Goal: Task Accomplishment & Management: Use online tool/utility

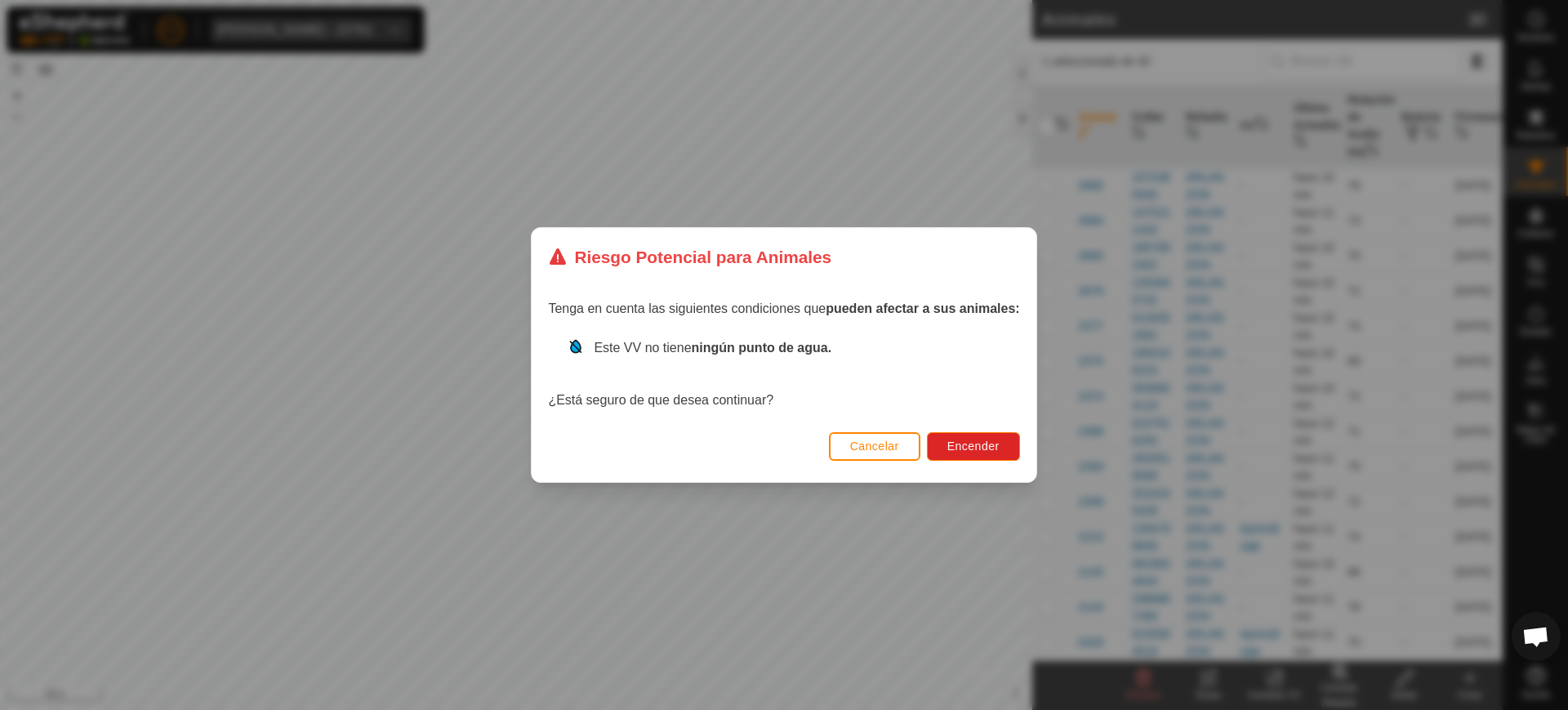
scroll to position [1331, 0]
click at [957, 446] on span "Encender" at bounding box center [973, 446] width 52 height 13
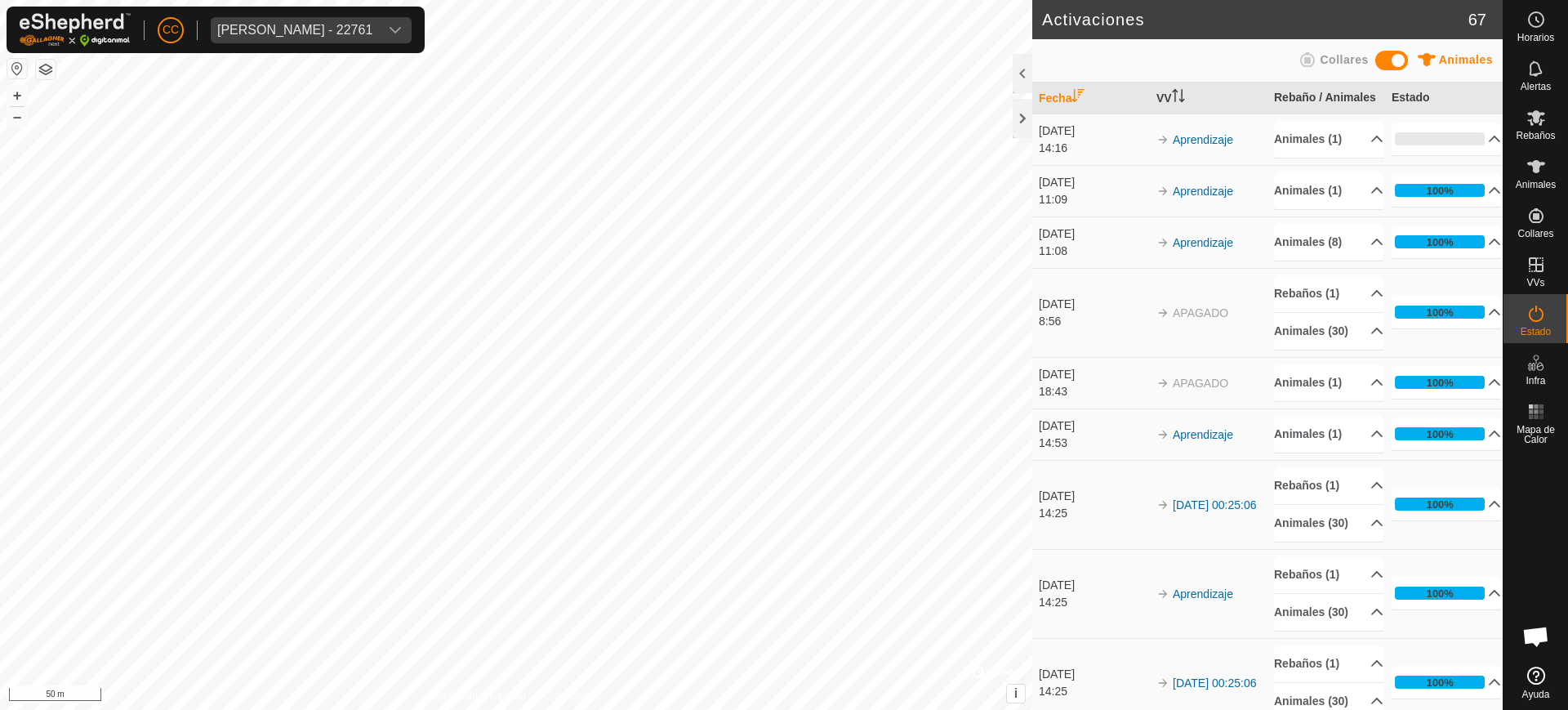
click at [309, 27] on div "Anca Sanda Bercian - 22761" at bounding box center [294, 30] width 155 height 13
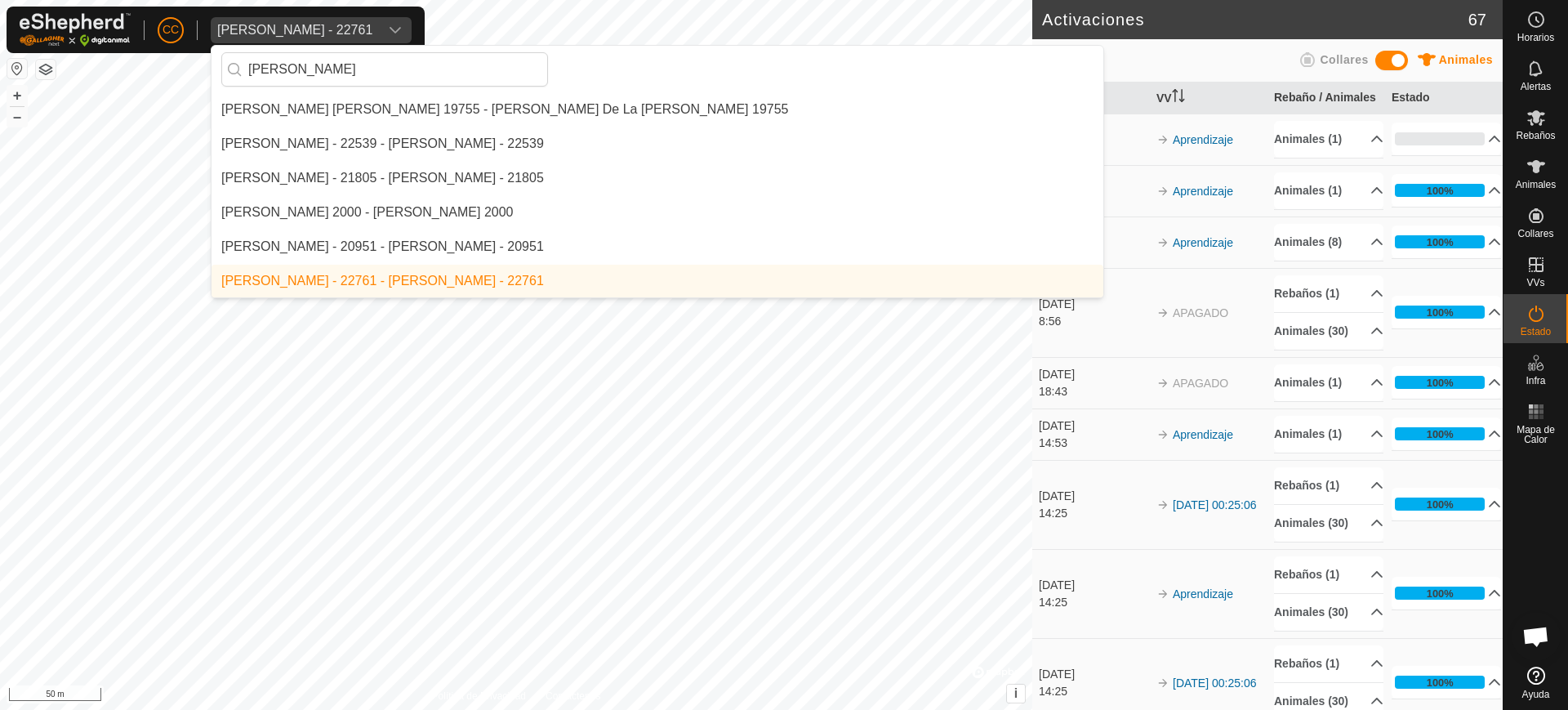
scroll to position [171, 0]
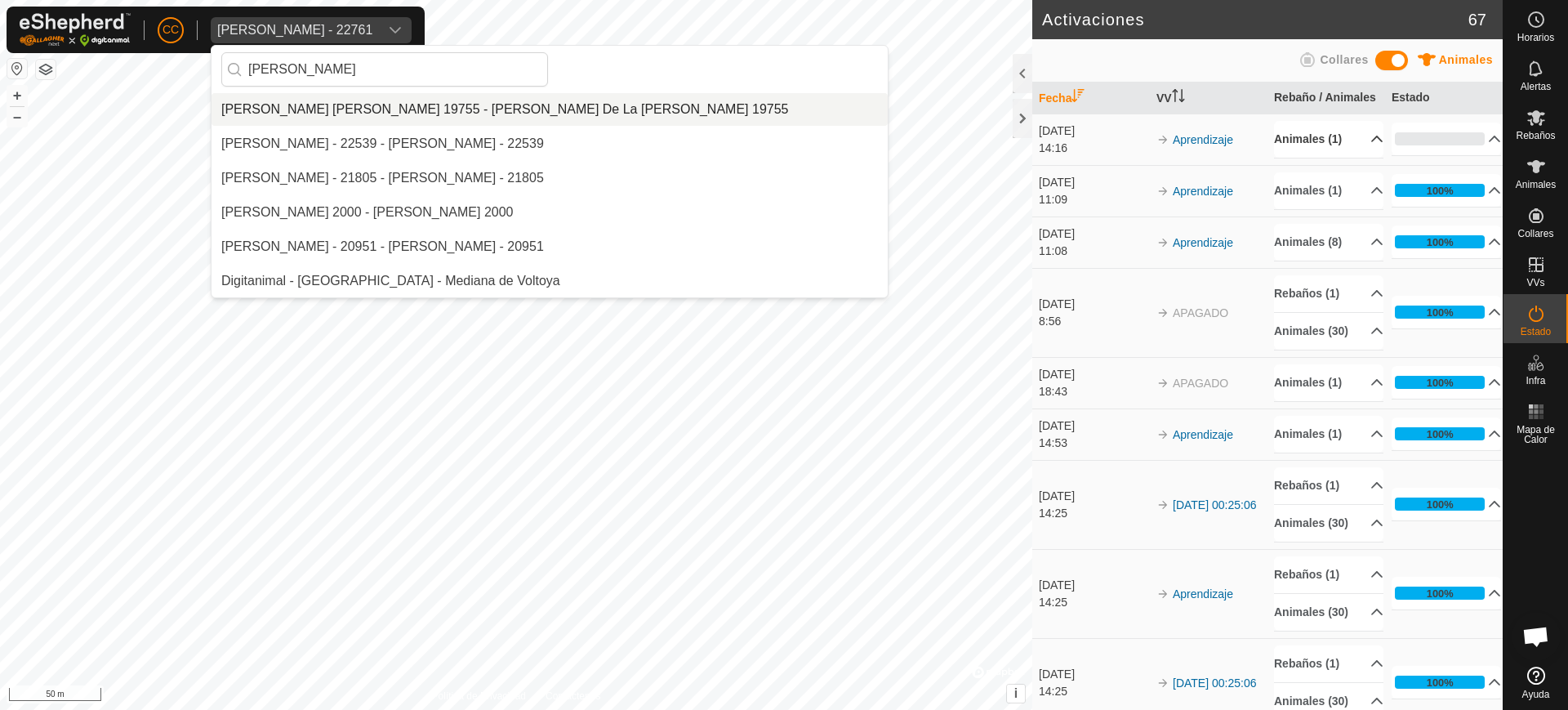
type input "ANA"
click at [1353, 152] on p-accordion-header "Animales (1)" at bounding box center [1328, 139] width 110 height 37
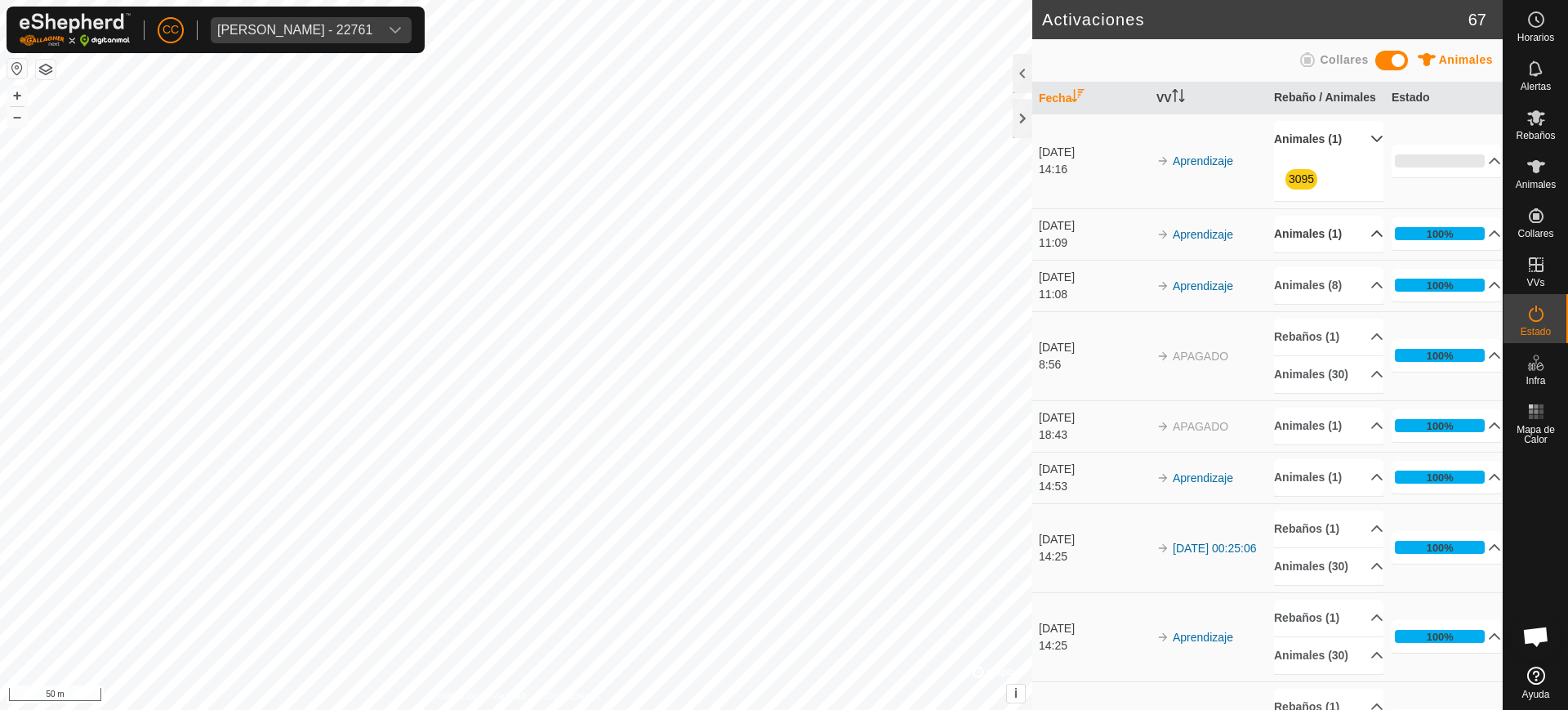
click at [1352, 252] on p-accordion-header "Animales (1)" at bounding box center [1328, 234] width 110 height 37
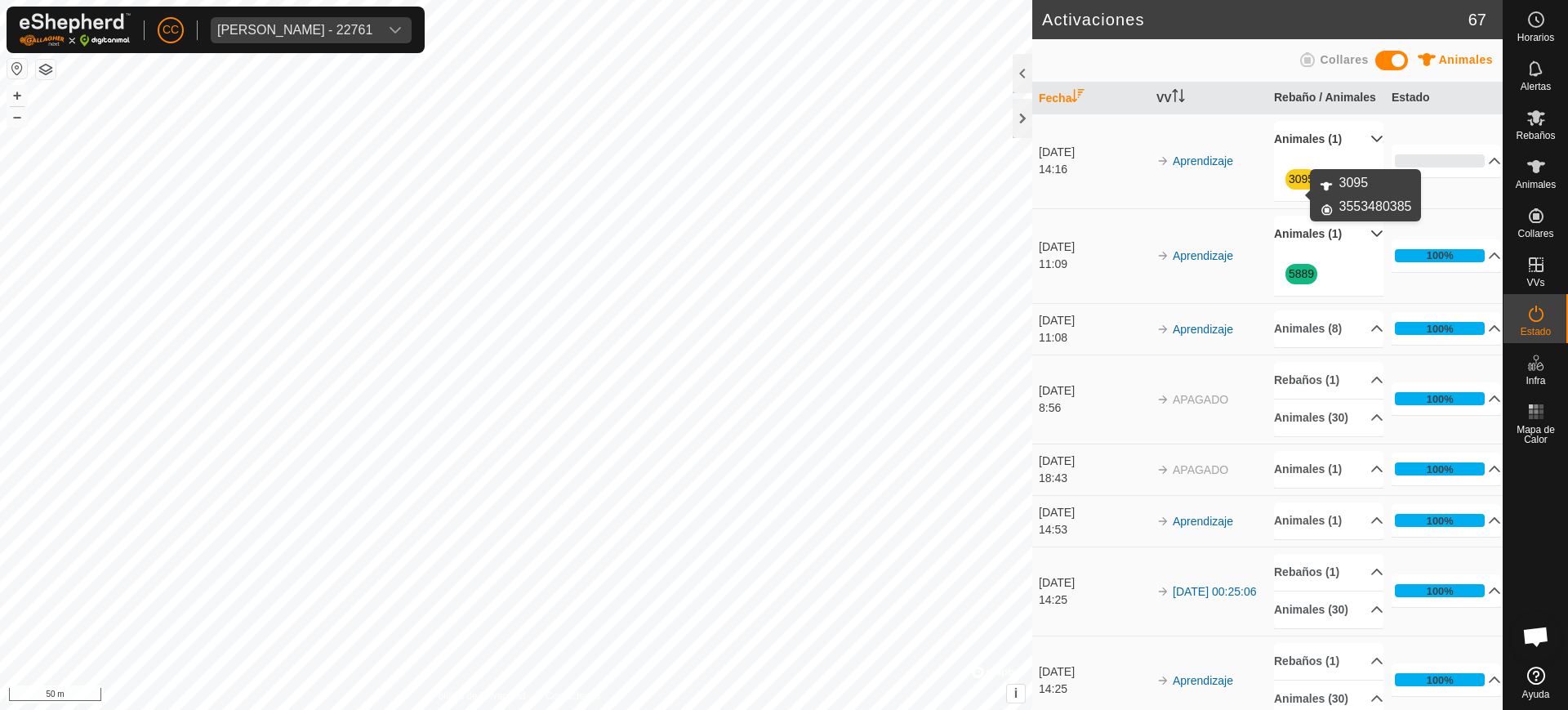
click at [1293, 186] on link "3095" at bounding box center [1301, 179] width 25 height 13
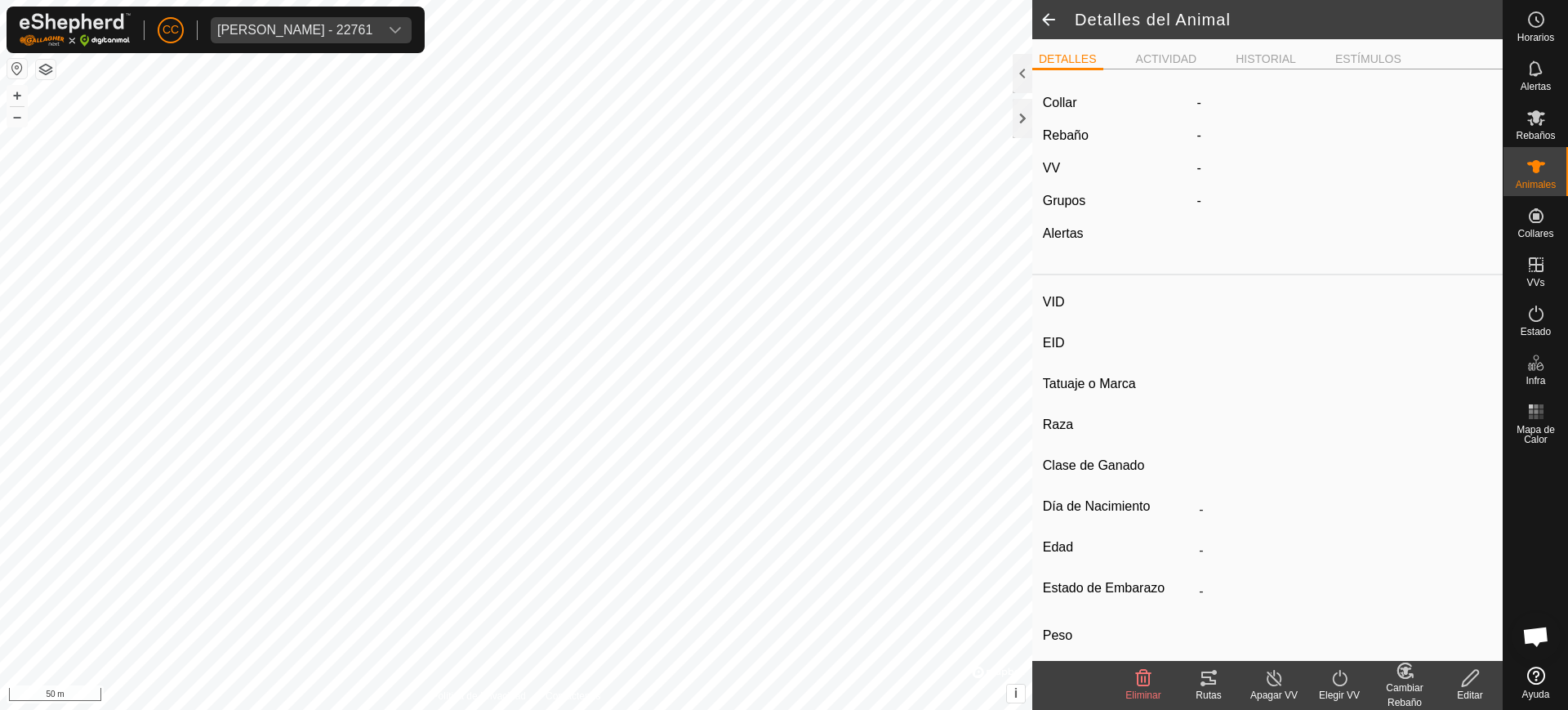
type input "3095"
type input "-"
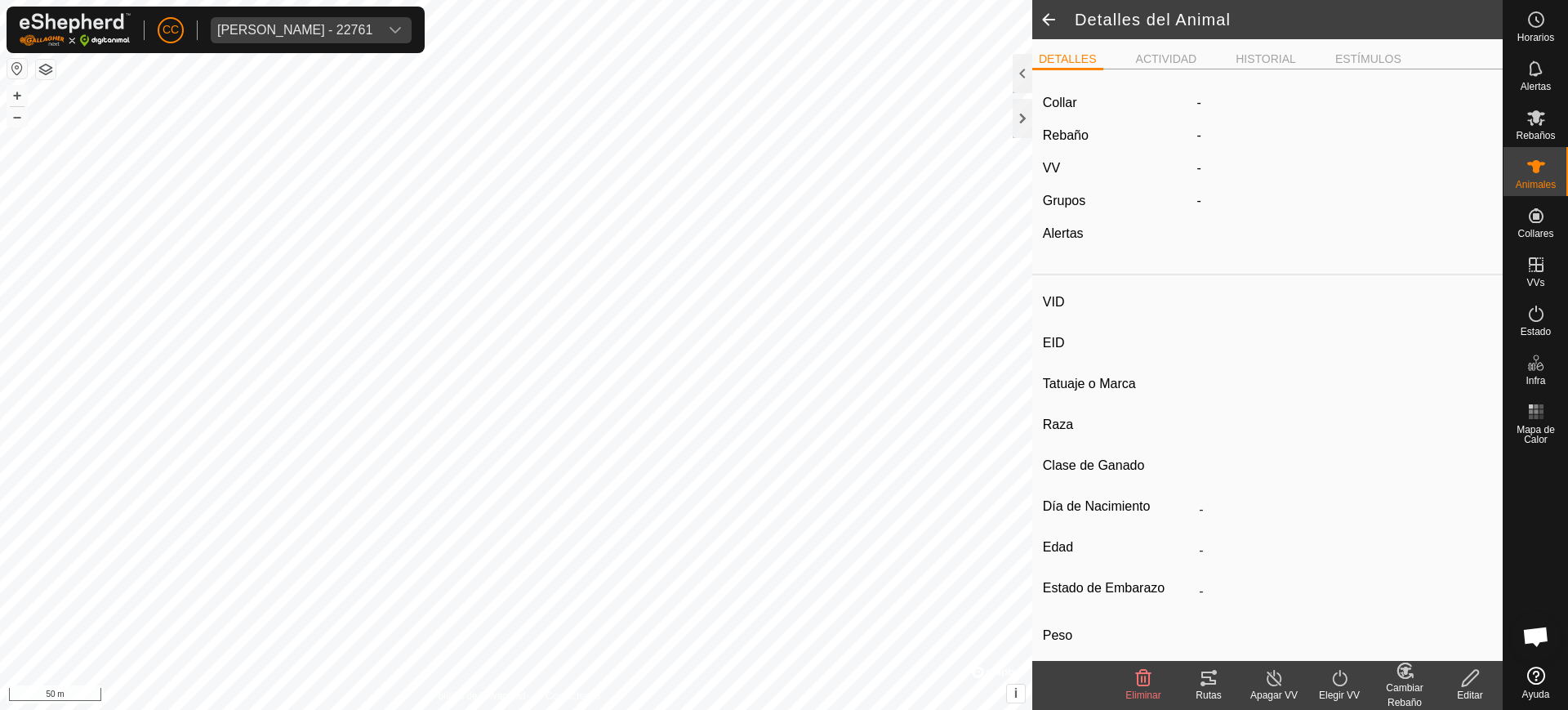
type input "0 kg"
type input "-"
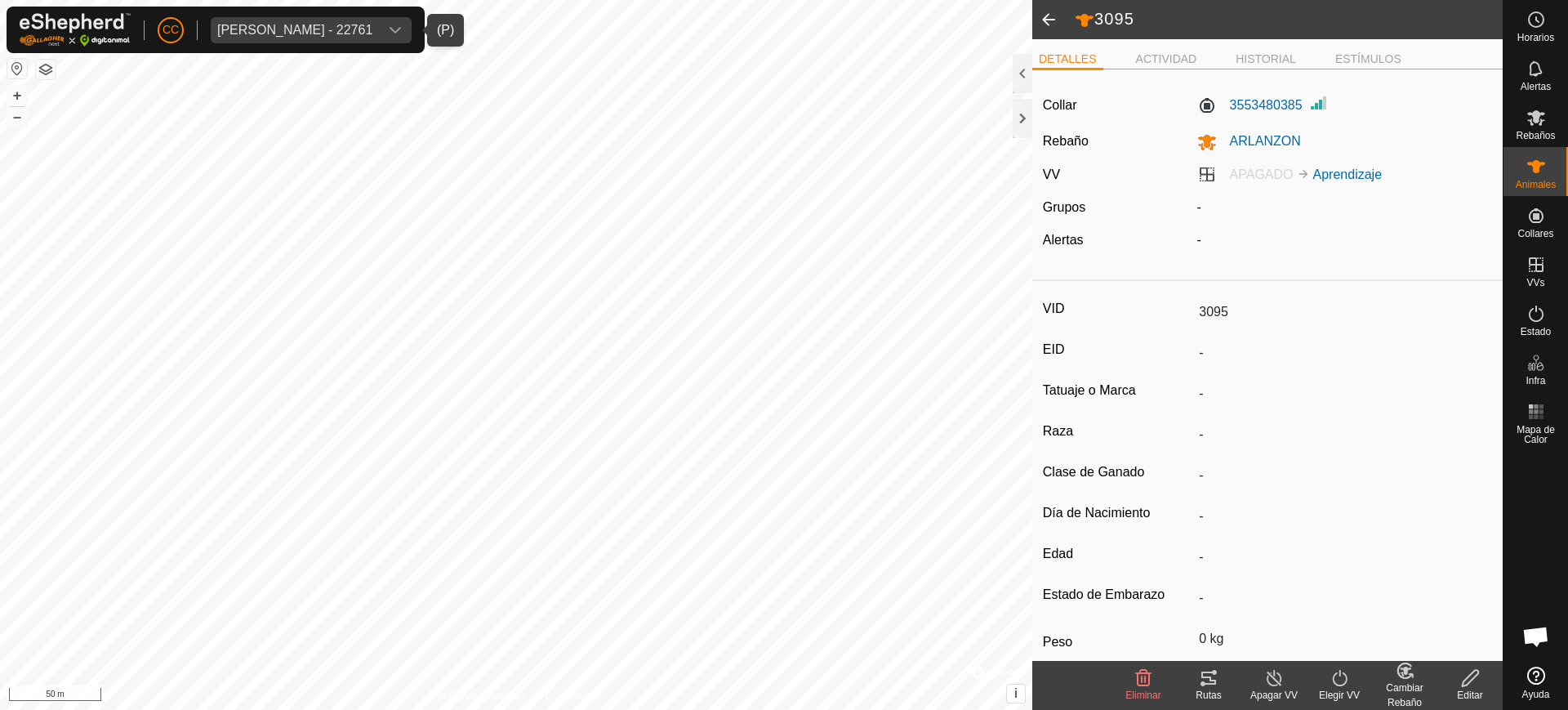
click at [291, 26] on div "Anca Sanda Bercian - 22761" at bounding box center [294, 30] width 155 height 13
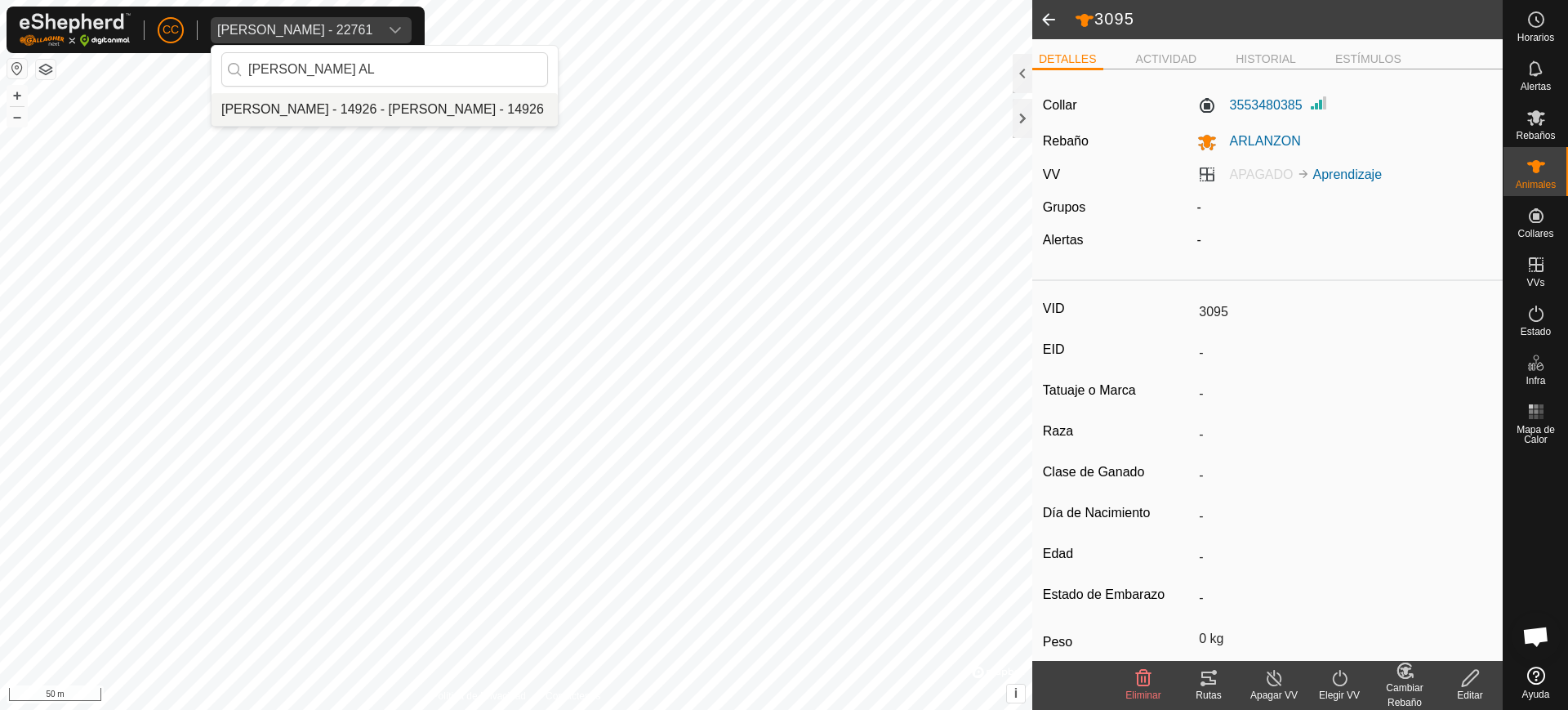
type input "ANA AL"
click at [304, 111] on li "Ana Alves Blanco - 14926 - Ana Alves Blanco - 14926" at bounding box center [384, 109] width 346 height 32
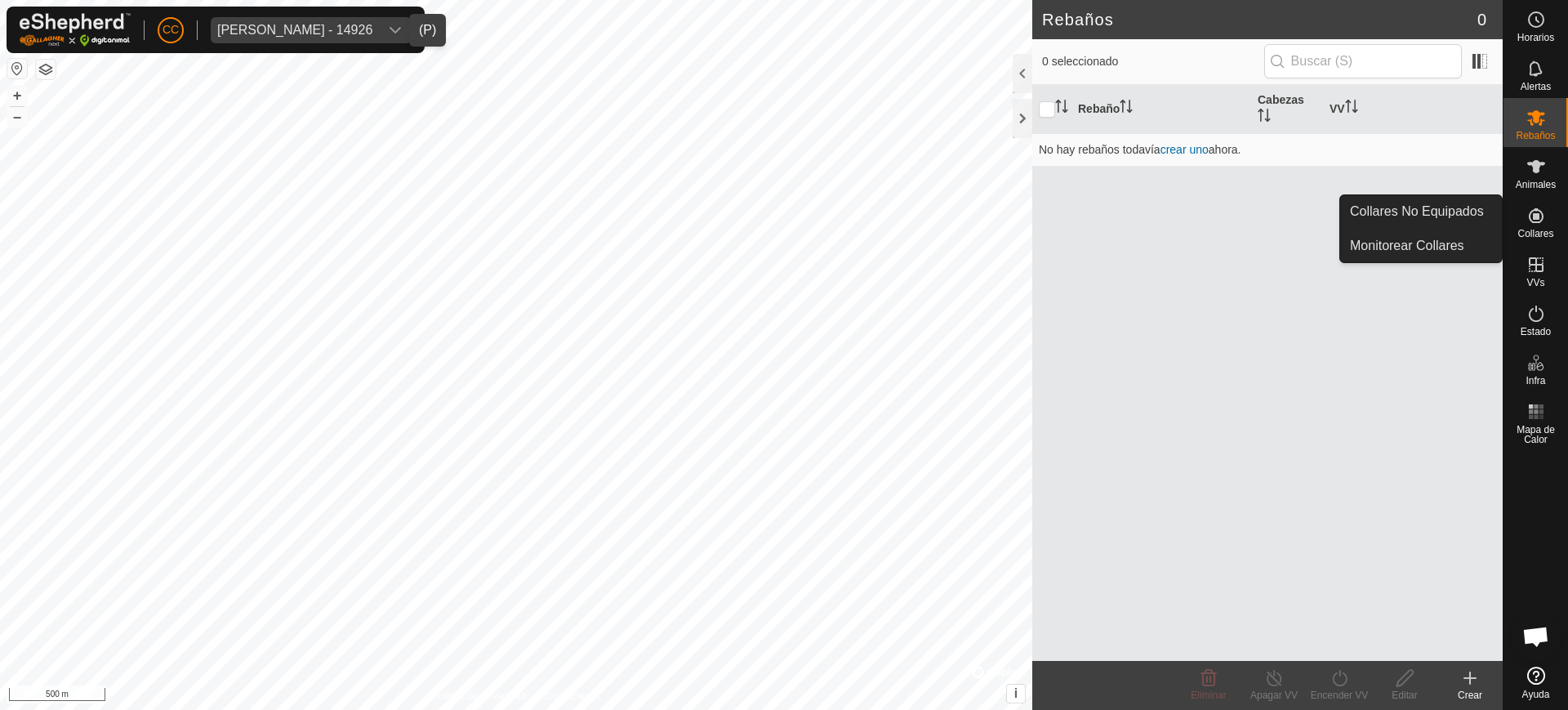
click at [1526, 219] on icon at bounding box center [1536, 216] width 20 height 20
click at [1458, 207] on link "Collares No Equipados" at bounding box center [1421, 211] width 161 height 32
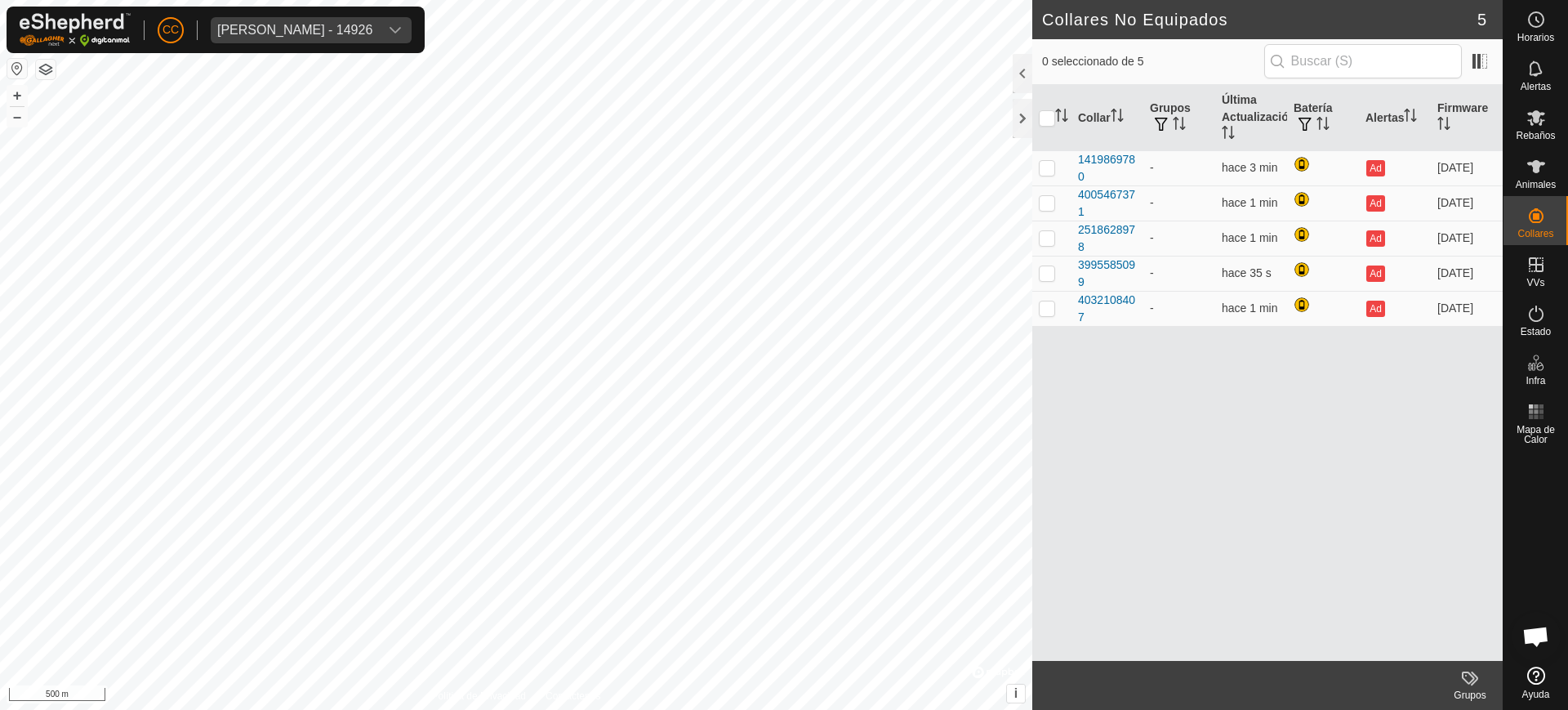
scroll to position [1331, 0]
click at [296, 24] on div "[PERSON_NAME] - 14926" at bounding box center [294, 30] width 155 height 13
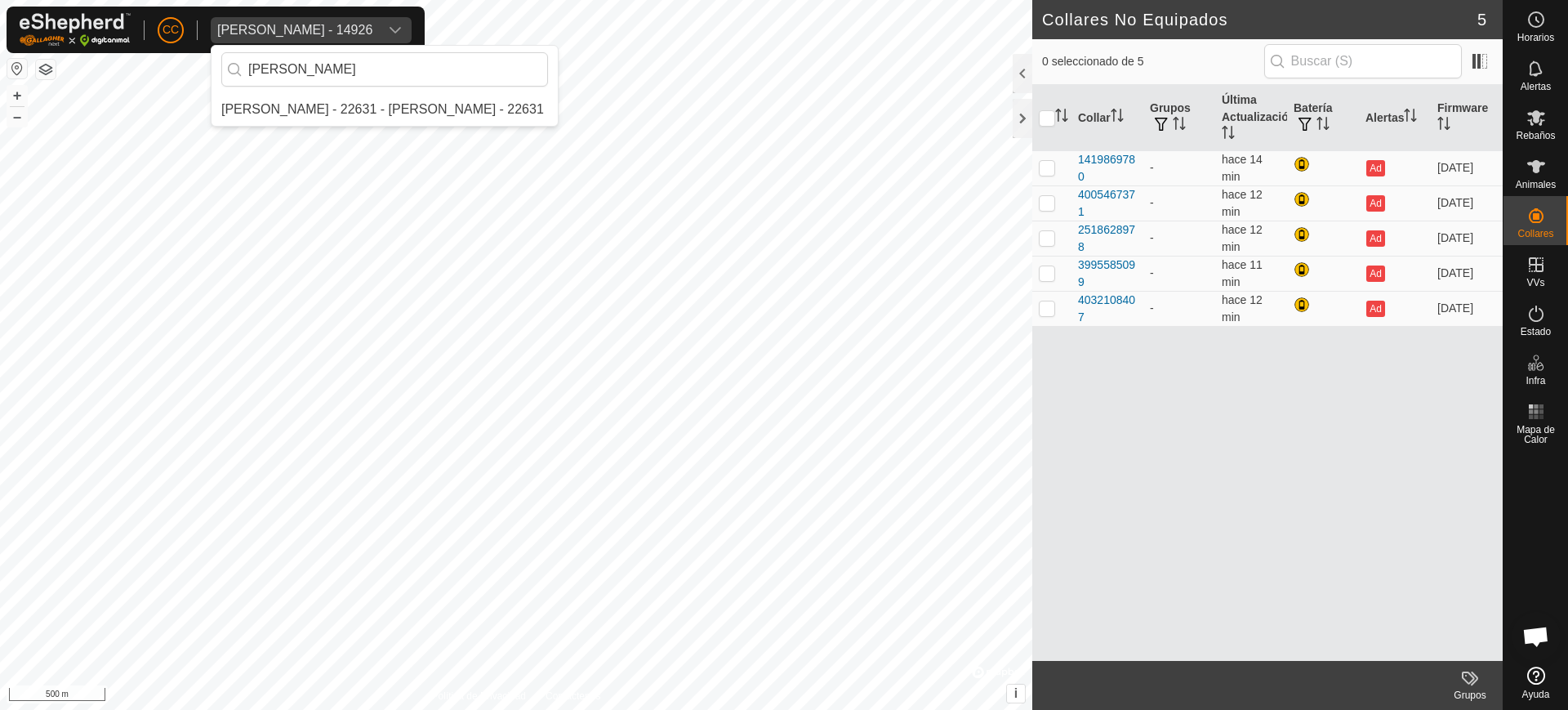
scroll to position [0, 0]
type input "[PERSON_NAME]"
click at [464, 110] on li "[PERSON_NAME] - 22631 - [PERSON_NAME] - 22631" at bounding box center [384, 109] width 346 height 32
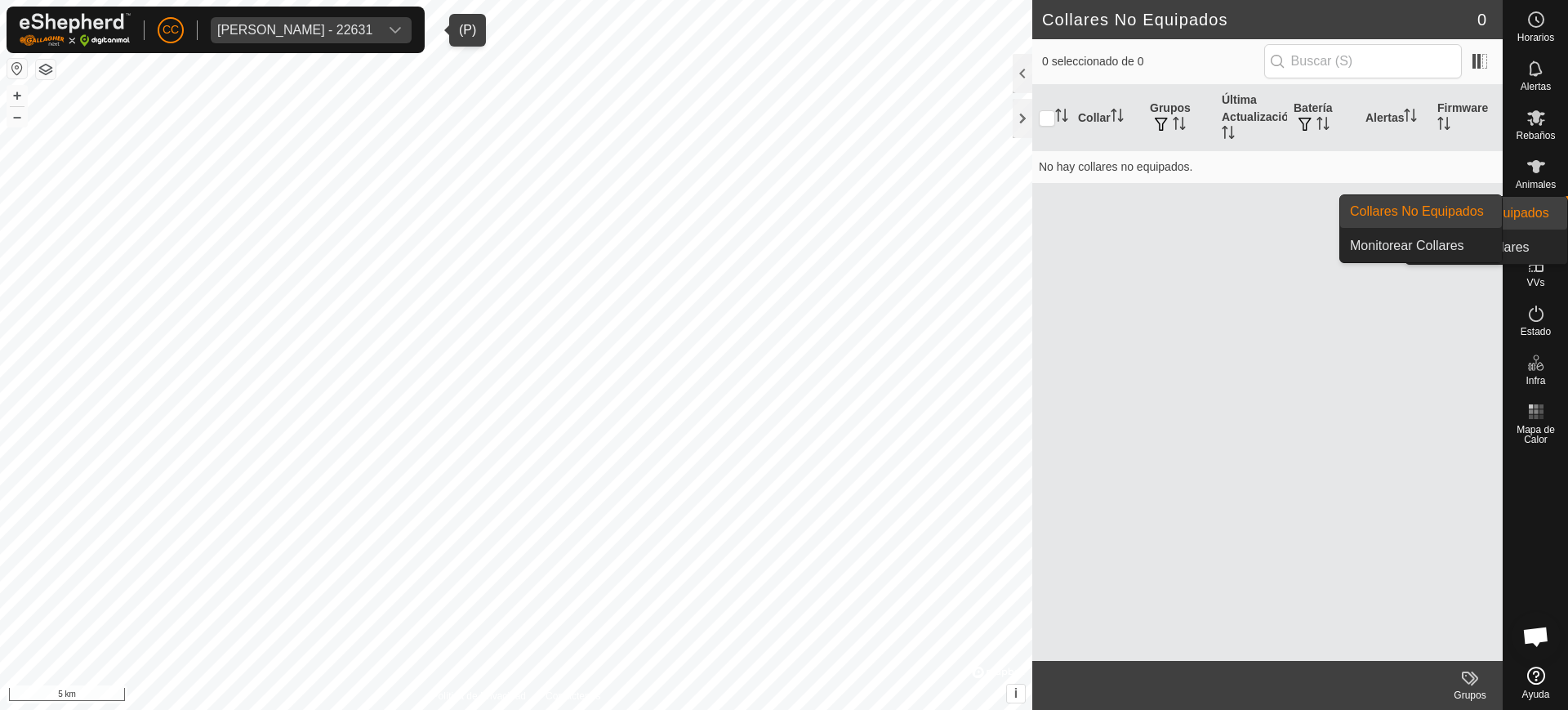
click at [1521, 199] on link "Collares No Equipados" at bounding box center [1486, 213] width 161 height 32
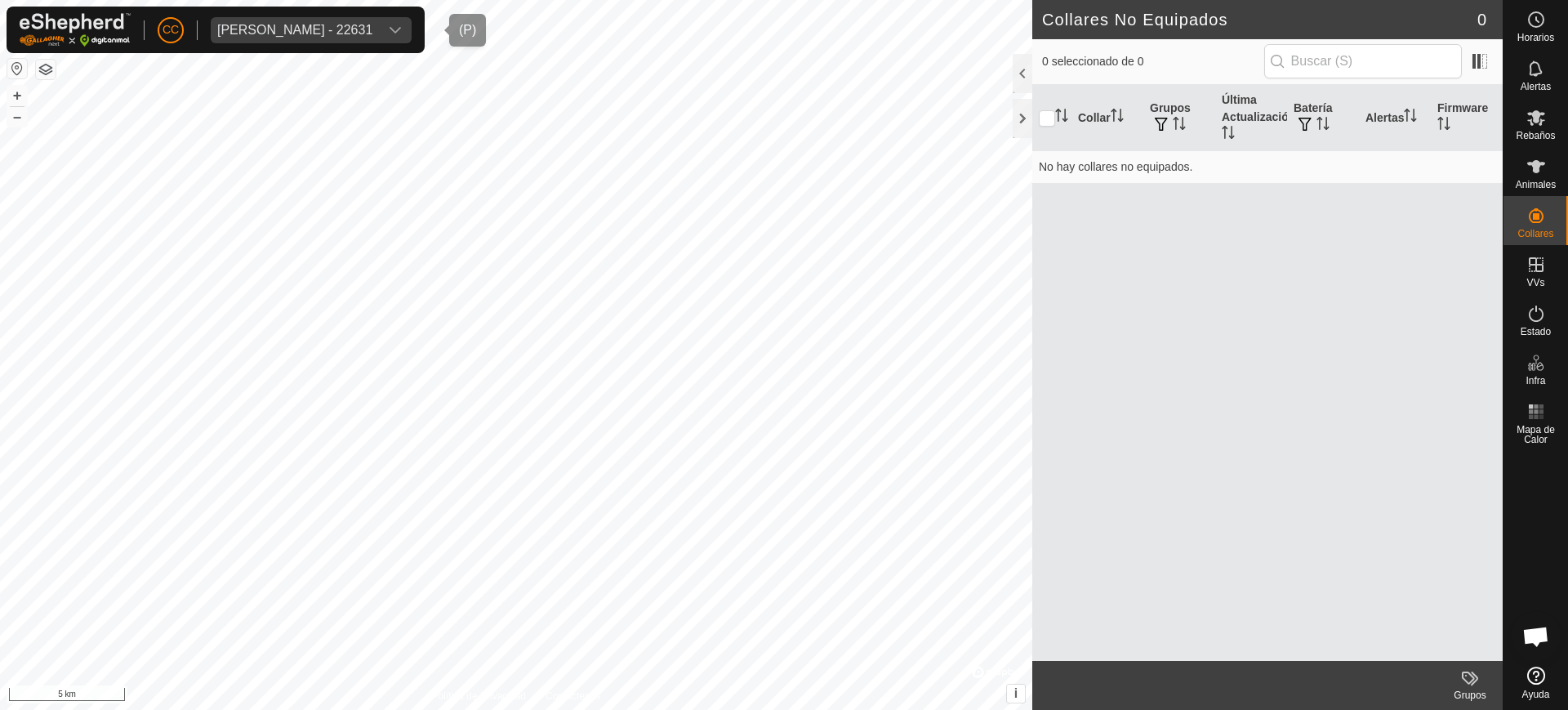
click at [245, 21] on span "[PERSON_NAME] - 22631" at bounding box center [294, 30] width 168 height 26
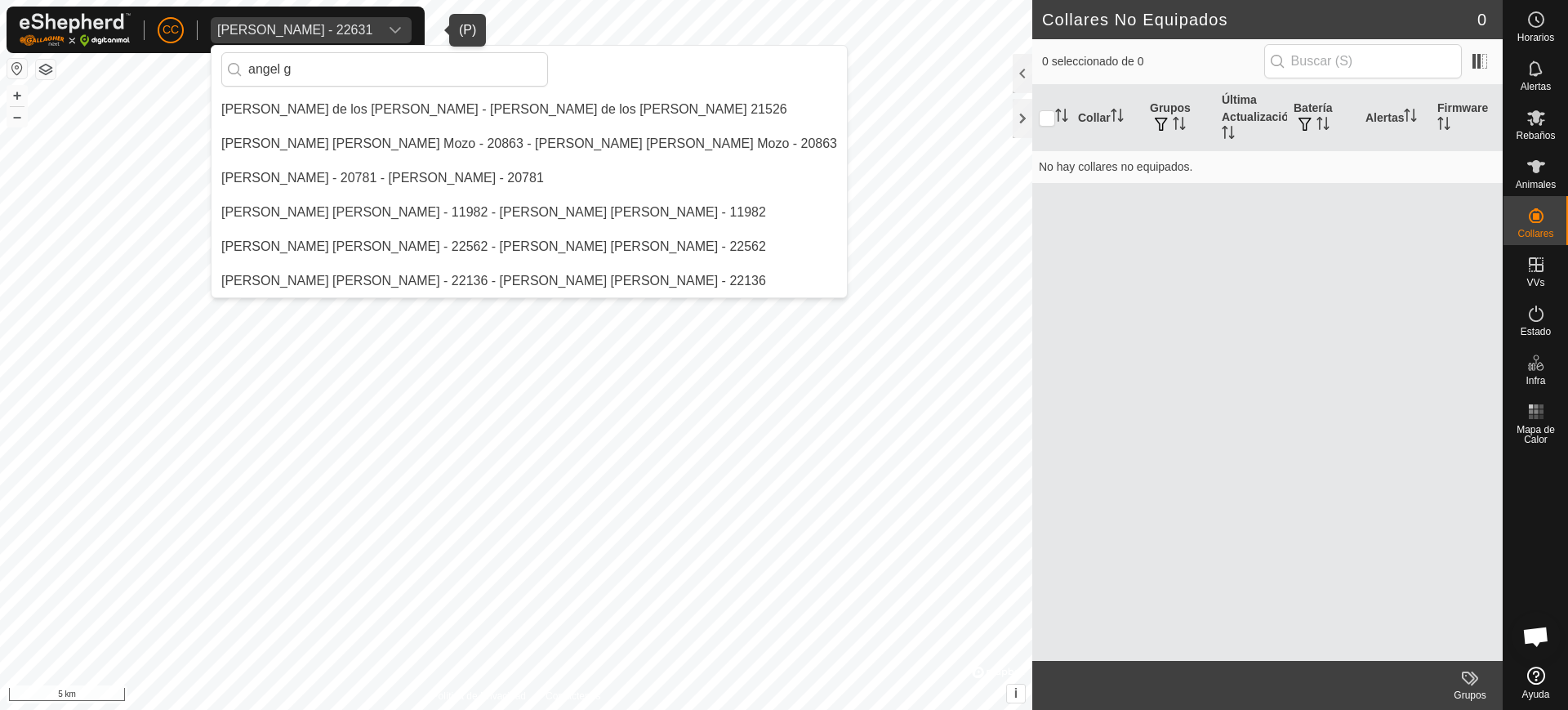
scroll to position [0, 0]
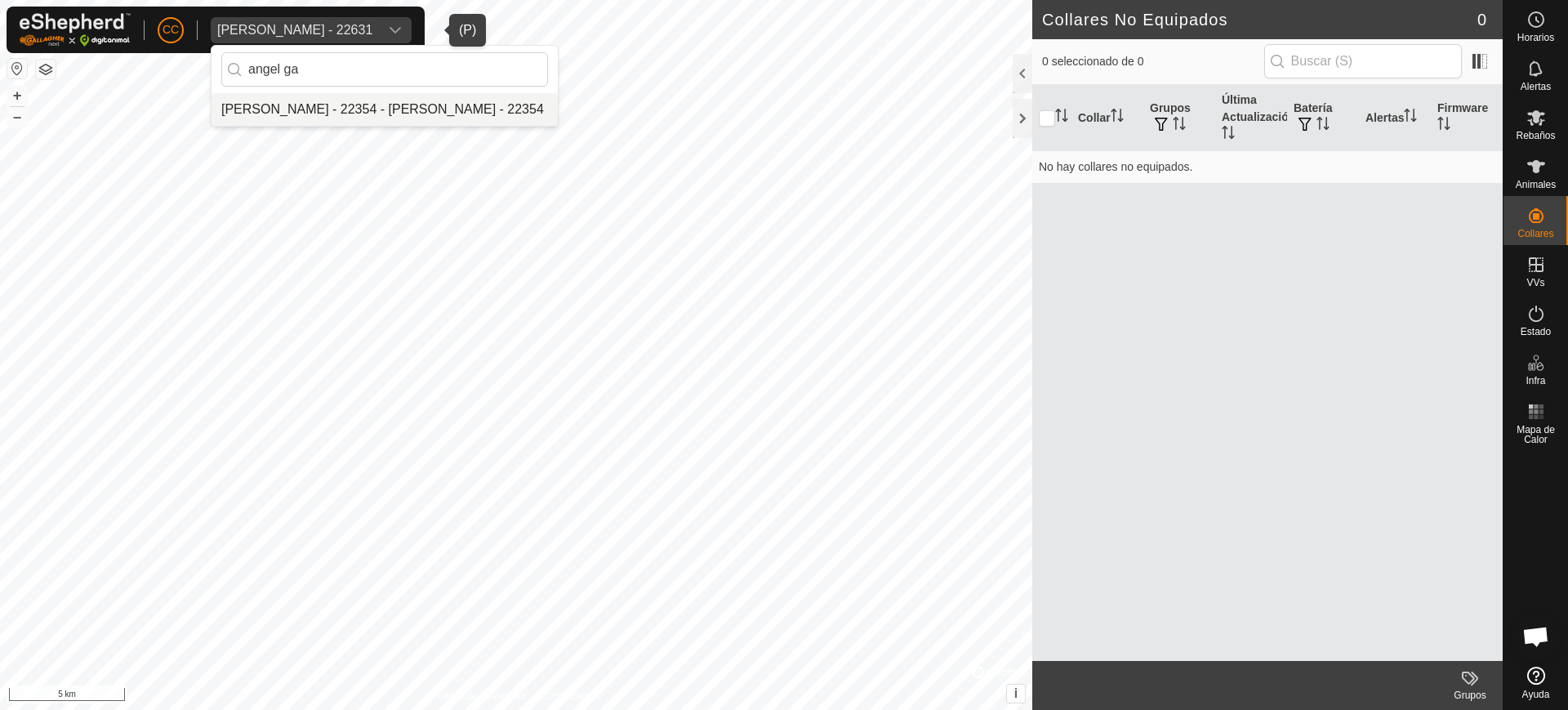
type input "angel ga"
click at [417, 105] on li "[PERSON_NAME] - 22354 - [PERSON_NAME] - 22354" at bounding box center [384, 109] width 346 height 32
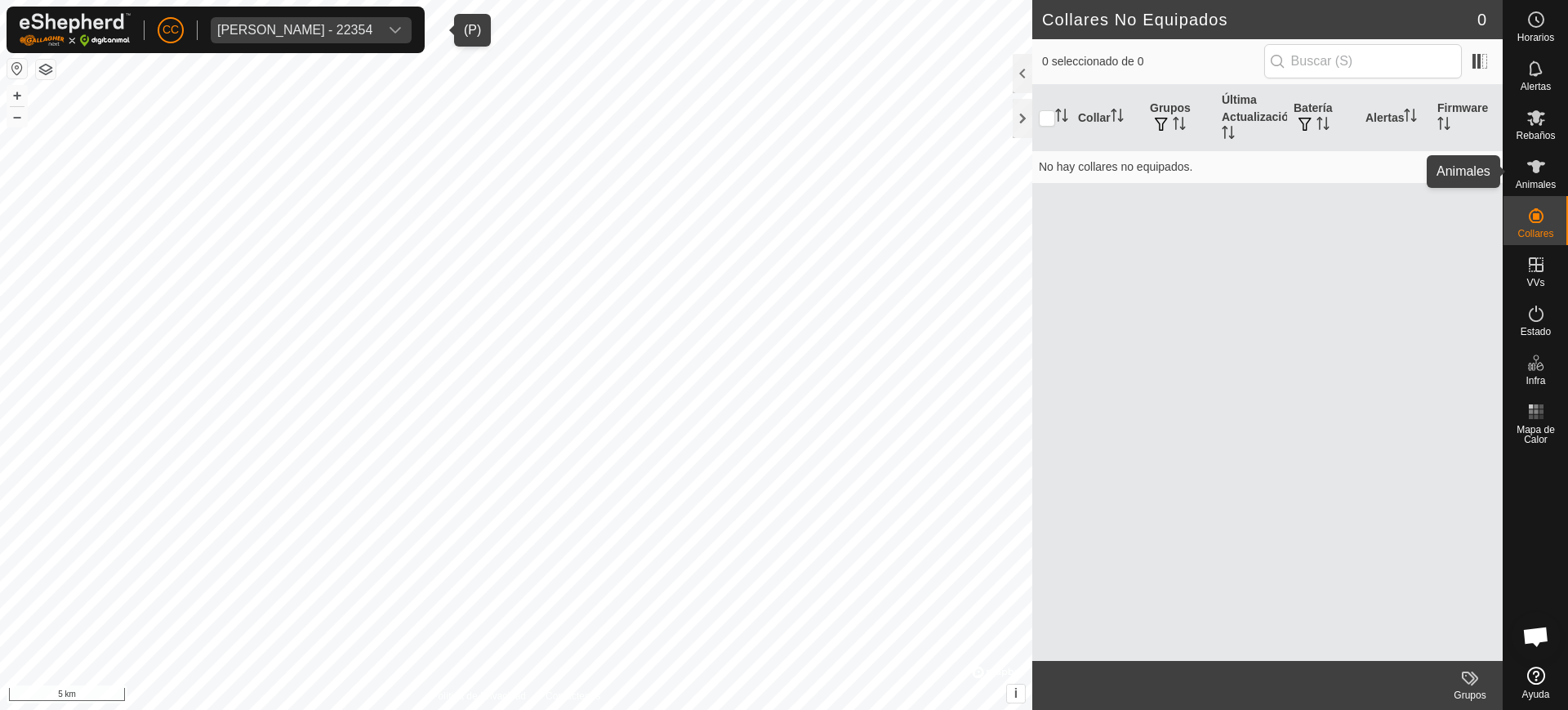
click at [1527, 189] on div "CC Angel Garcimartin Garcia - 22354 Horarios Alertas Rebaños Animales Collares …" at bounding box center [784, 355] width 1568 height 710
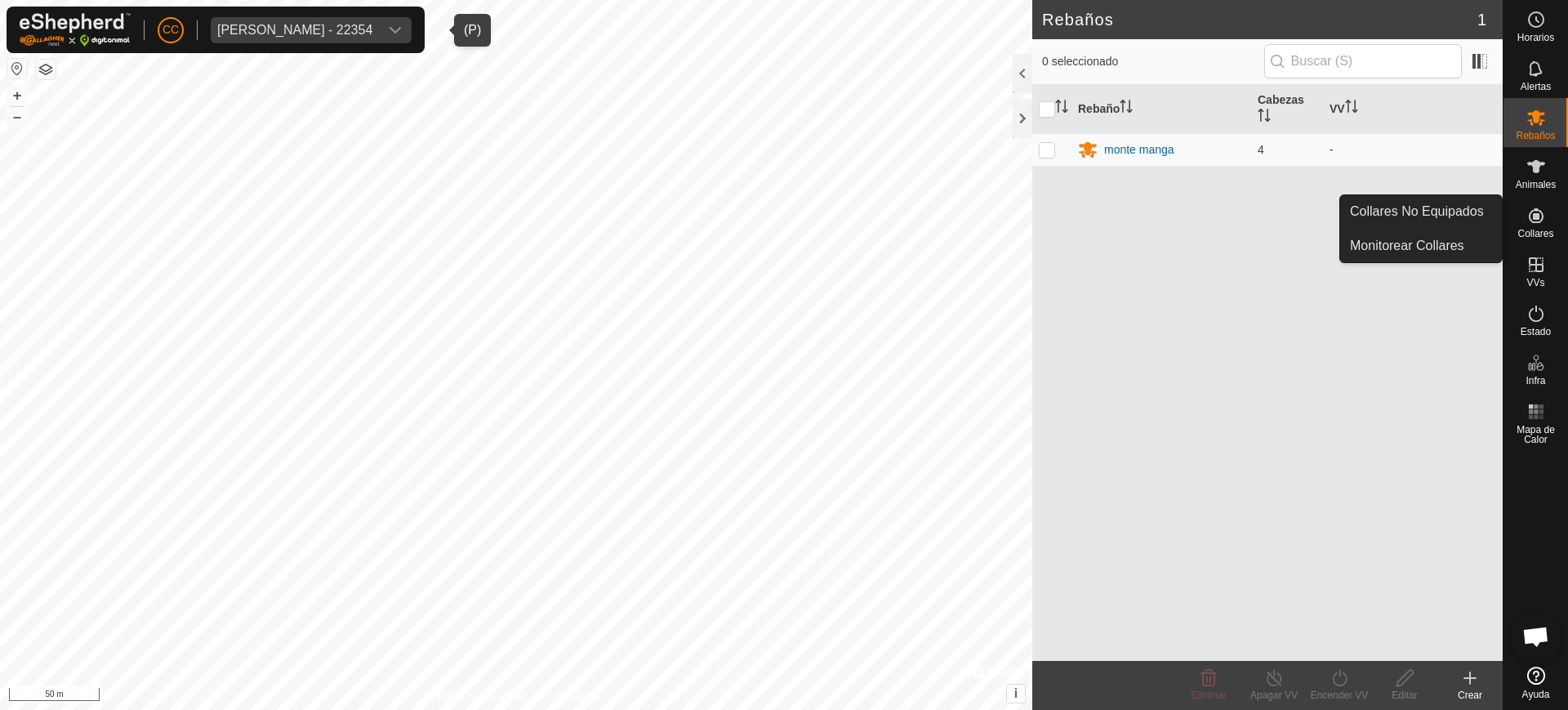
click at [1535, 209] on icon at bounding box center [1536, 216] width 15 height 15
click at [1537, 216] on icon at bounding box center [1536, 216] width 15 height 15
click at [1482, 206] on link "Collares No Equipados" at bounding box center [1421, 211] width 161 height 32
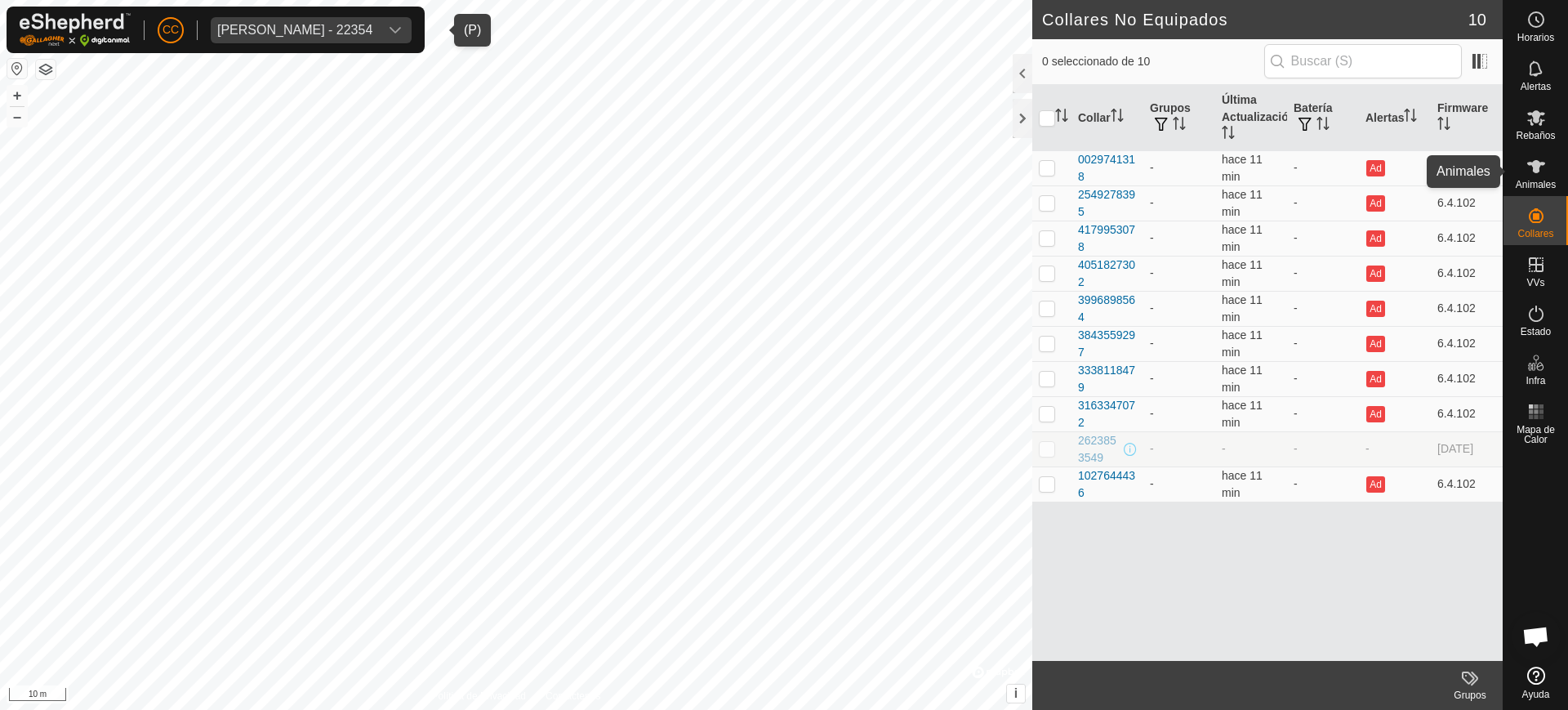
click at [1546, 177] on es-animals-svg-icon at bounding box center [1536, 166] width 29 height 26
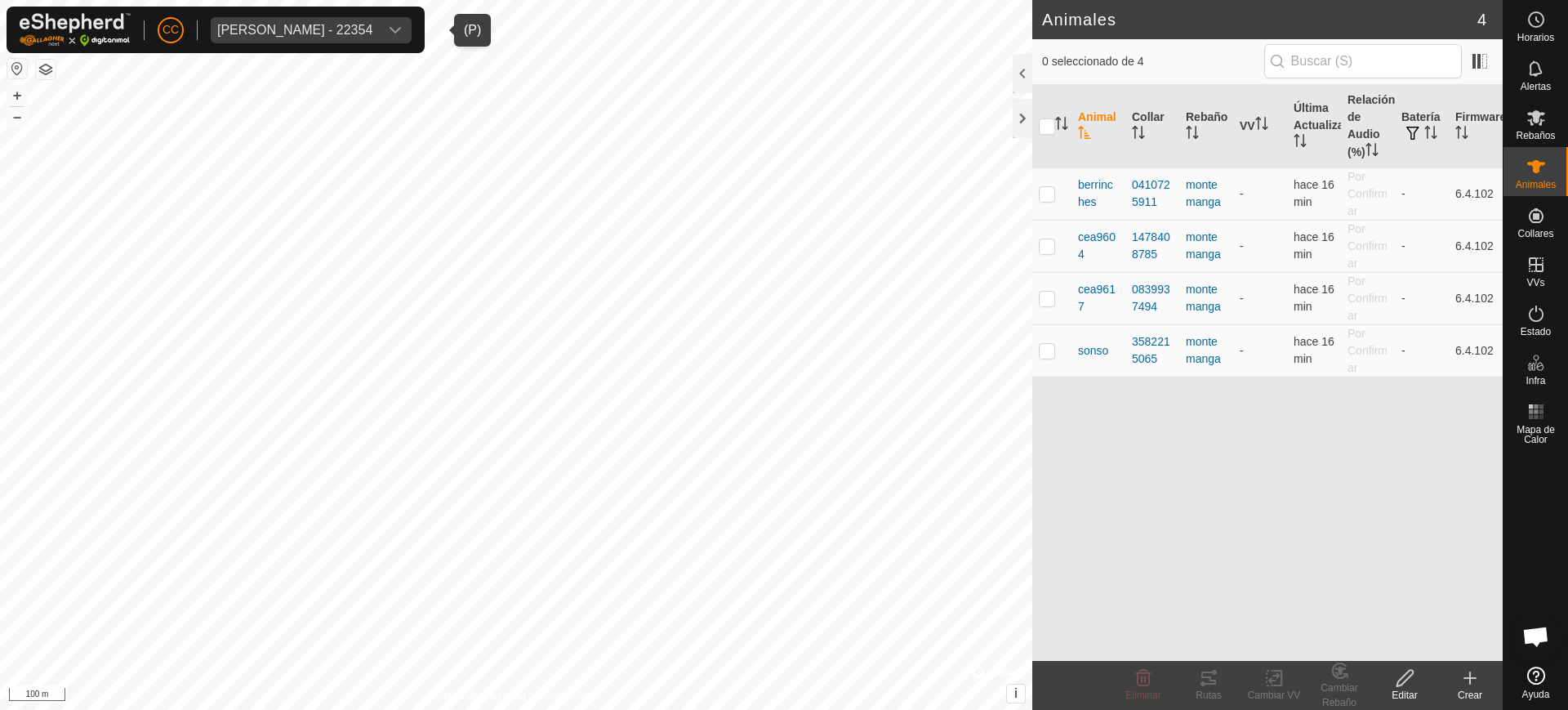
click at [270, 32] on div "[PERSON_NAME] - 22354" at bounding box center [294, 30] width 155 height 13
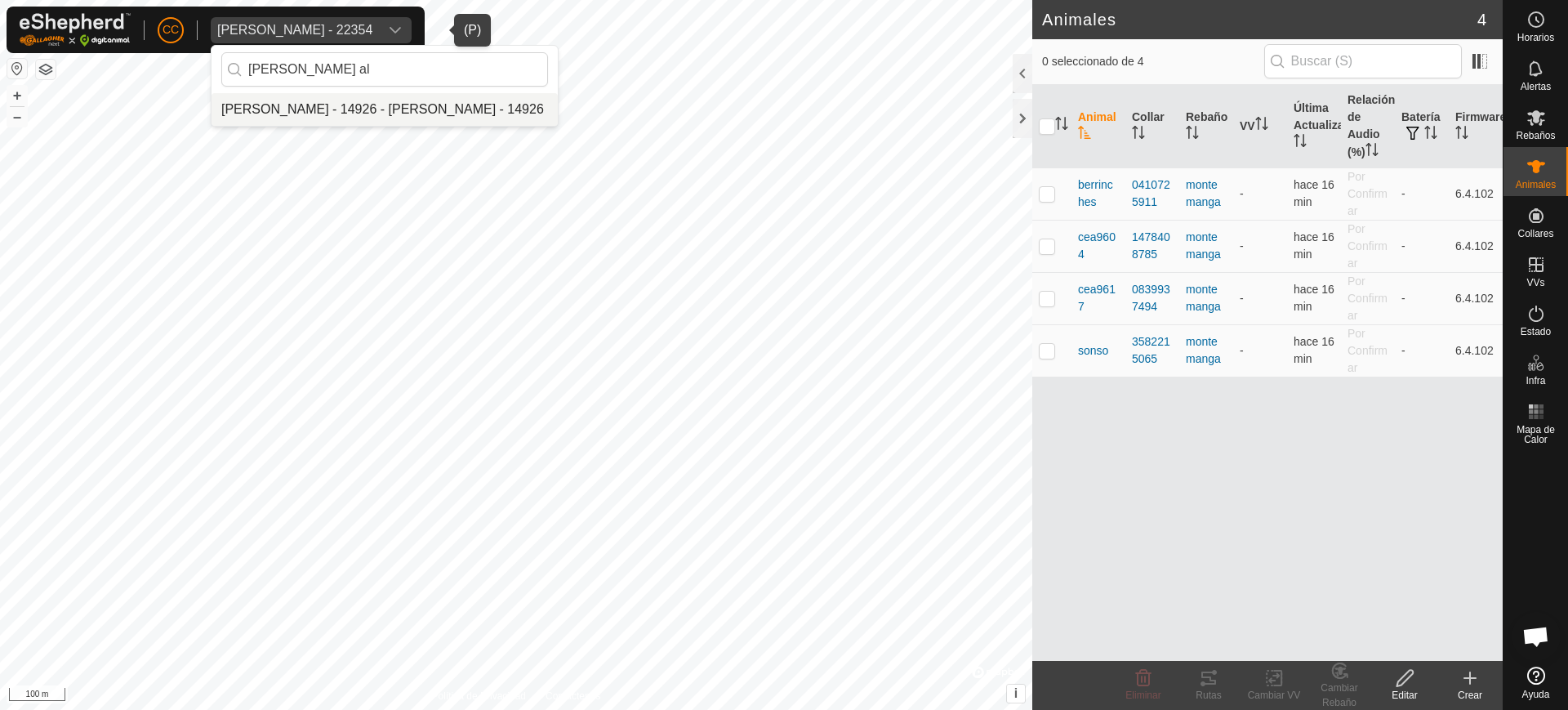
type input "ana al"
click at [415, 115] on li "Ana Alves Blanco - 14926 - Ana Alves Blanco - 14926" at bounding box center [384, 109] width 346 height 32
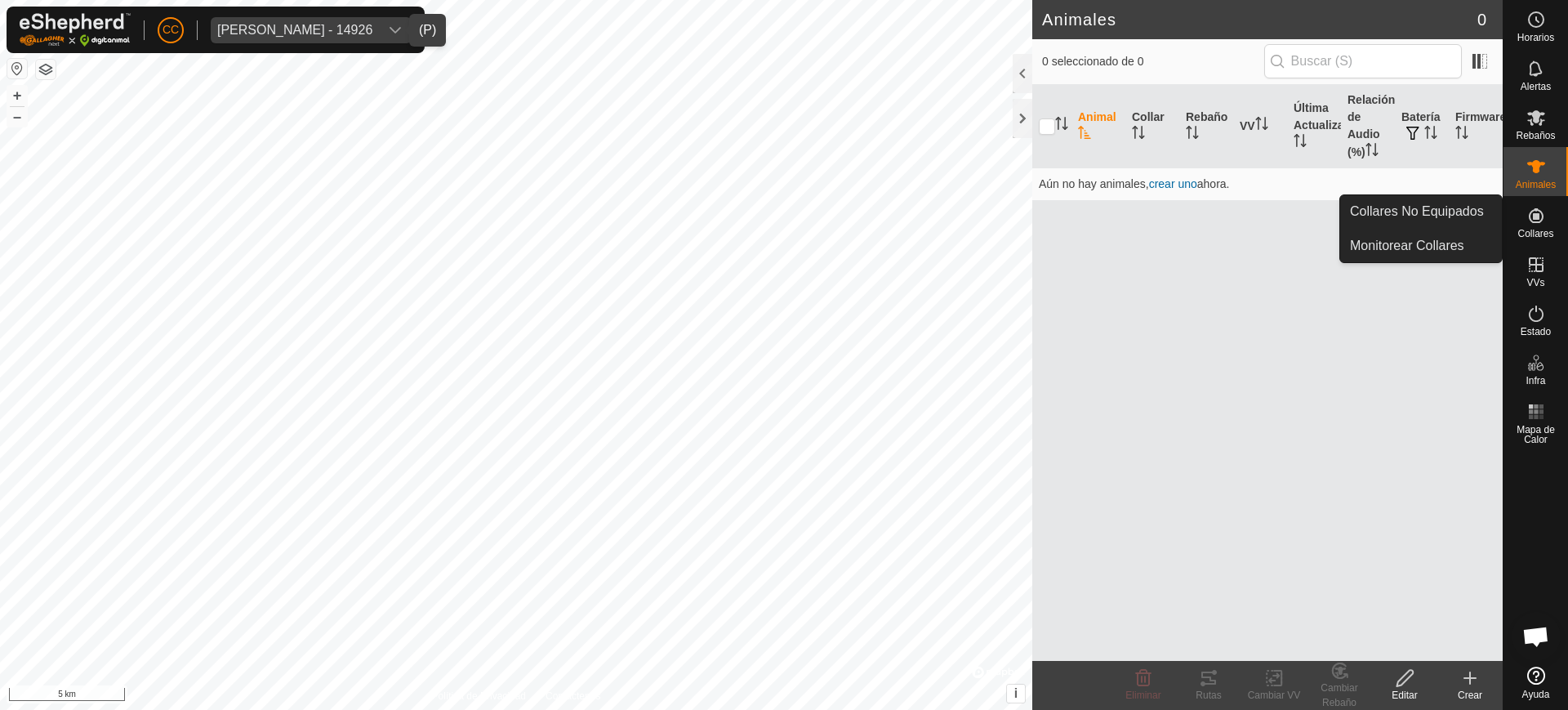
click at [1551, 210] on div "Collares" at bounding box center [1536, 221] width 65 height 49
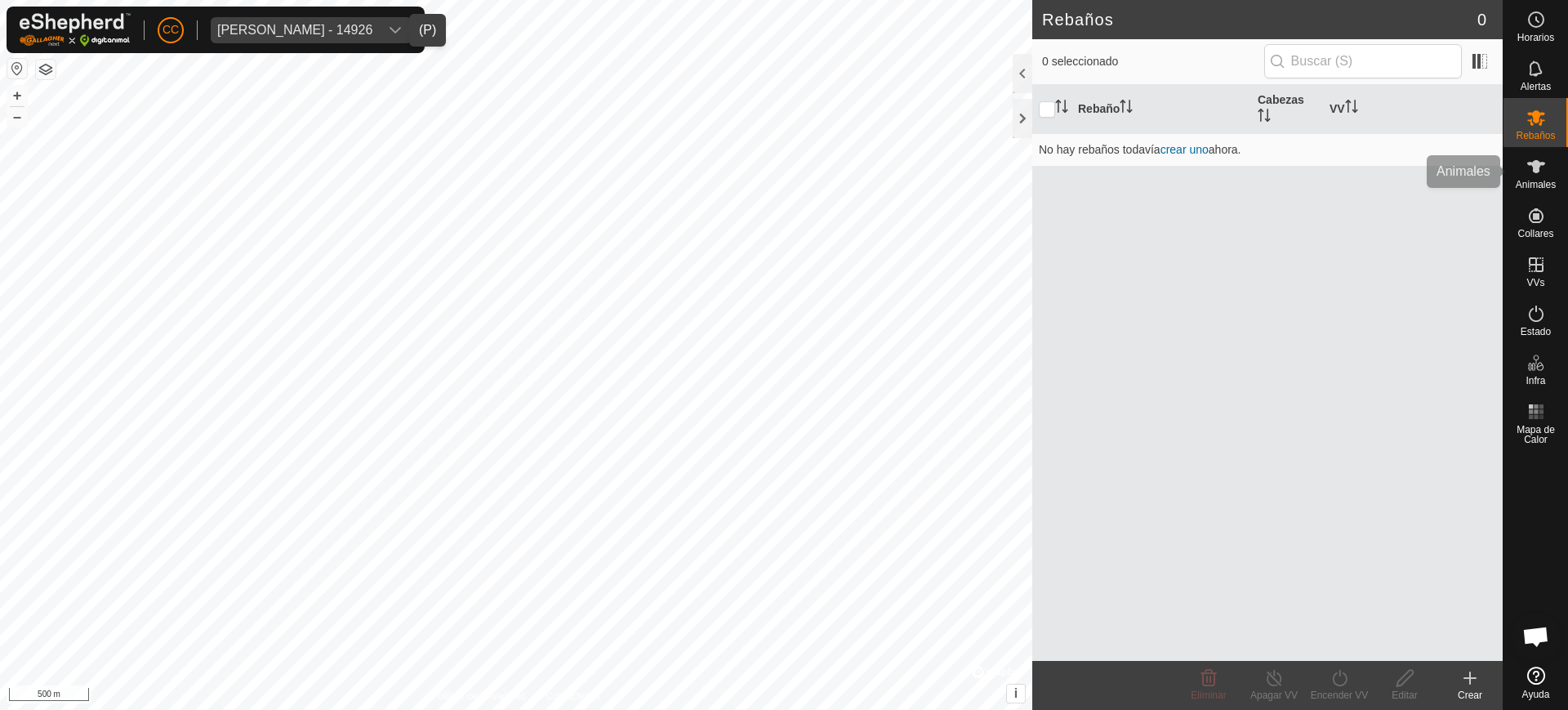
click at [1528, 174] on icon at bounding box center [1536, 166] width 20 height 20
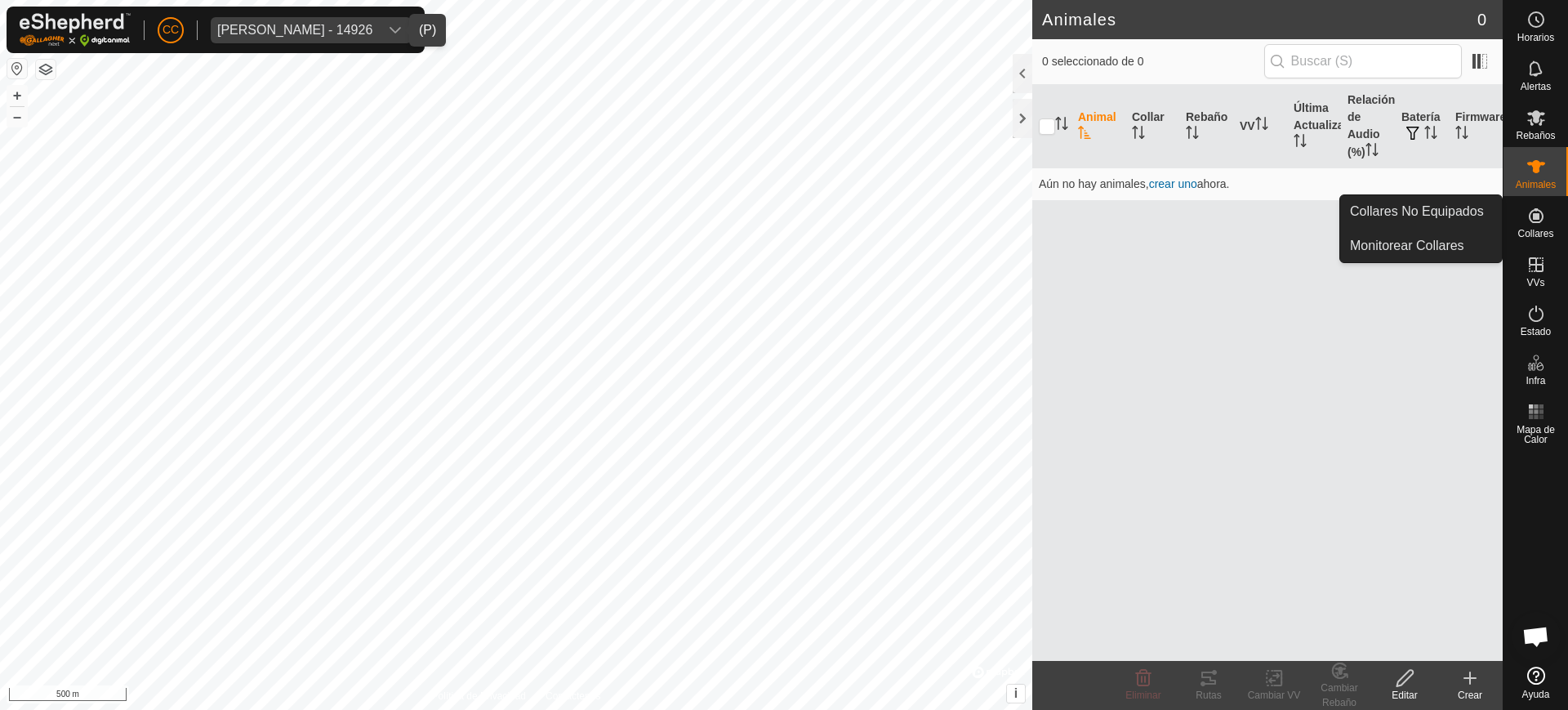
click at [1534, 217] on icon at bounding box center [1536, 216] width 15 height 15
drag, startPoint x: 1476, startPoint y: 216, endPoint x: 1468, endPoint y: 212, distance: 8.9
click at [1475, 216] on link "Collares No Equipados" at bounding box center [1421, 211] width 161 height 32
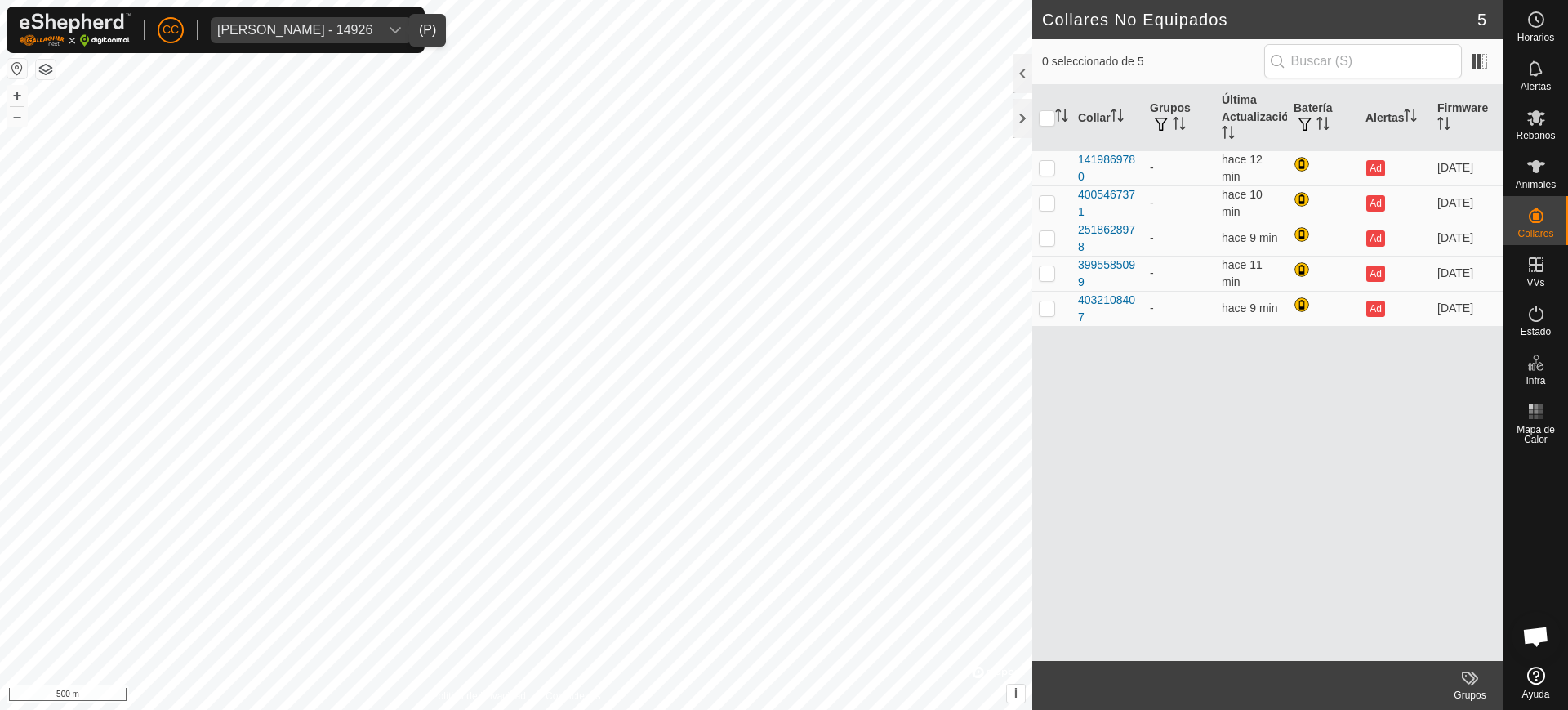
click at [287, 32] on div "Ana Alves Blanco - 14926" at bounding box center [294, 30] width 155 height 13
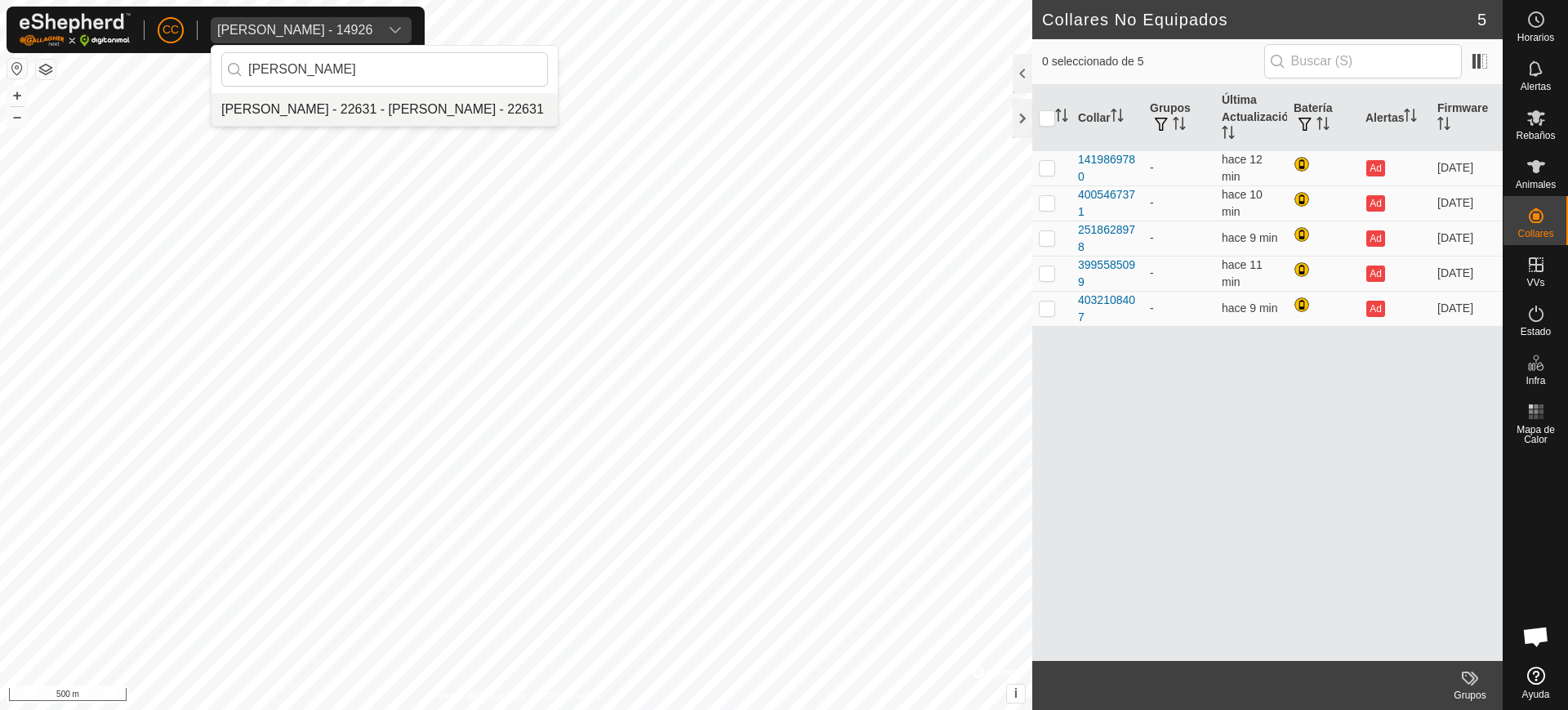
type input "juan gar"
click at [365, 105] on li "Juan Garcimartin Garcia - 22631 - Juan Garcimartin Garcia - 22631" at bounding box center [384, 109] width 346 height 32
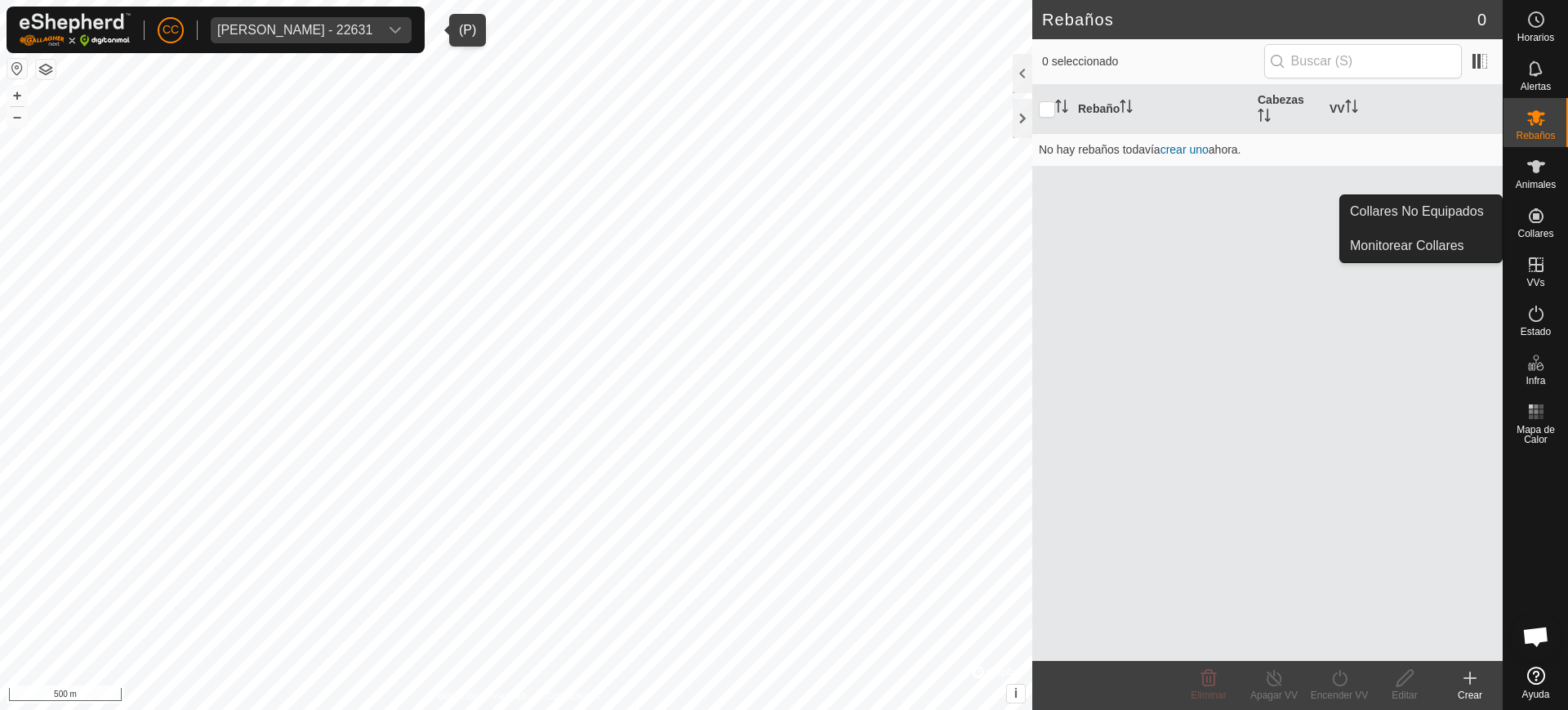
drag, startPoint x: 1529, startPoint y: 230, endPoint x: 1511, endPoint y: 216, distance: 22.8
click at [1530, 229] on span "Collares" at bounding box center [1535, 234] width 36 height 10
drag, startPoint x: 1498, startPoint y: 212, endPoint x: 1462, endPoint y: 204, distance: 36.9
click at [1466, 205] on link "Collares No Equipados" at bounding box center [1421, 211] width 161 height 32
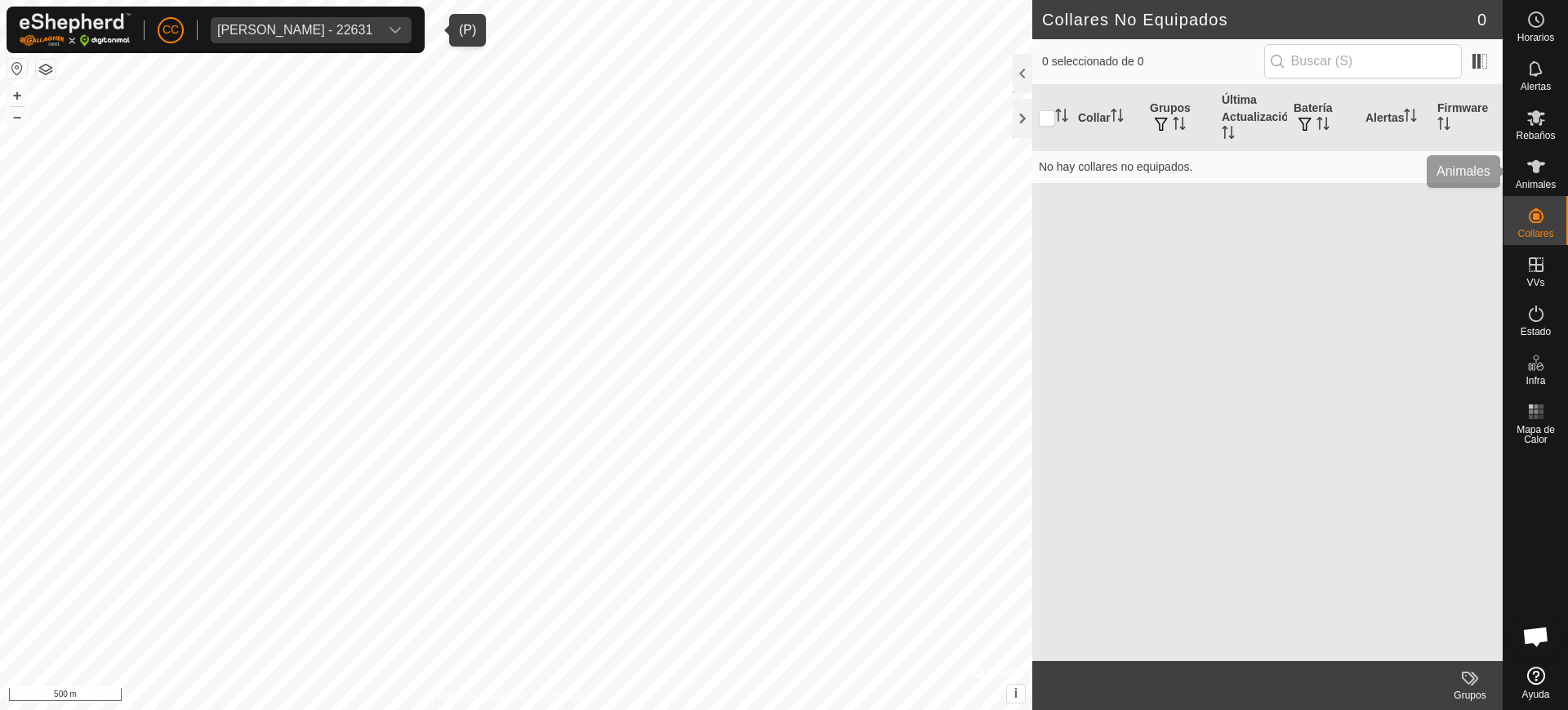
click at [1536, 180] on span "Animales" at bounding box center [1536, 185] width 40 height 10
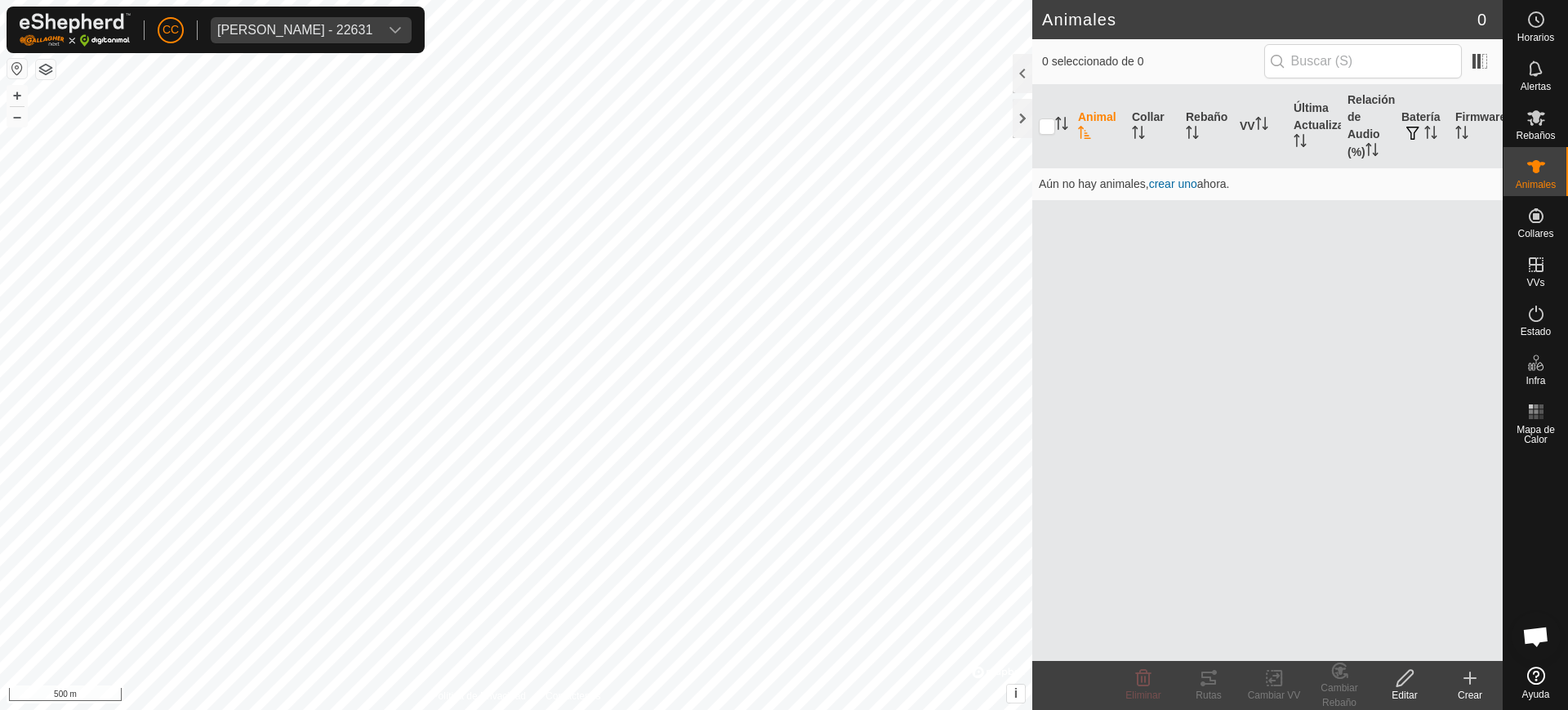
click at [12, 62] on button "button" at bounding box center [17, 69] width 20 height 20
click at [13, 64] on button "button" at bounding box center [17, 69] width 20 height 20
click at [10, 67] on button "button" at bounding box center [17, 69] width 20 height 20
click at [17, 67] on button "button" at bounding box center [17, 69] width 20 height 20
click at [1540, 155] on nav "Horarios Alertas Rebaños Animales Collares VVs Estado Infra Mapa de Calor Ayuda" at bounding box center [1536, 355] width 65 height 710
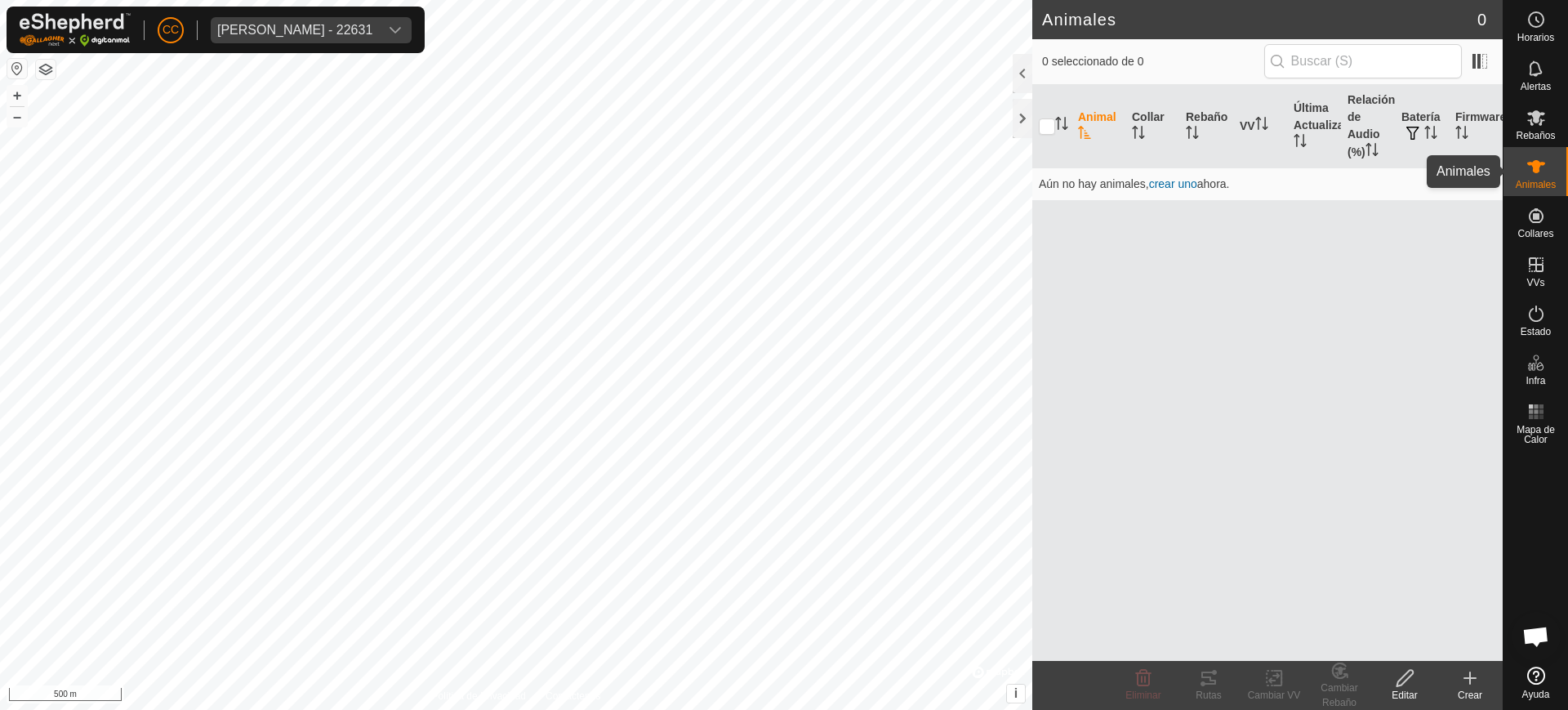
click at [1526, 185] on span "Animales" at bounding box center [1536, 185] width 40 height 10
drag, startPoint x: 323, startPoint y: 25, endPoint x: 326, endPoint y: 35, distance: 10.4
click at [323, 24] on div "Juan Garcimartin Garcia - 22631" at bounding box center [294, 30] width 155 height 13
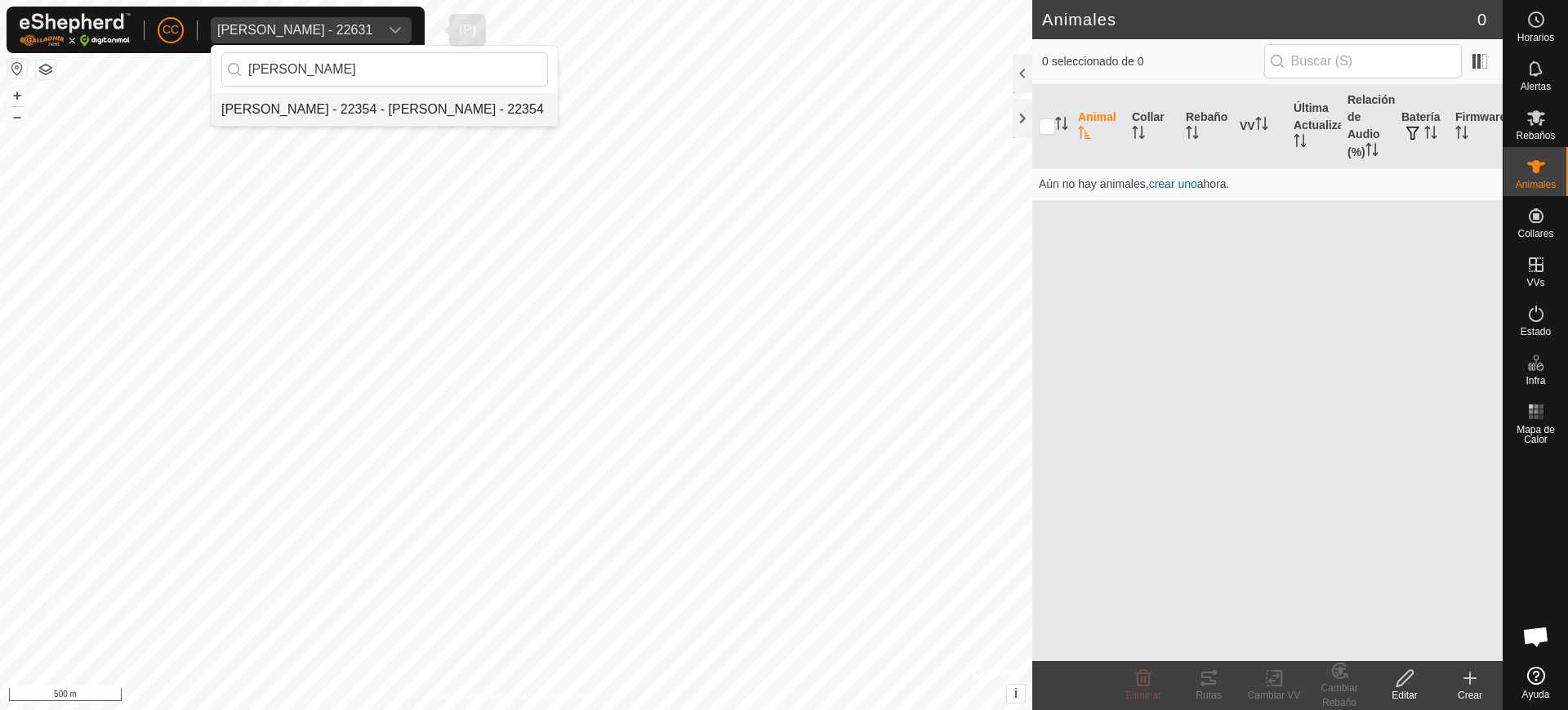
type input "angel garci"
click at [380, 117] on li "[PERSON_NAME] - 22354 - [PERSON_NAME] - 22354" at bounding box center [384, 109] width 346 height 32
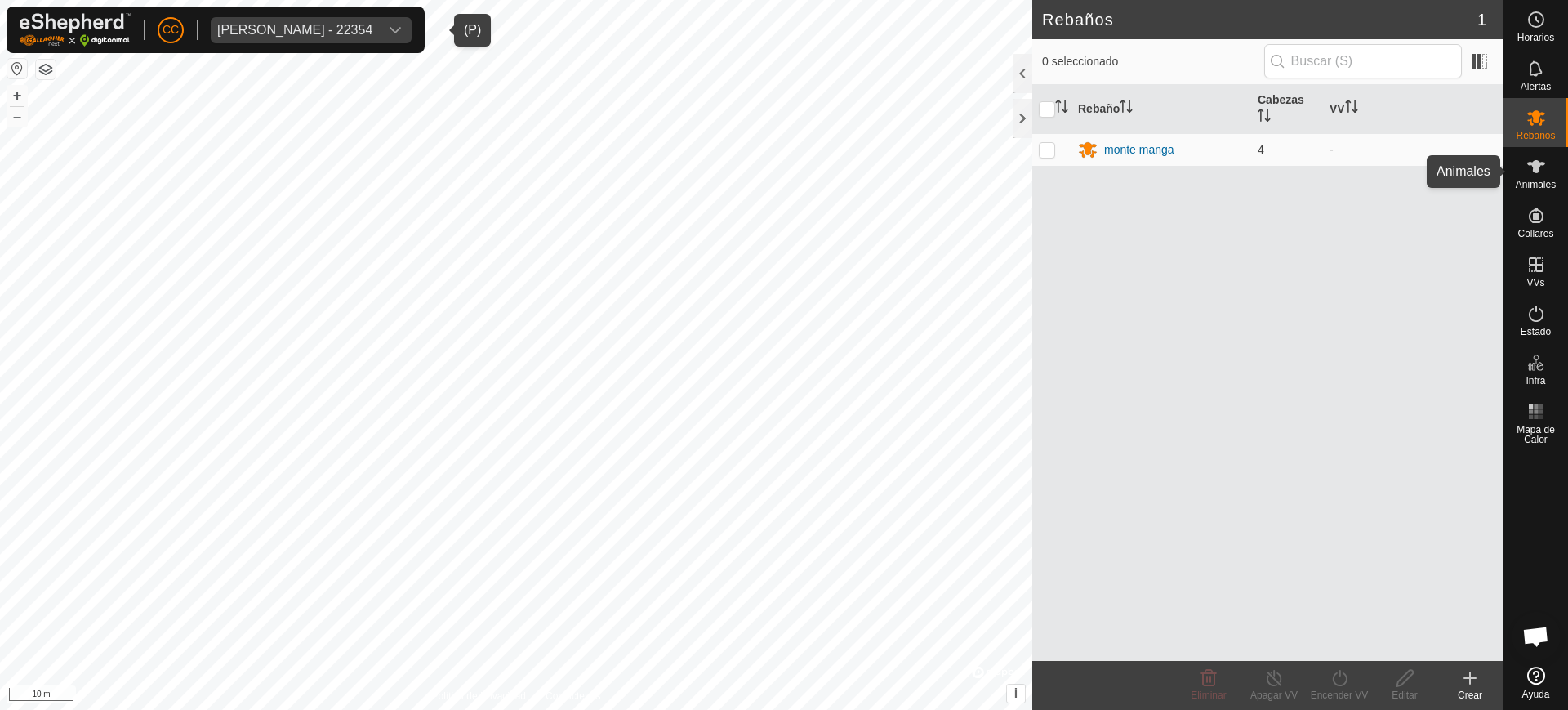
click at [1537, 171] on icon at bounding box center [1536, 166] width 18 height 13
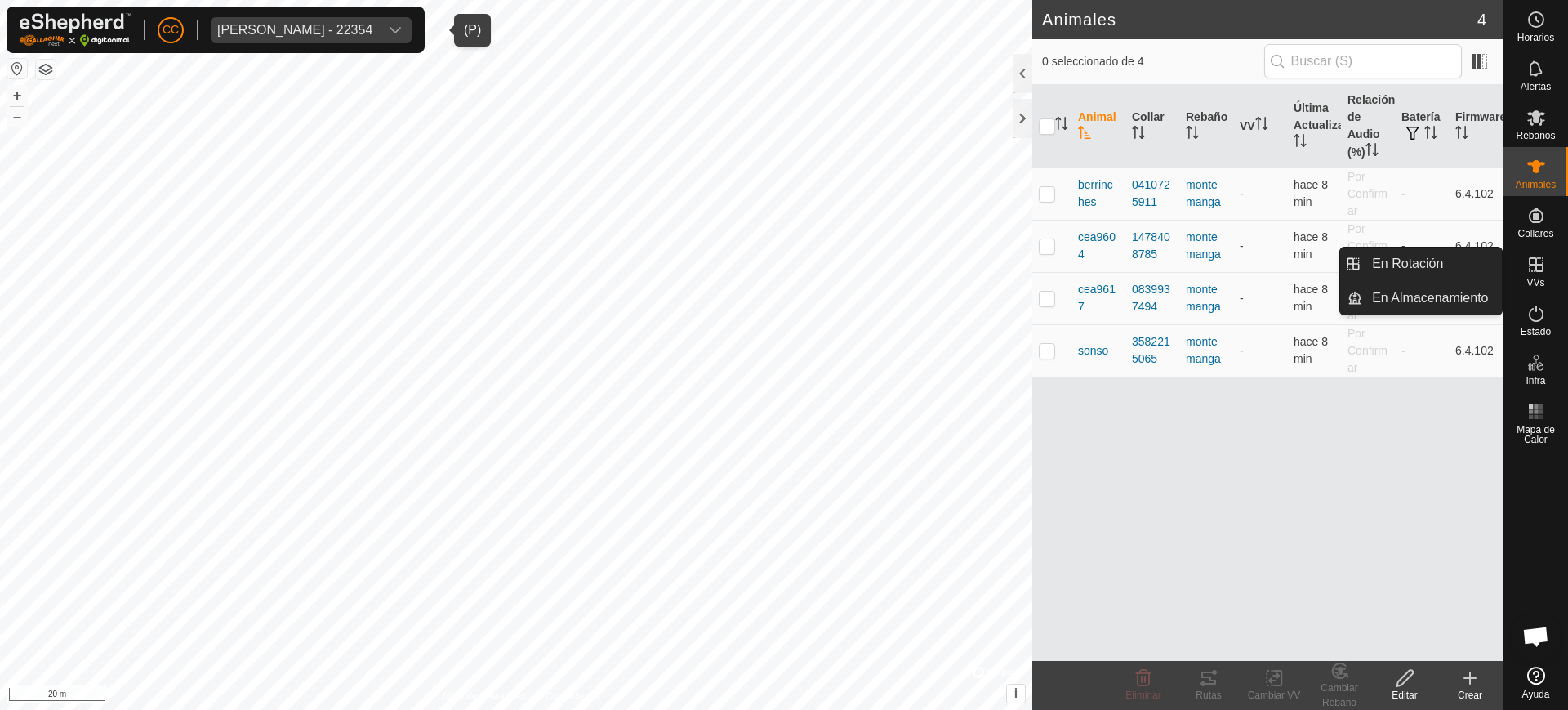
click at [1530, 267] on icon at bounding box center [1536, 265] width 20 height 20
click at [1547, 280] on div "VVs" at bounding box center [1536, 269] width 65 height 49
click at [1476, 260] on link "En Rotación" at bounding box center [1432, 263] width 140 height 32
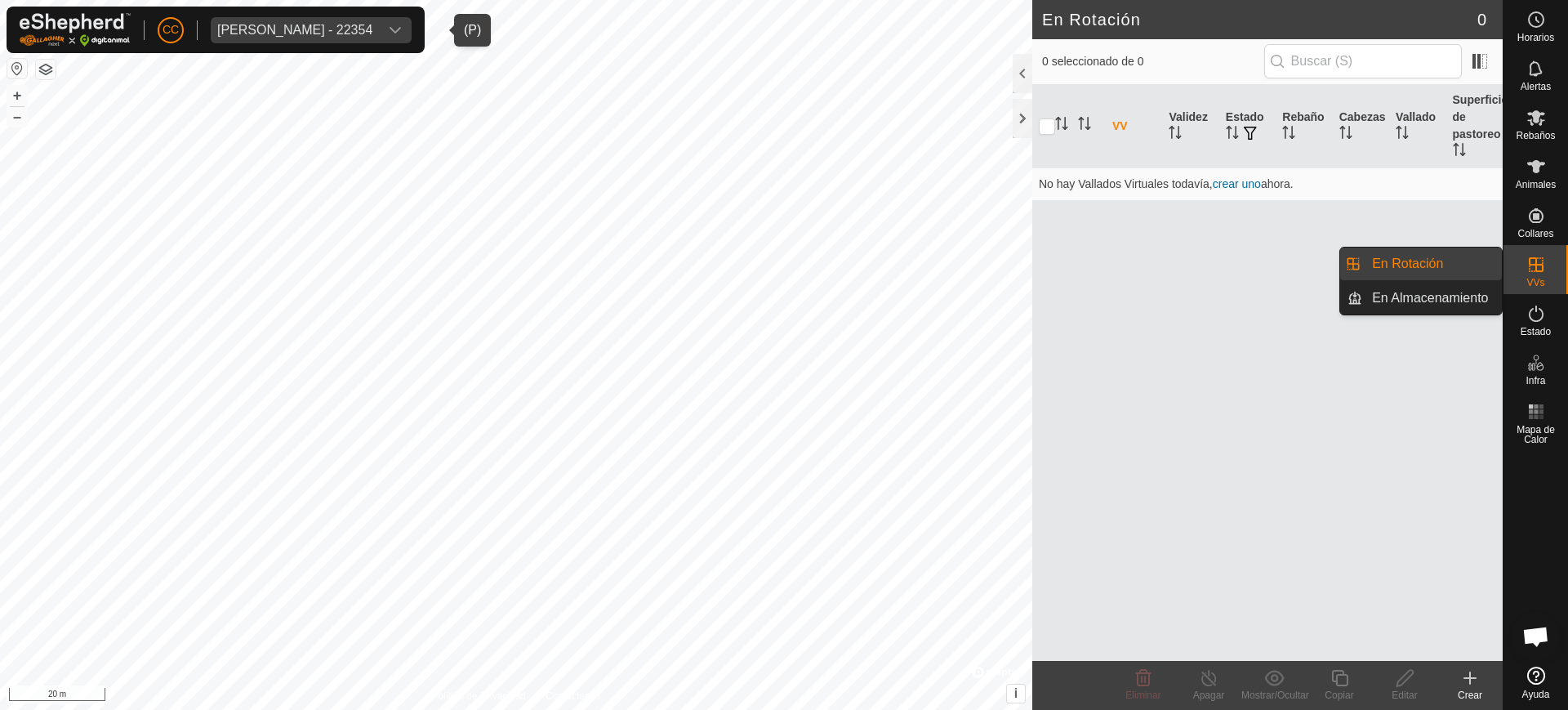
click at [1427, 257] on link "En Rotación" at bounding box center [1432, 263] width 140 height 32
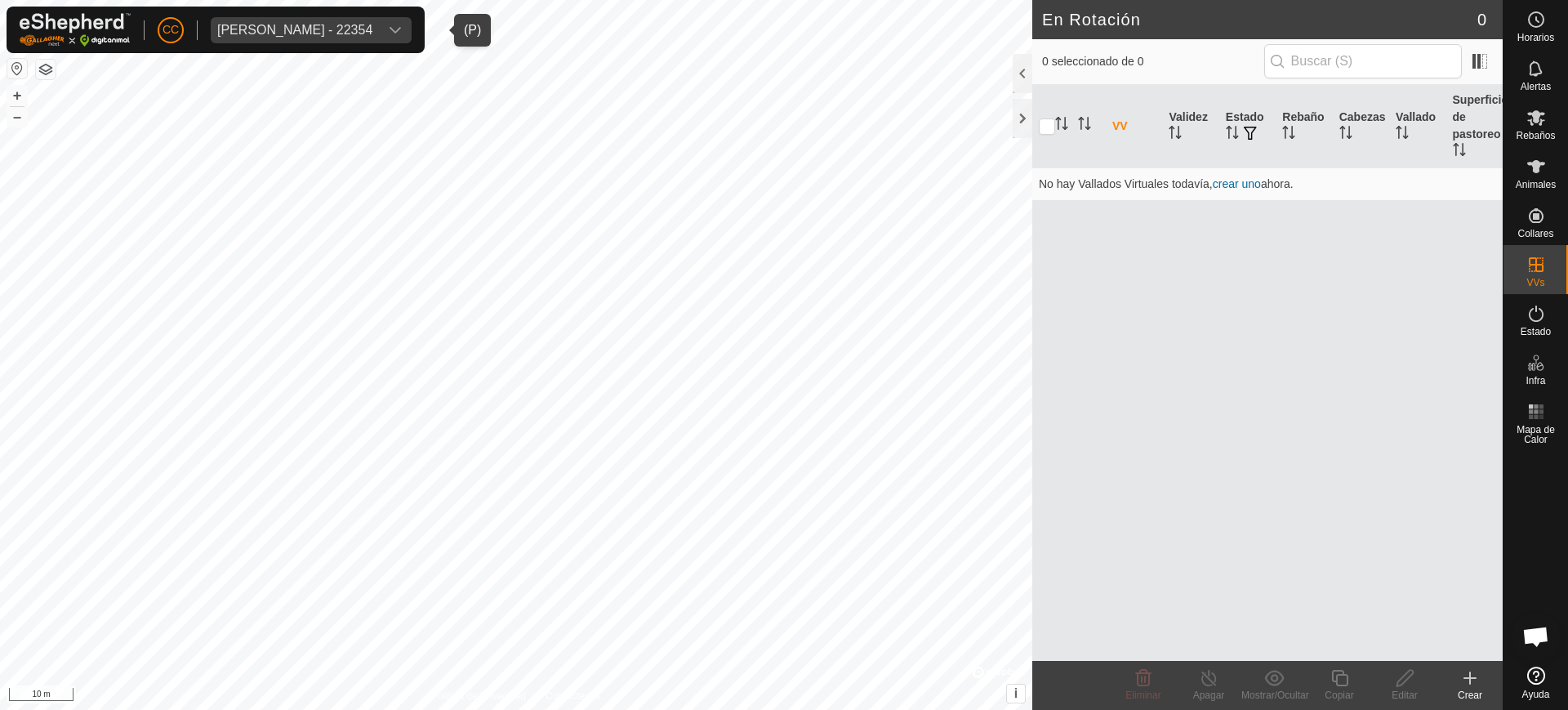
click at [1470, 679] on icon at bounding box center [1470, 678] width 20 height 20
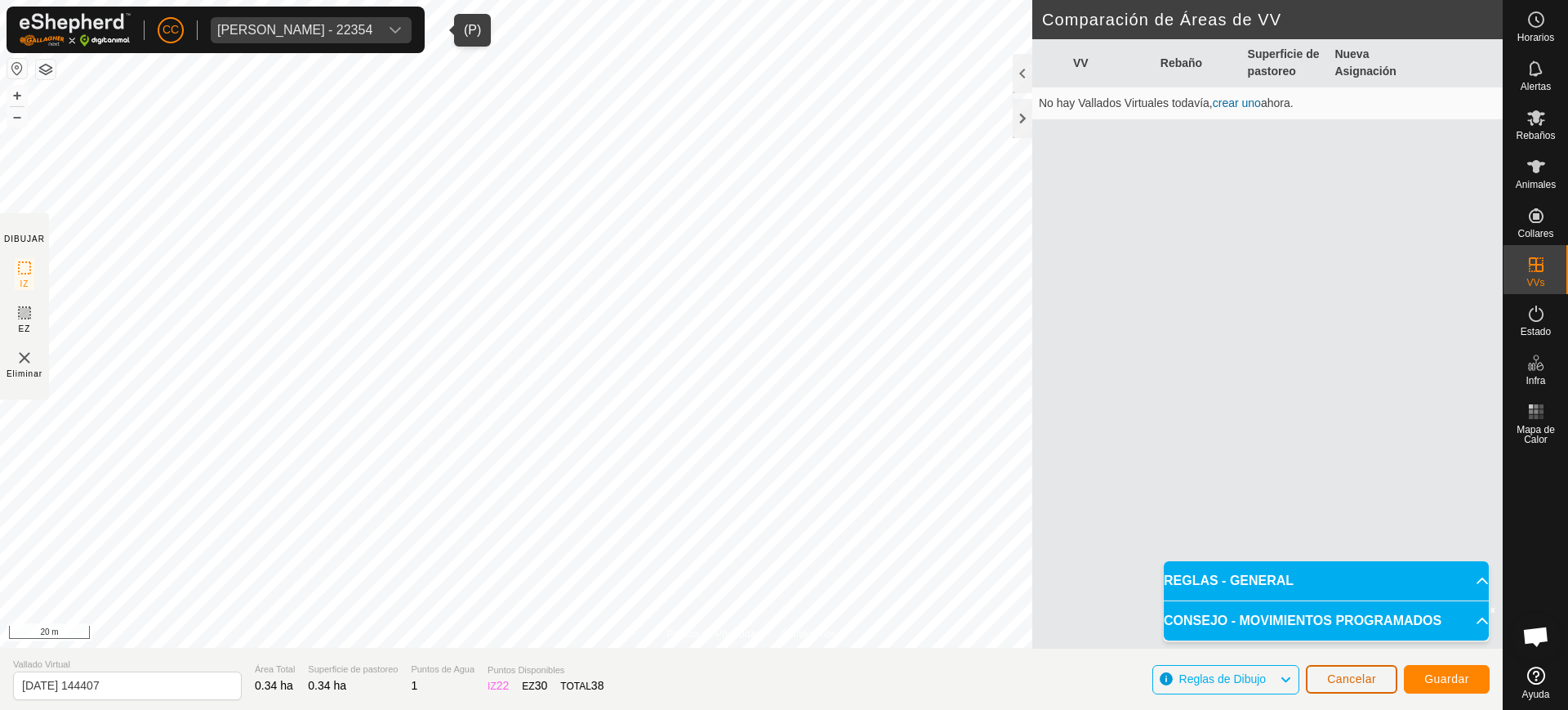
click at [1353, 678] on span "Cancelar" at bounding box center [1351, 679] width 49 height 13
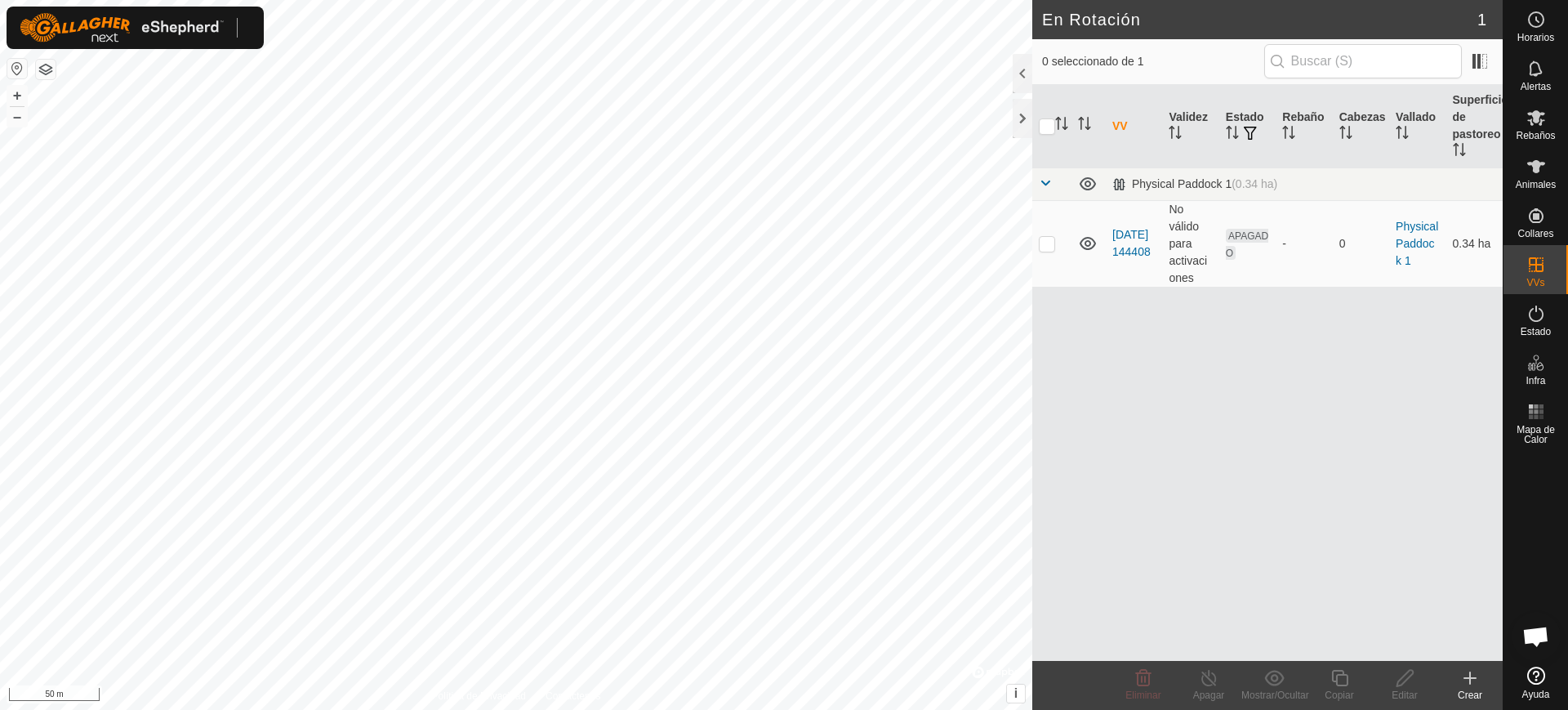
scroll to position [1331, 0]
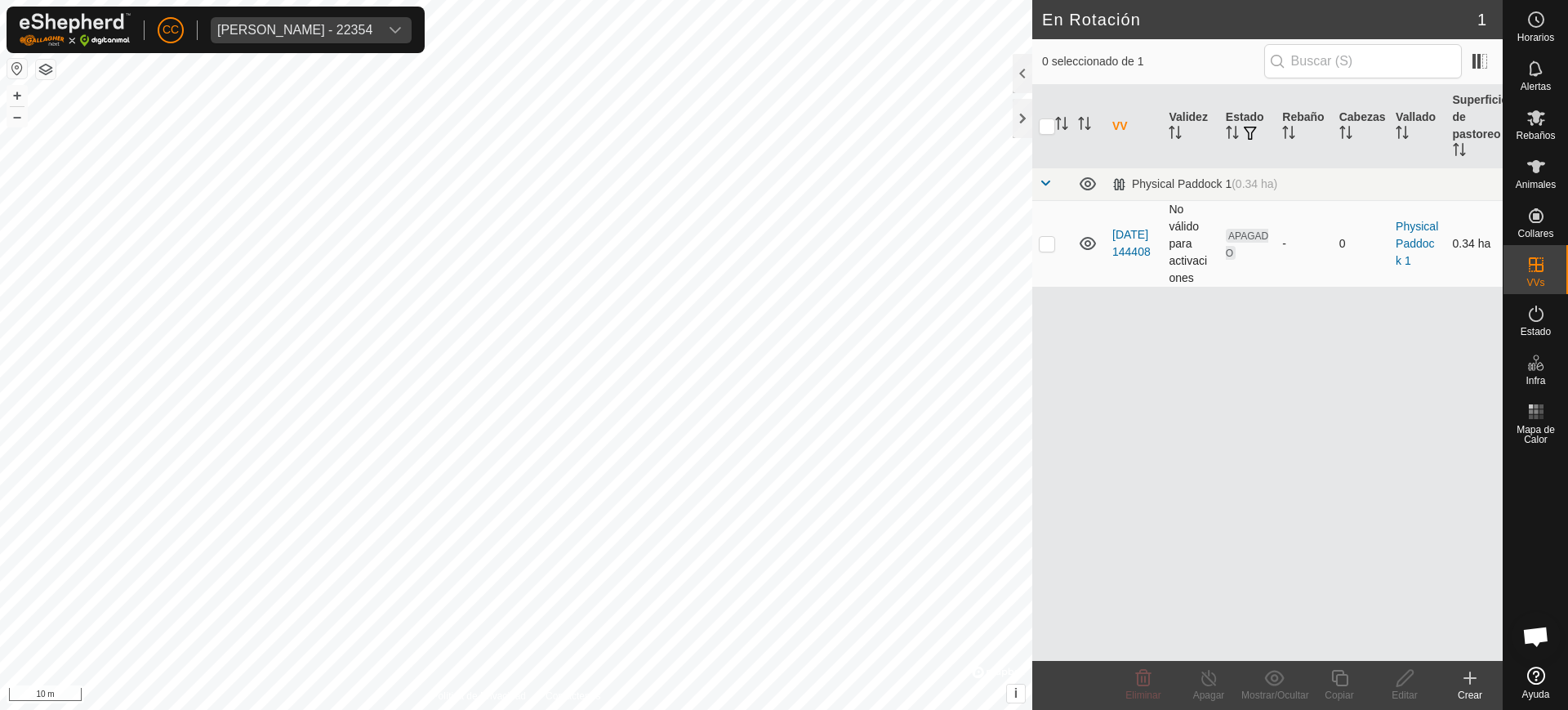
click at [1041, 246] on p-checkbox at bounding box center [1047, 244] width 17 height 13
checkbox input "true"
click at [1467, 682] on icon at bounding box center [1470, 678] width 20 height 20
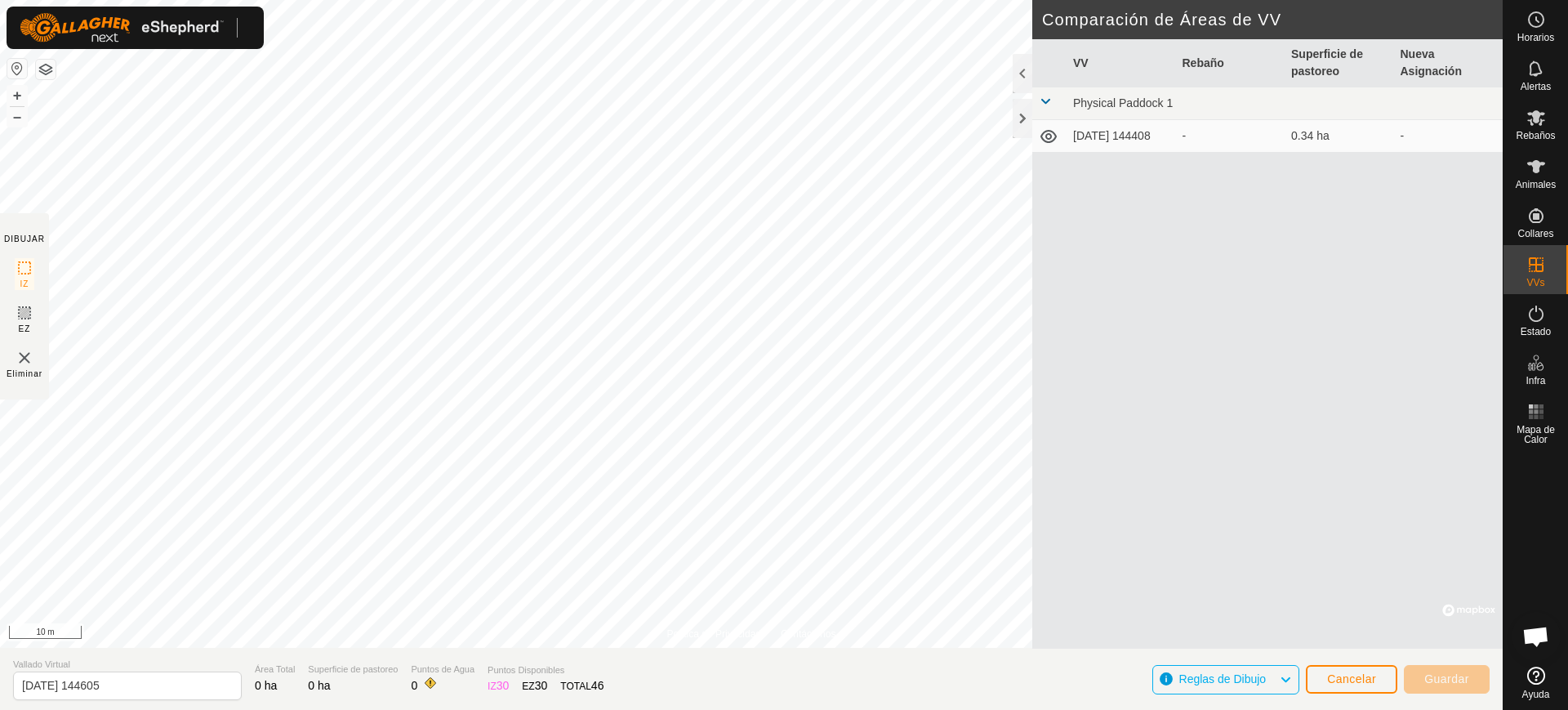
scroll to position [1331, 0]
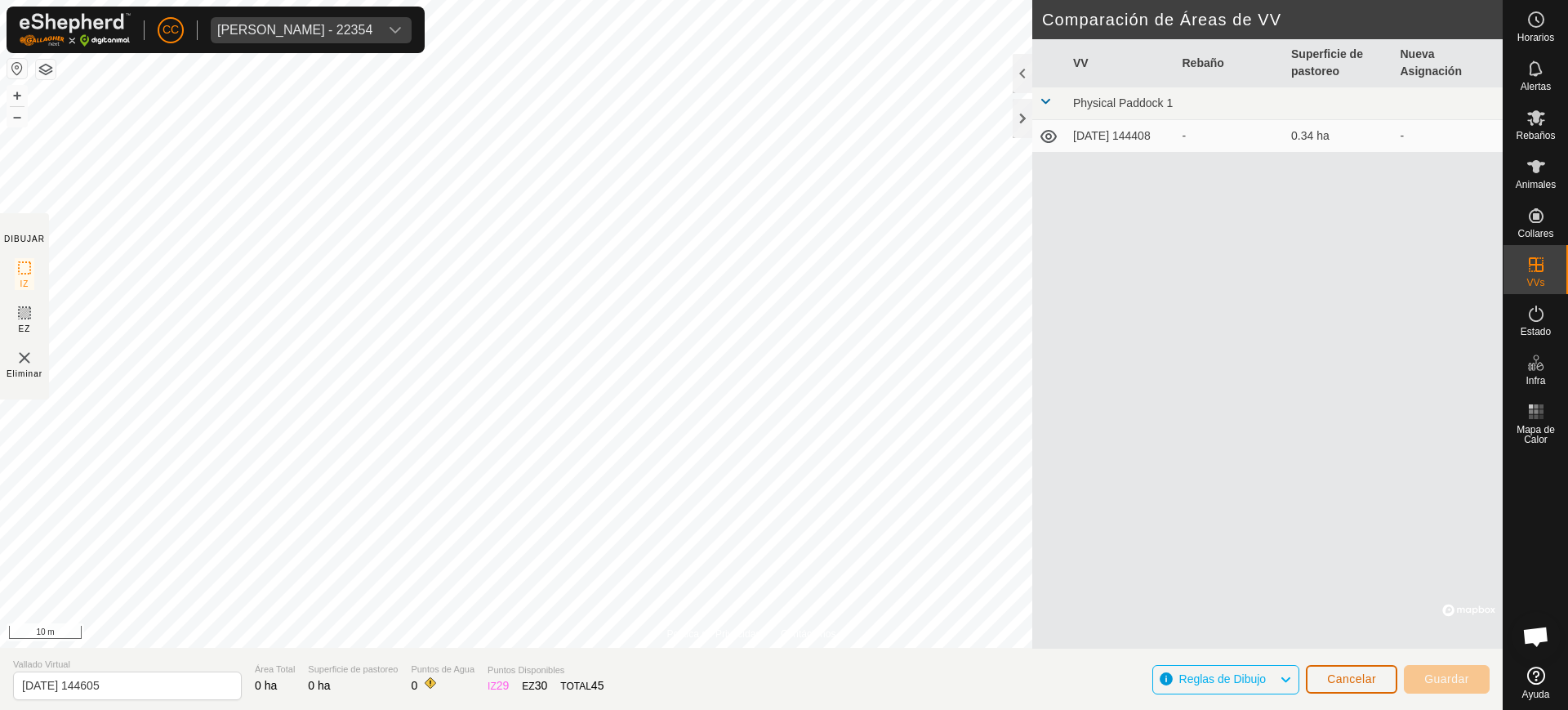
click at [1360, 677] on span "Cancelar" at bounding box center [1351, 679] width 49 height 13
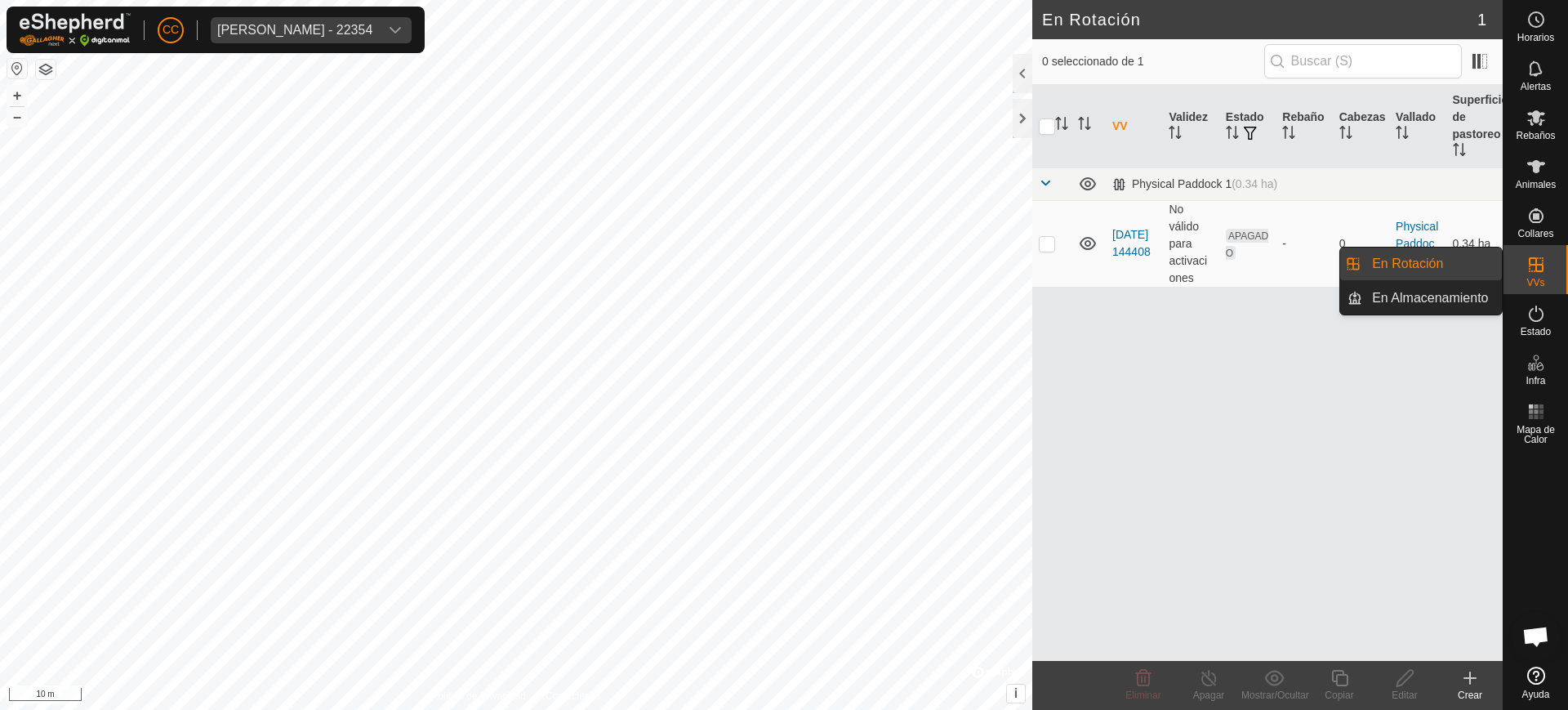
drag, startPoint x: 1537, startPoint y: 275, endPoint x: 1493, endPoint y: 270, distance: 44.3
click at [1533, 276] on es-virtualpaddocks-svg-icon at bounding box center [1536, 264] width 29 height 26
click at [1438, 252] on link "En Rotación" at bounding box center [1432, 263] width 140 height 32
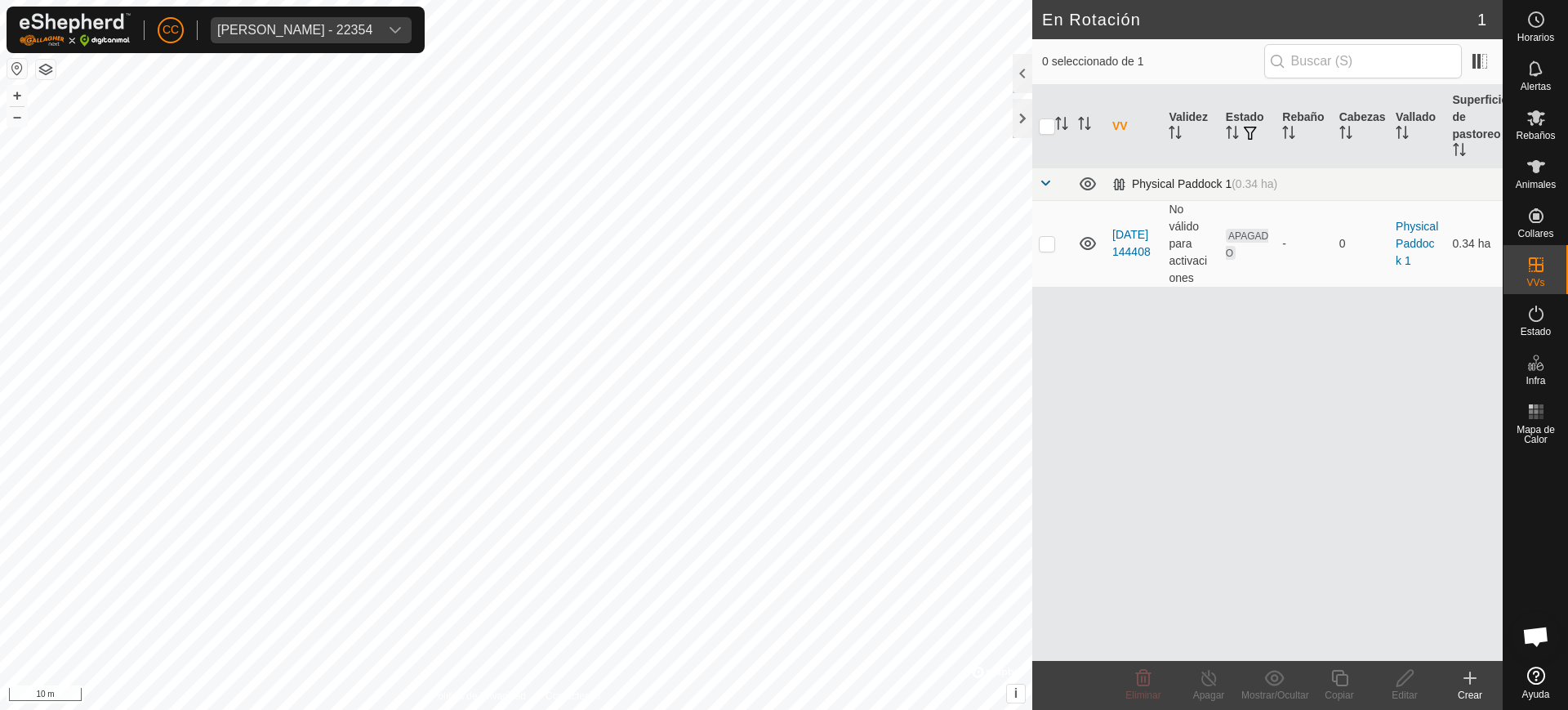
click at [1051, 177] on td at bounding box center [1051, 183] width 39 height 32
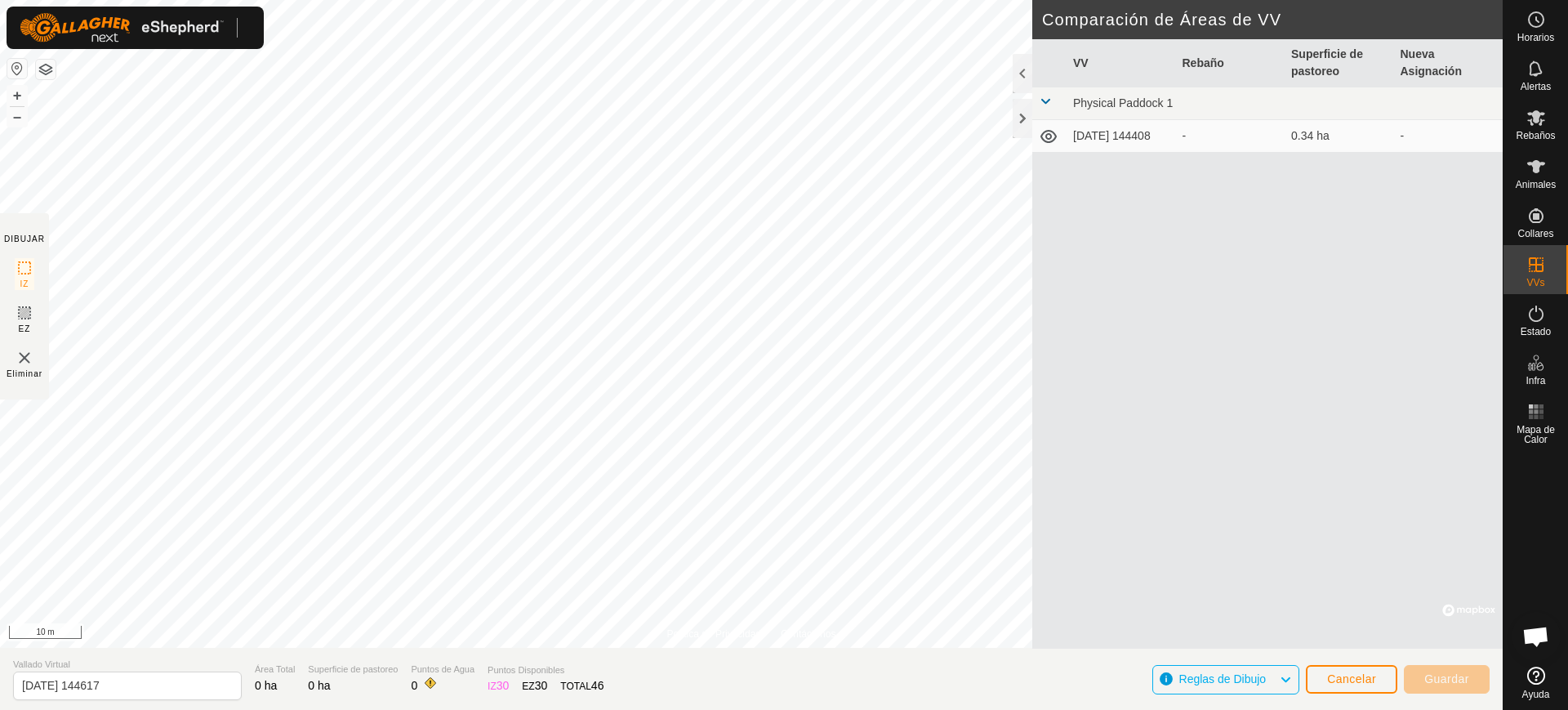
scroll to position [1331, 0]
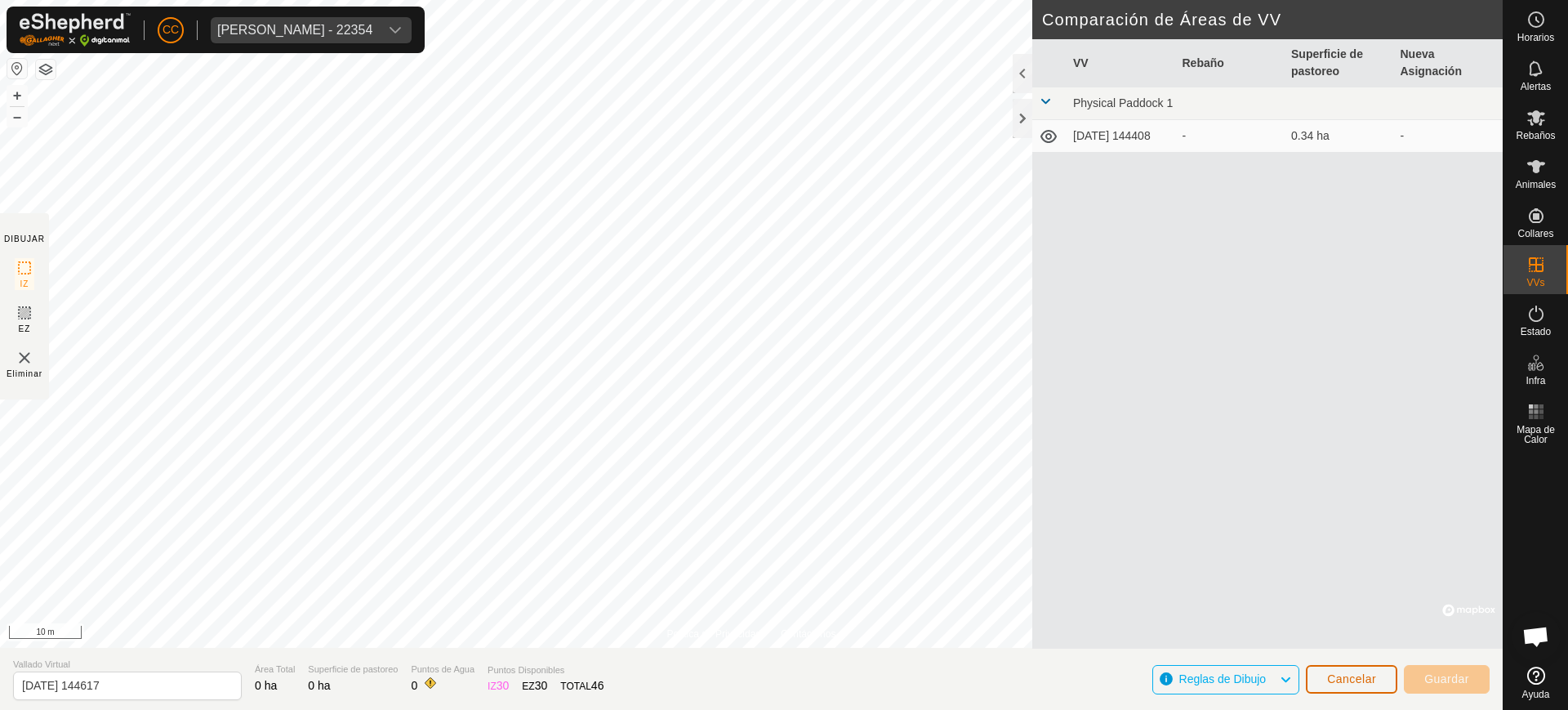
click at [1378, 686] on button "Cancelar" at bounding box center [1351, 679] width 92 height 28
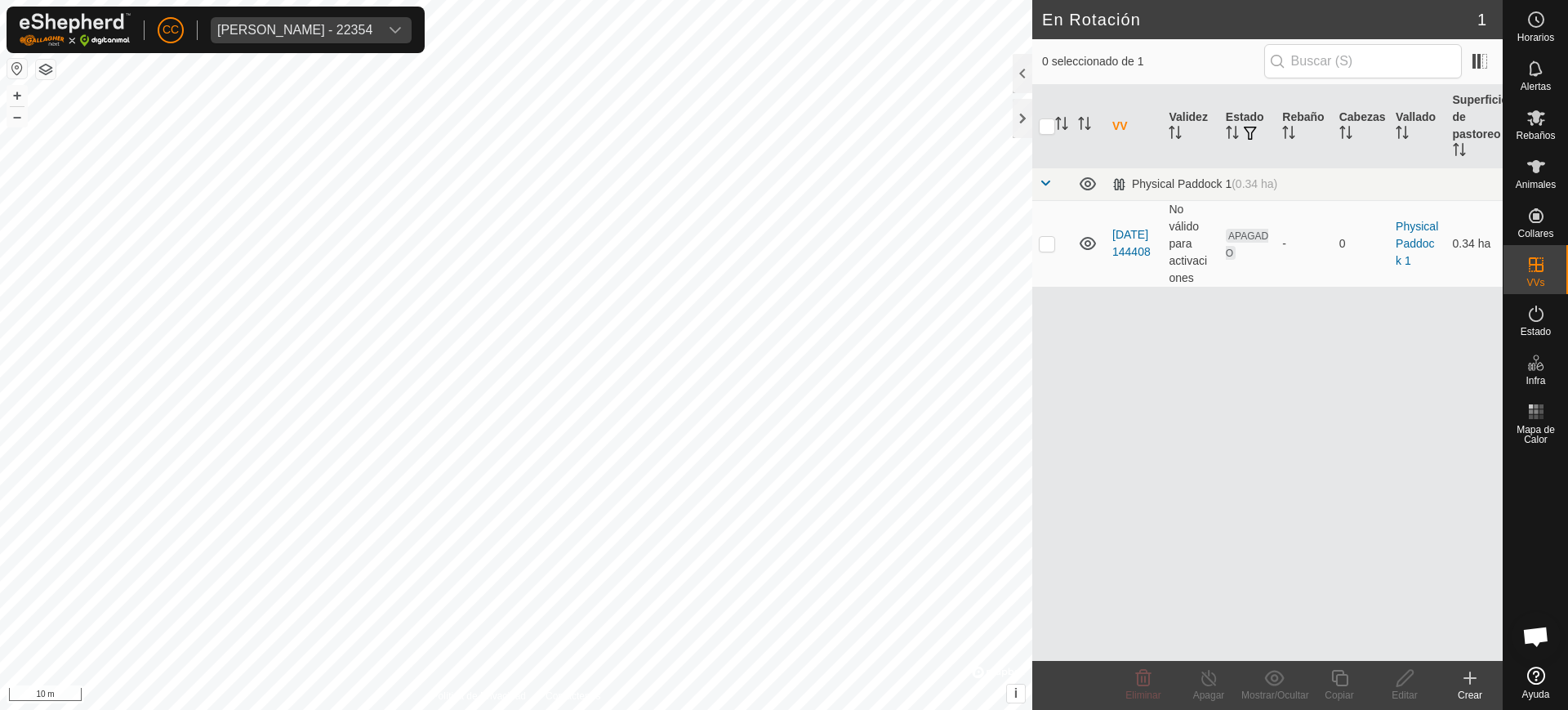
checkbox input "true"
click at [1399, 688] on div "Editar" at bounding box center [1404, 695] width 66 height 15
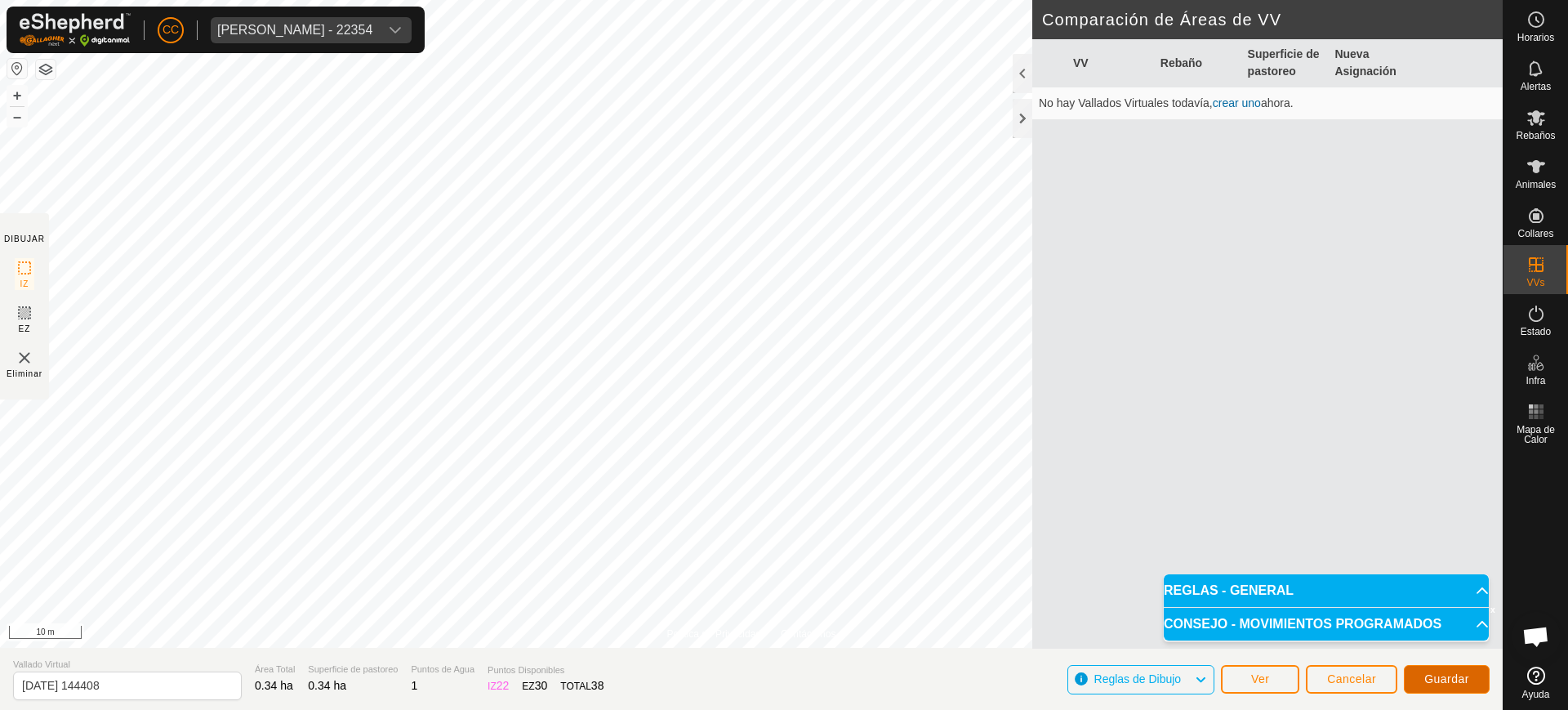
click at [1444, 679] on span "Guardar" at bounding box center [1447, 679] width 45 height 13
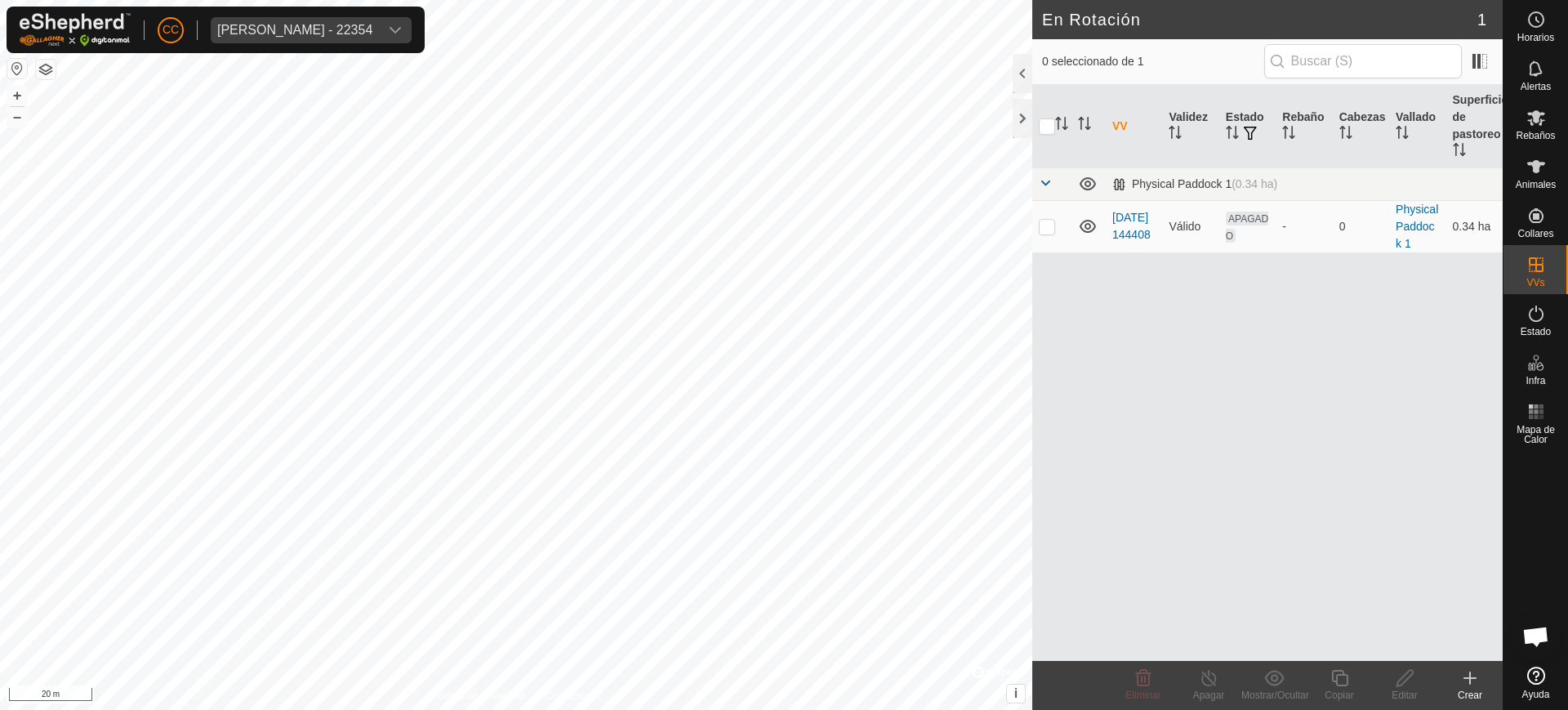
click at [755, 410] on div "CC Angel Garcimartin Garcia - 22354 Horarios Alertas Rebaños Animales Collares …" at bounding box center [784, 355] width 1568 height 710
click at [1525, 117] on es-mob-svg-icon at bounding box center [1536, 117] width 29 height 26
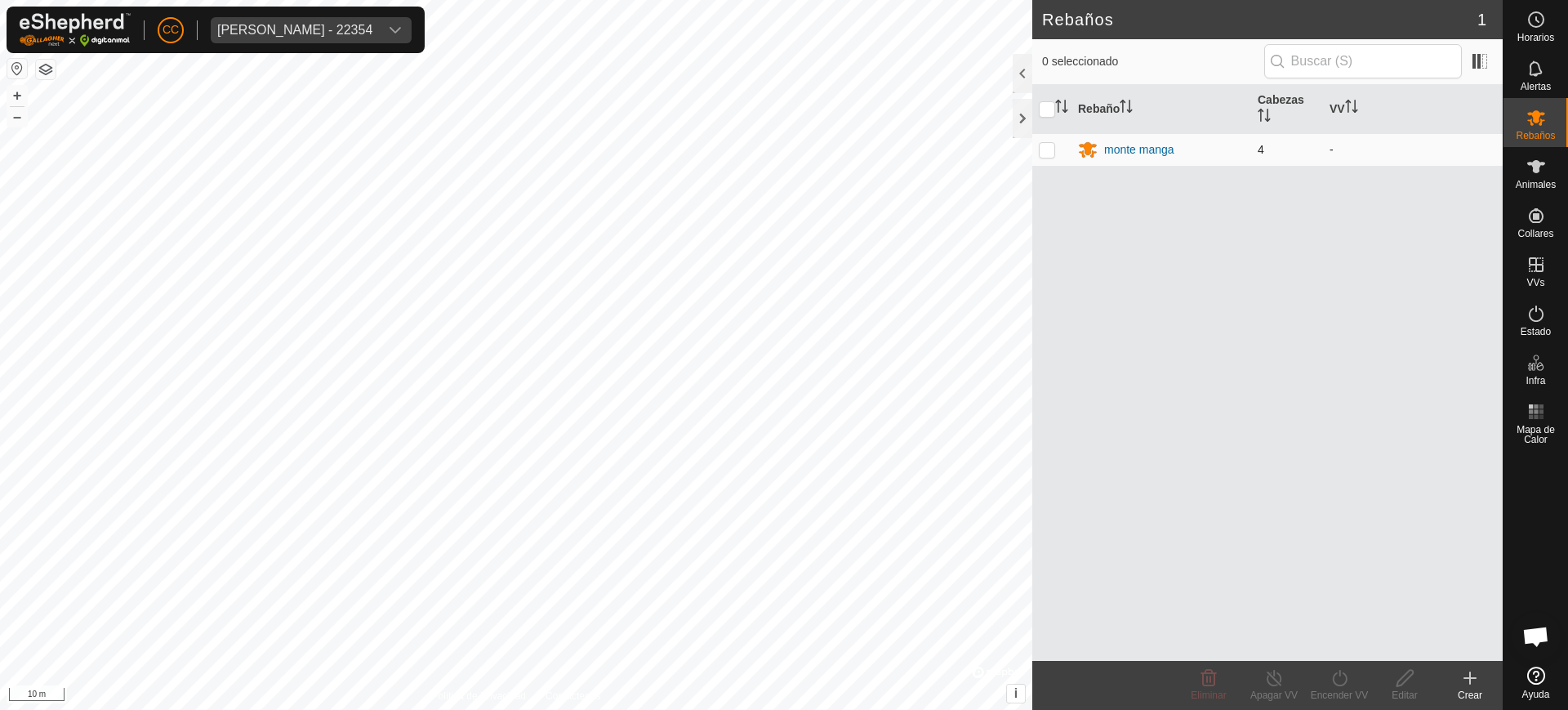
click at [1051, 150] on p-checkbox at bounding box center [1047, 150] width 17 height 13
checkbox input "true"
click at [1337, 678] on icon at bounding box center [1339, 678] width 21 height 20
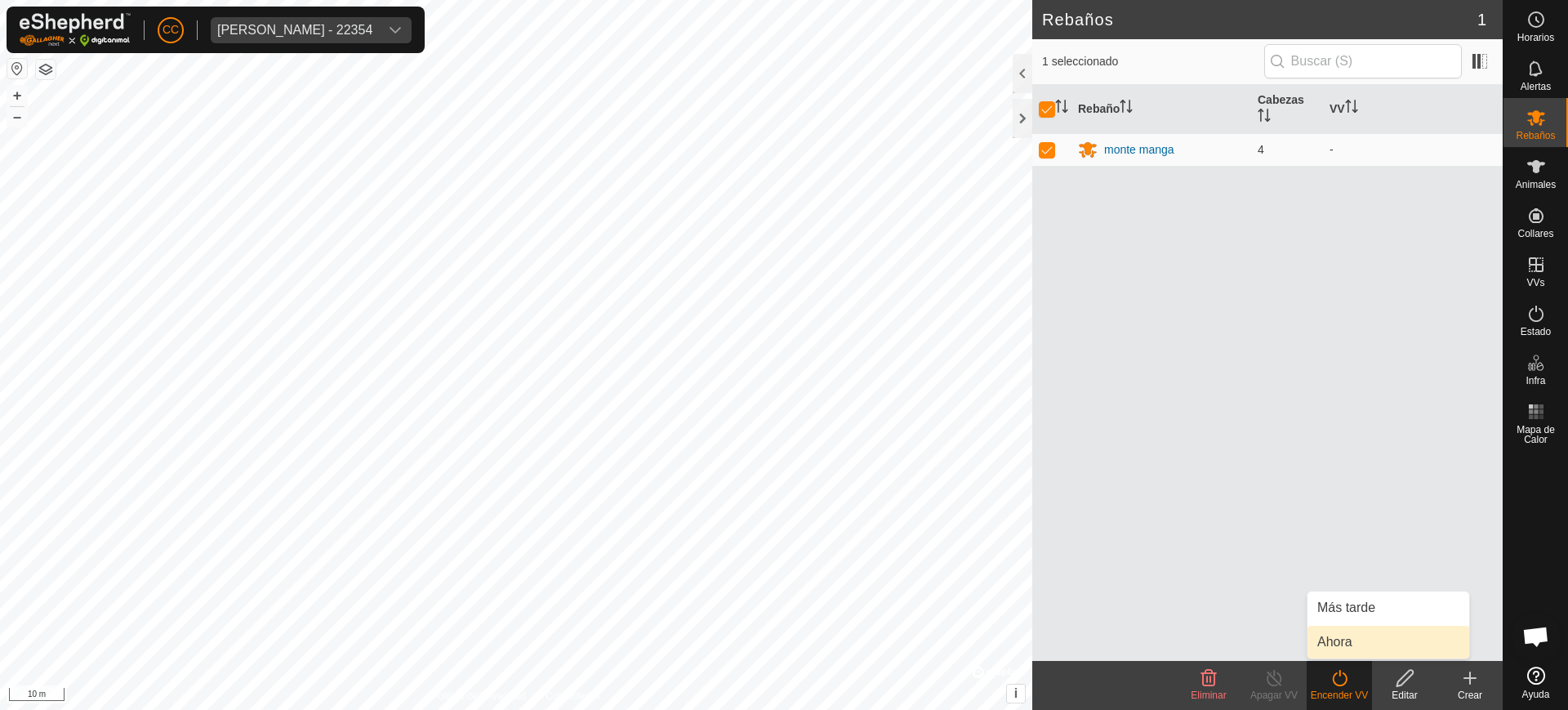
click at [1340, 639] on link "Ahora" at bounding box center [1387, 642] width 161 height 32
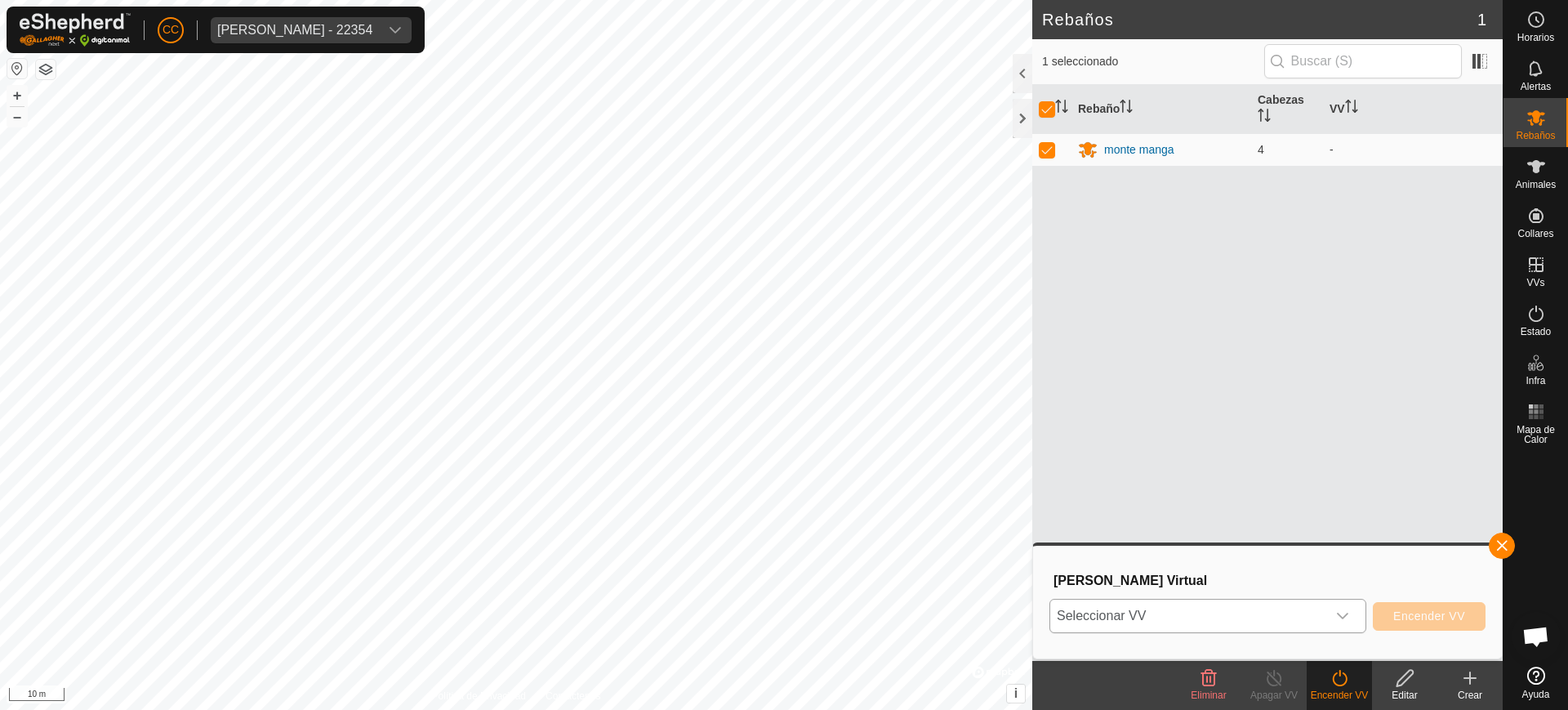
click at [1334, 615] on div "dropdown trigger" at bounding box center [1342, 615] width 32 height 32
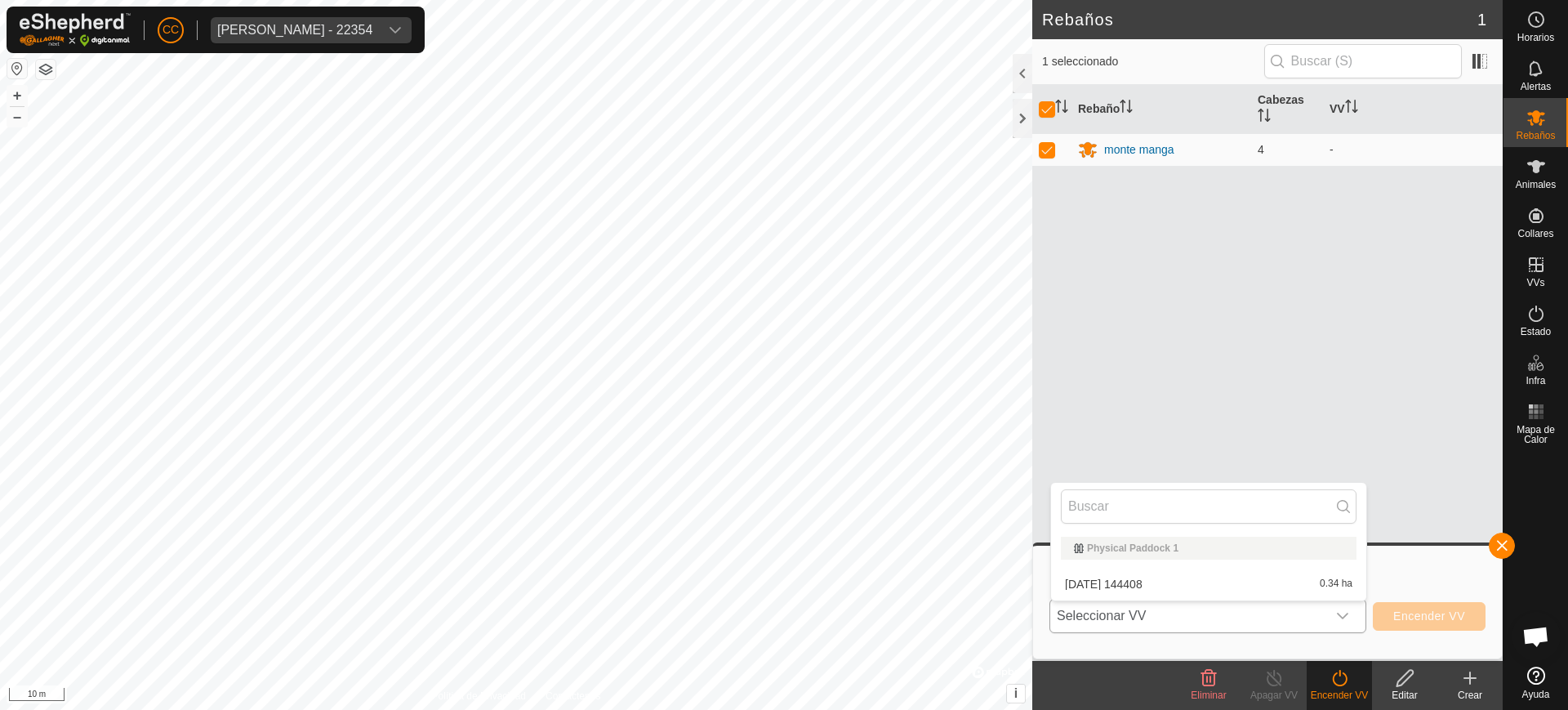
click at [1218, 581] on li "2025-10-08 144408 0.34 ha" at bounding box center [1208, 583] width 315 height 32
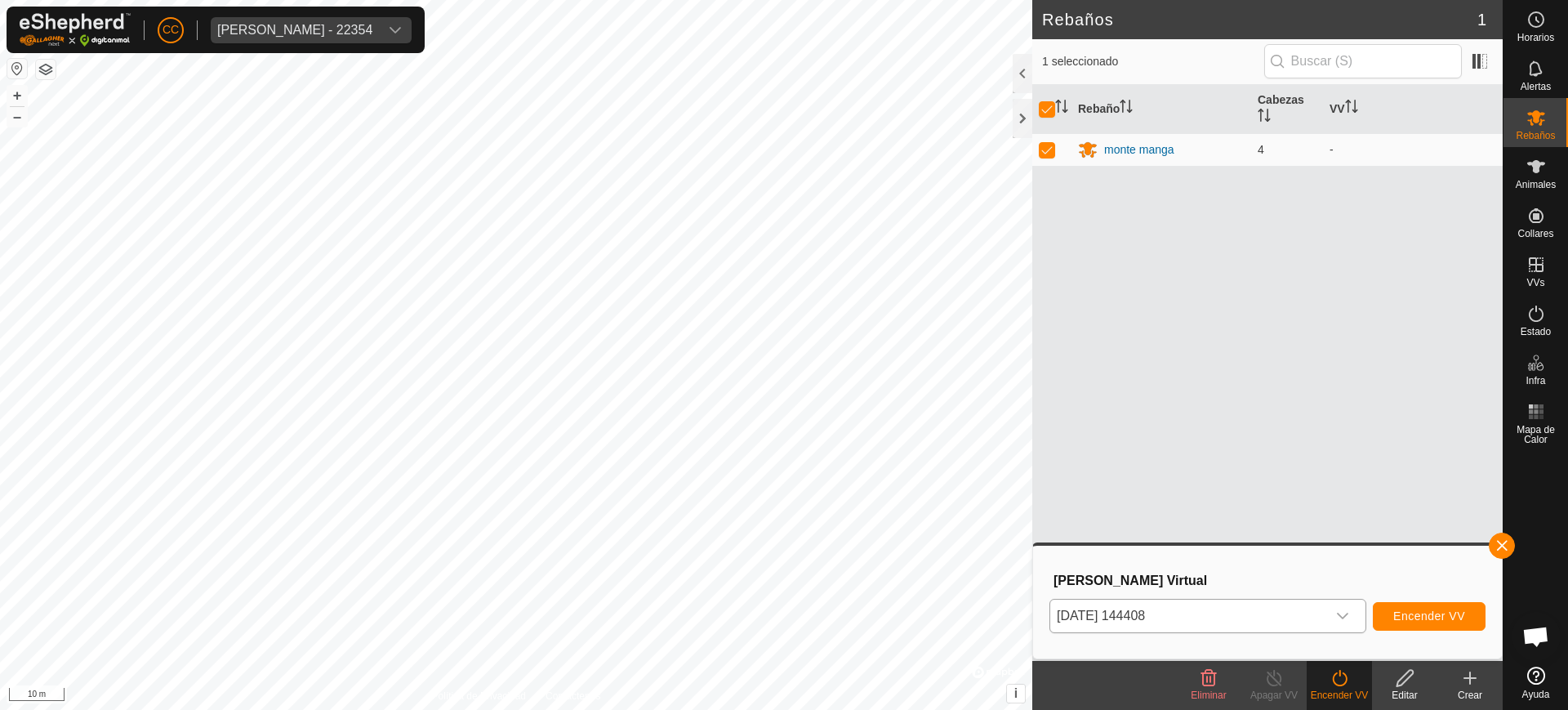
click at [1264, 360] on div "Rebaño Cabezas VV monte manga 4 -" at bounding box center [1267, 373] width 470 height 576
click at [1544, 176] on icon at bounding box center [1536, 166] width 20 height 20
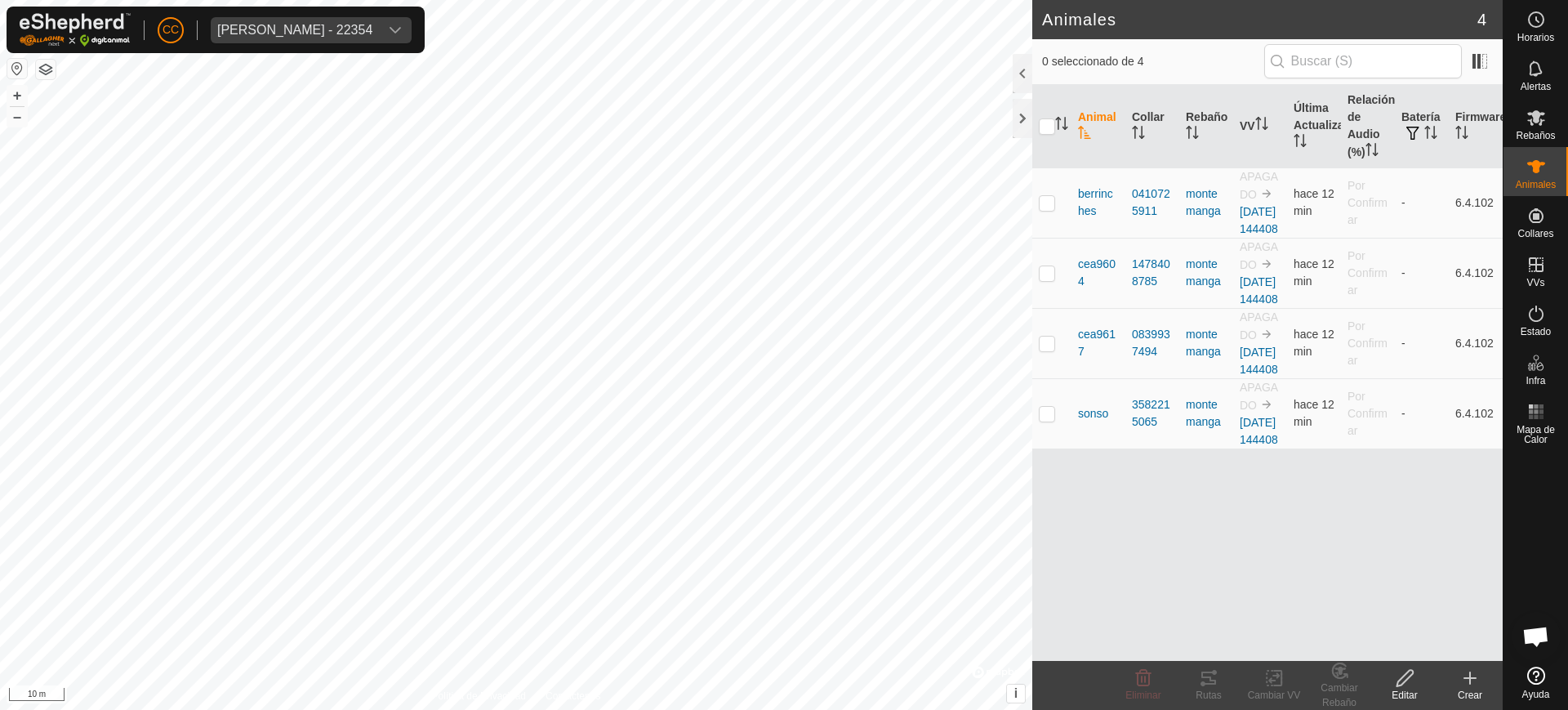
scroll to position [1331, 0]
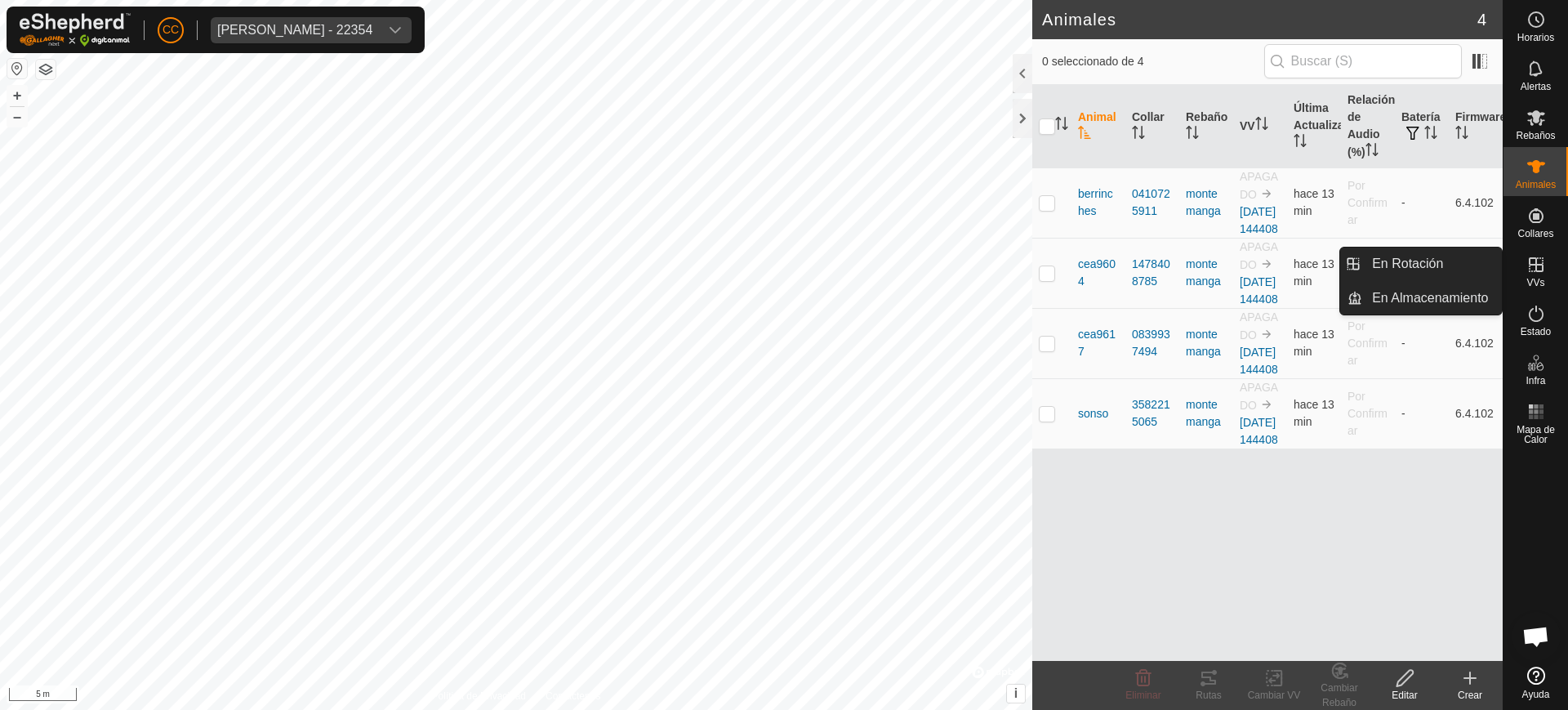
click at [1536, 268] on icon at bounding box center [1536, 265] width 15 height 15
click at [1448, 263] on link "En Rotación" at bounding box center [1432, 263] width 140 height 32
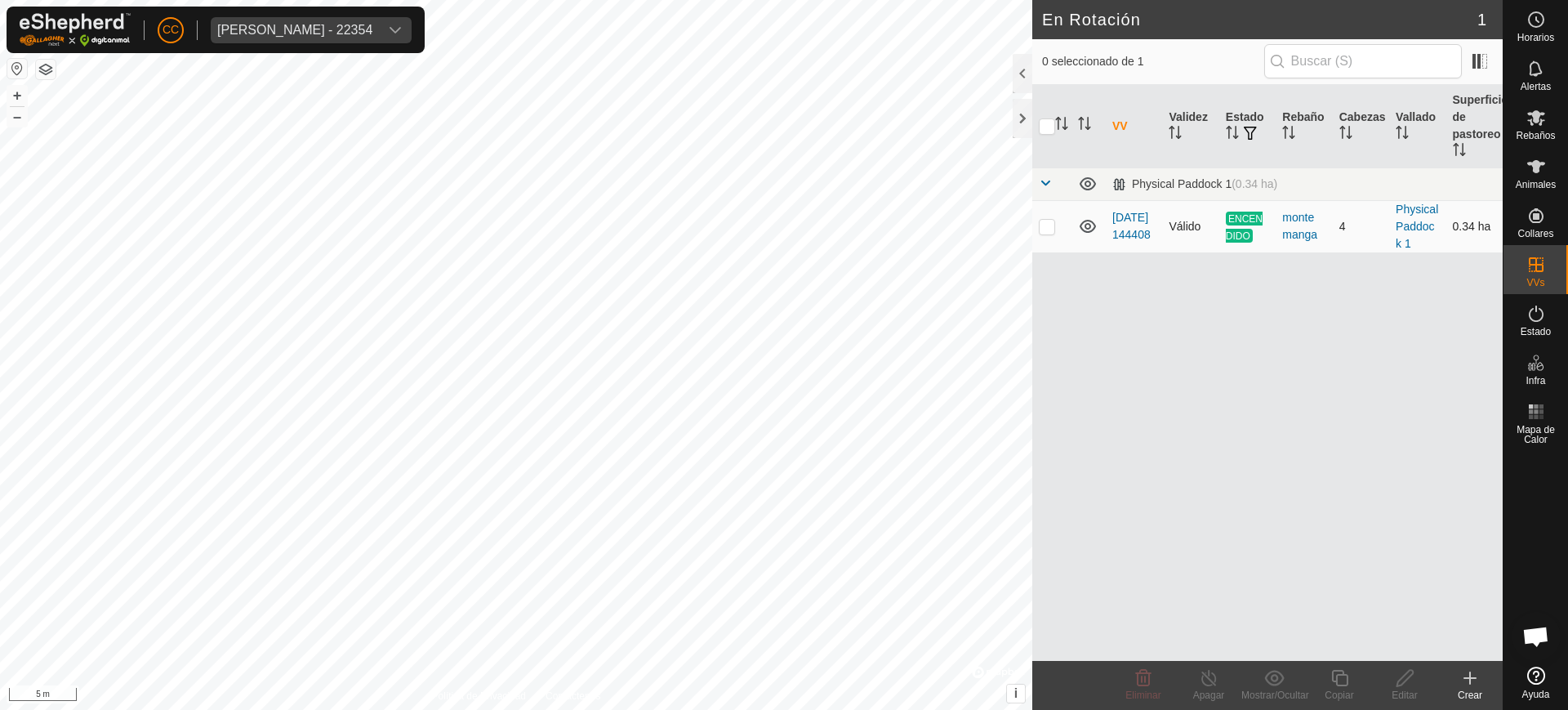
click at [1041, 220] on p-checkbox at bounding box center [1047, 226] width 17 height 13
checkbox input "true"
click at [1339, 685] on icon at bounding box center [1339, 678] width 17 height 17
click at [1046, 231] on p-checkbox at bounding box center [1047, 226] width 17 height 13
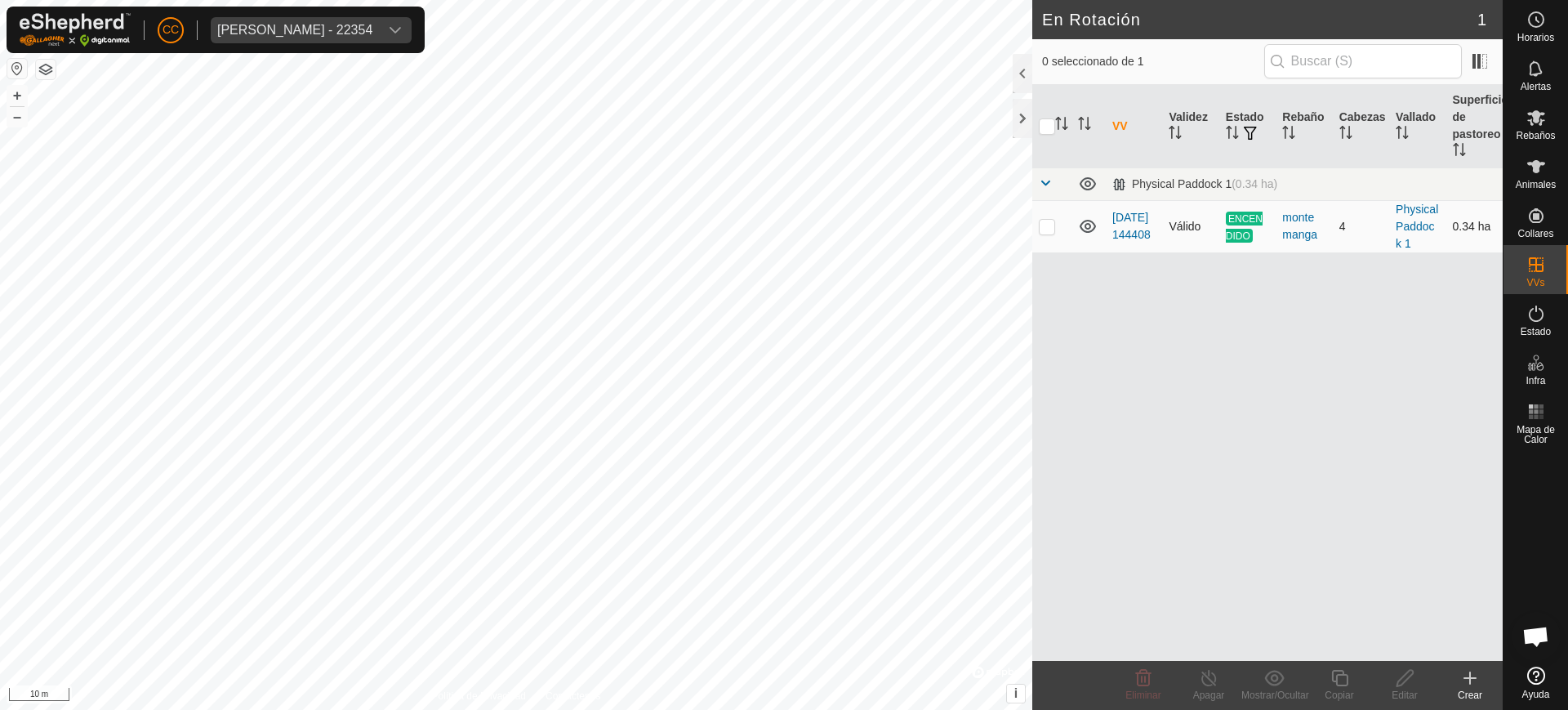
checkbox input "true"
click at [1348, 693] on div "Copiar" at bounding box center [1338, 695] width 66 height 15
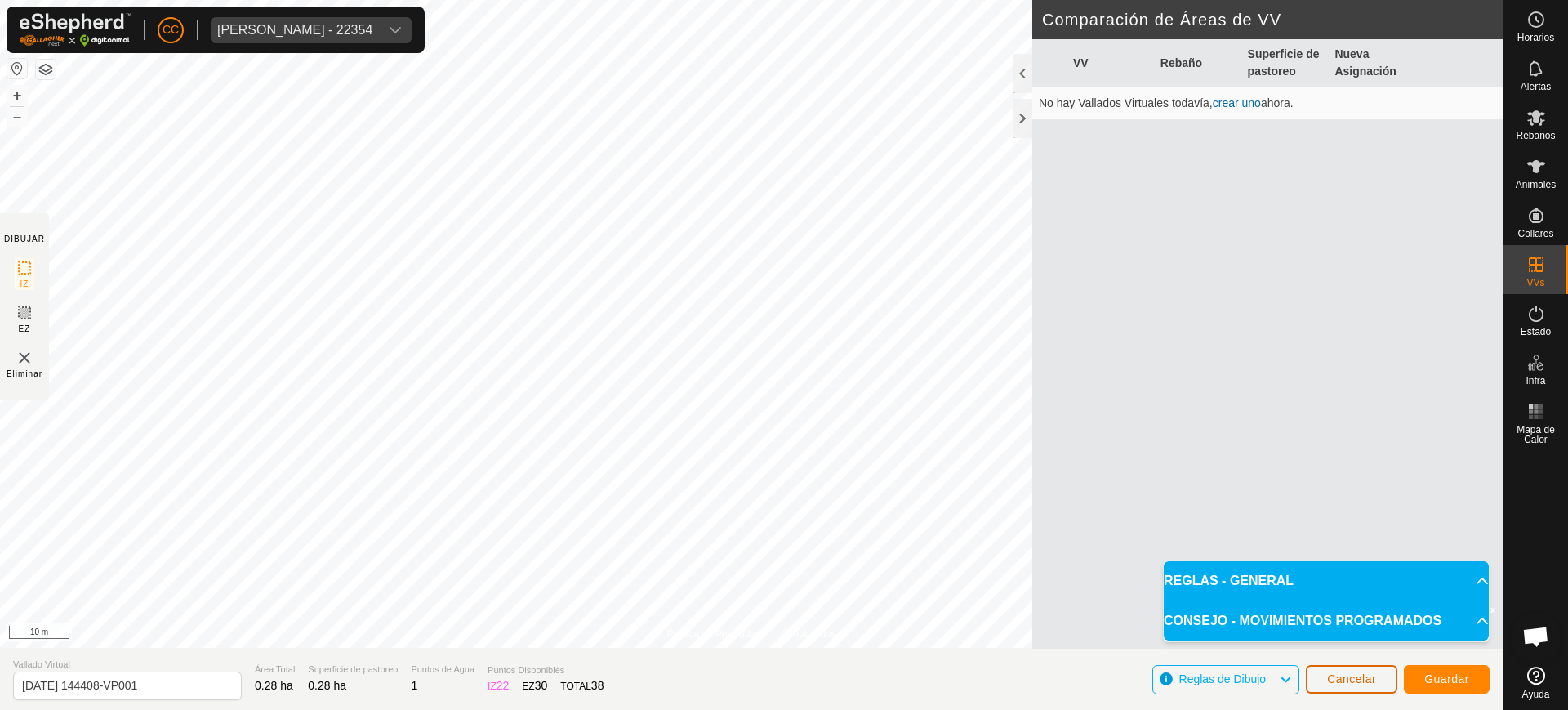
click at [1368, 675] on span "Cancelar" at bounding box center [1351, 679] width 49 height 13
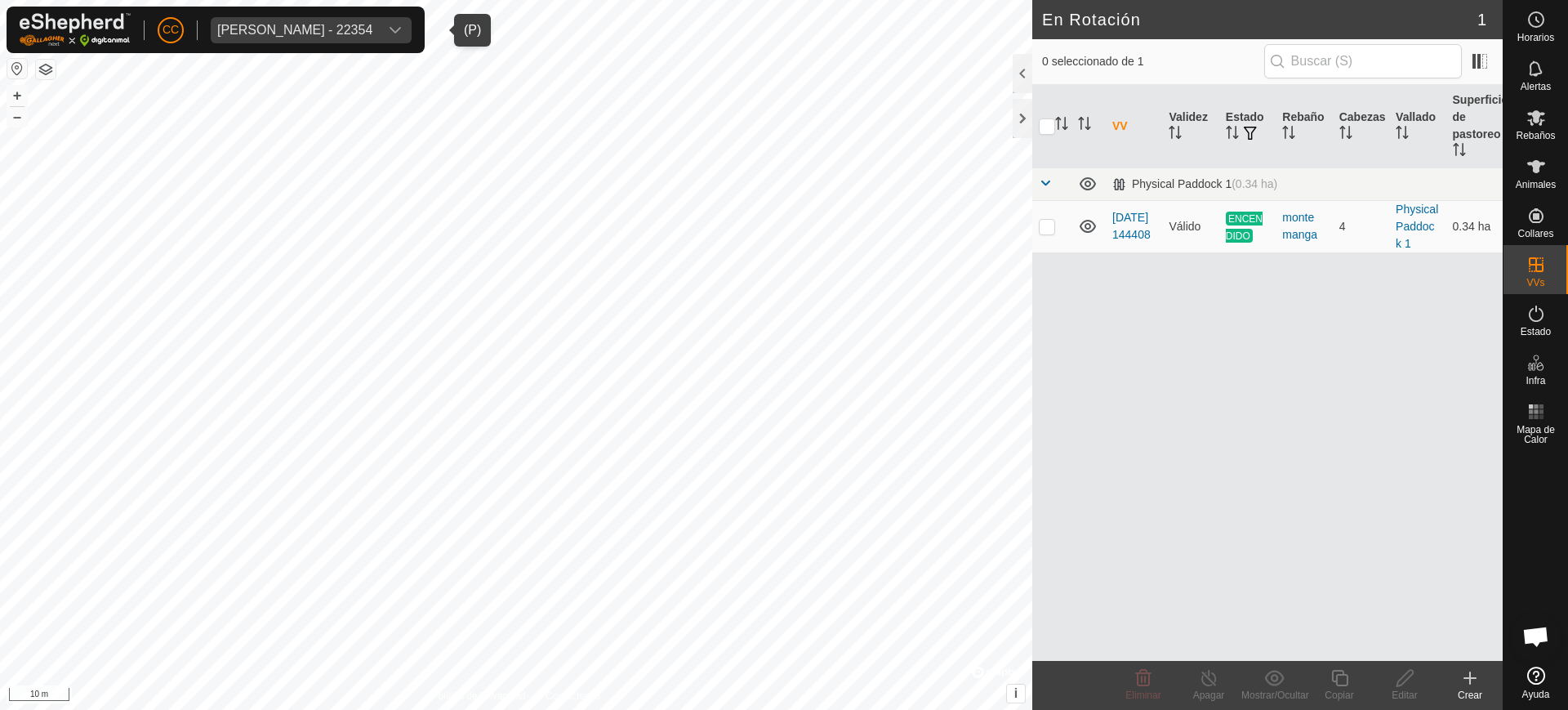
click at [330, 29] on div "[PERSON_NAME] - 22354" at bounding box center [294, 30] width 155 height 13
type input "B"
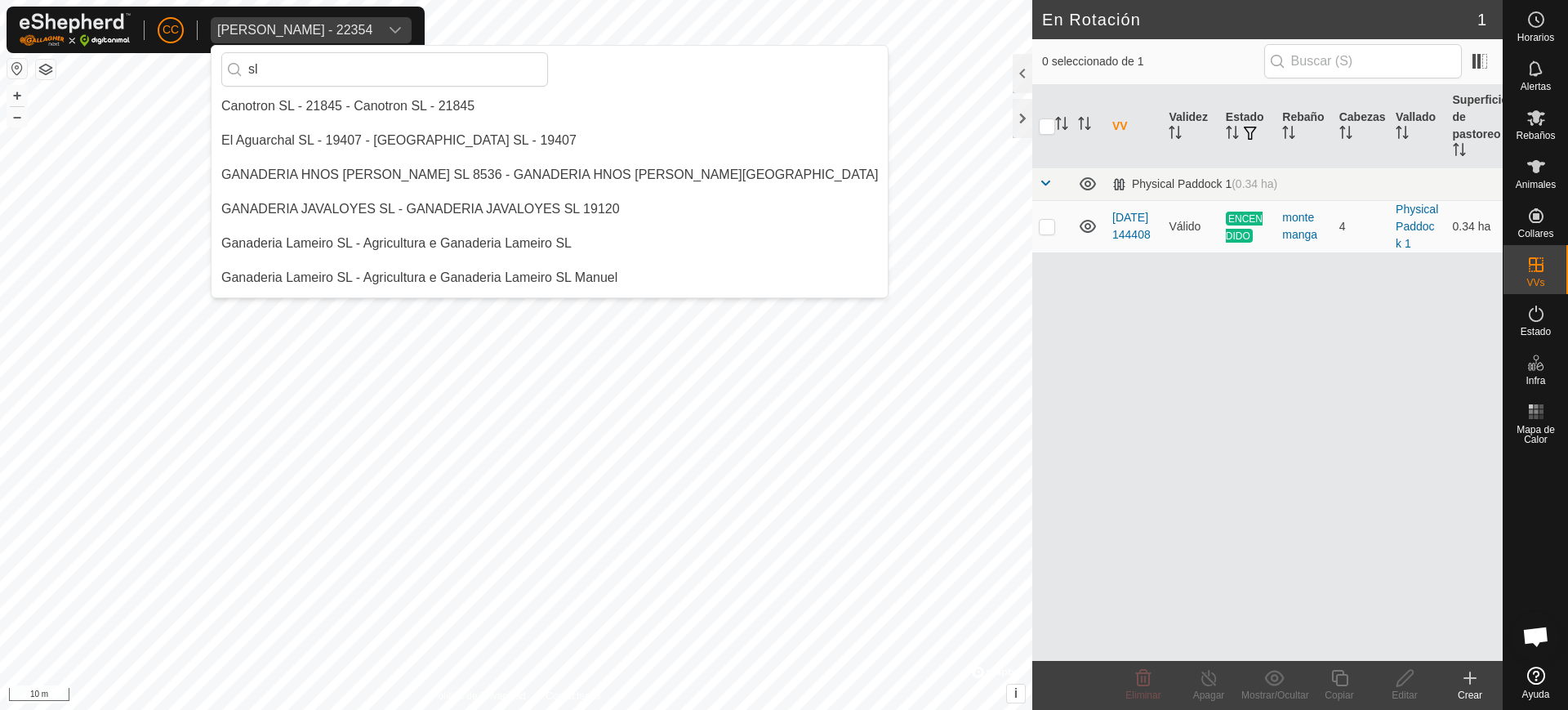
scroll to position [275, 0]
drag, startPoint x: 319, startPoint y: 66, endPoint x: 212, endPoint y: 68, distance: 107.0
click at [212, 68] on div "sl" at bounding box center [549, 69] width 676 height 47
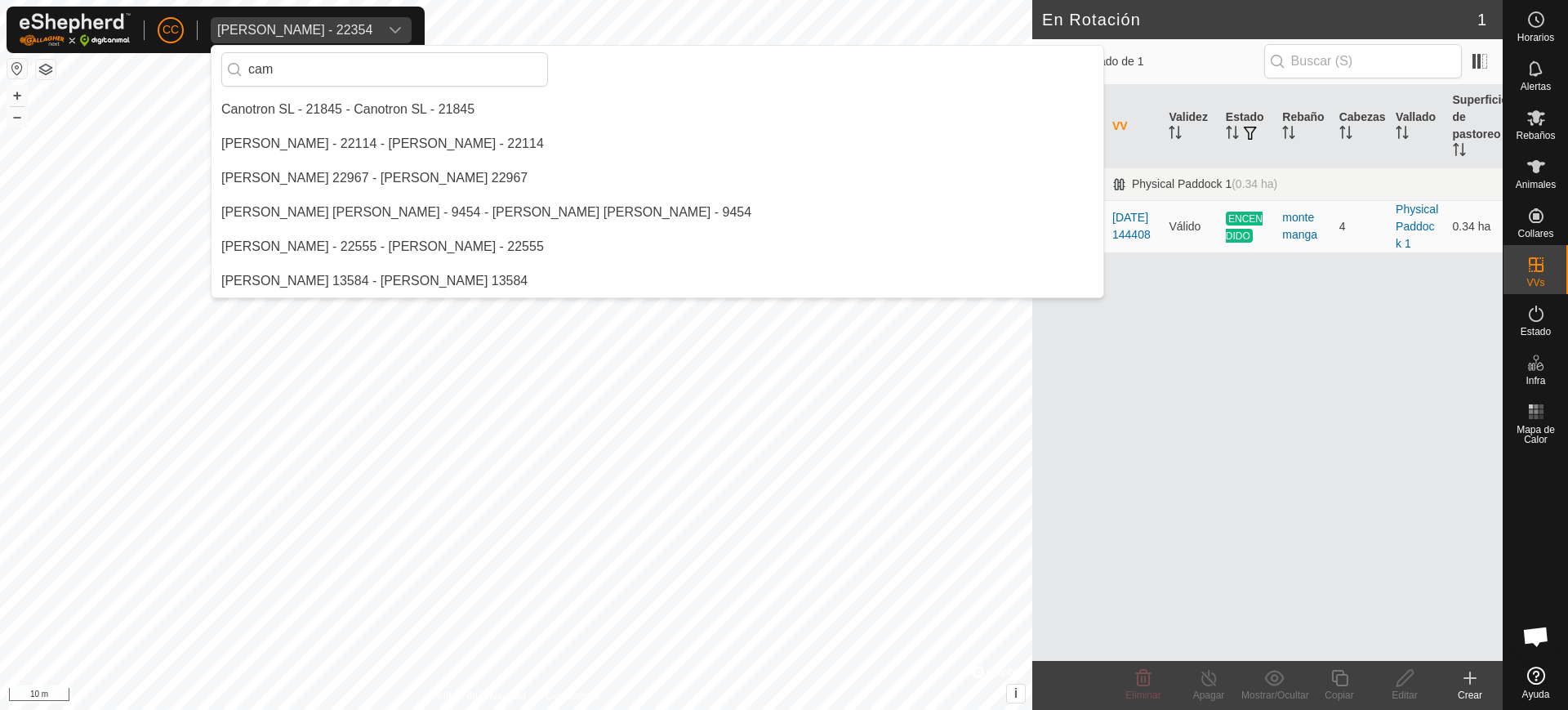
scroll to position [0, 0]
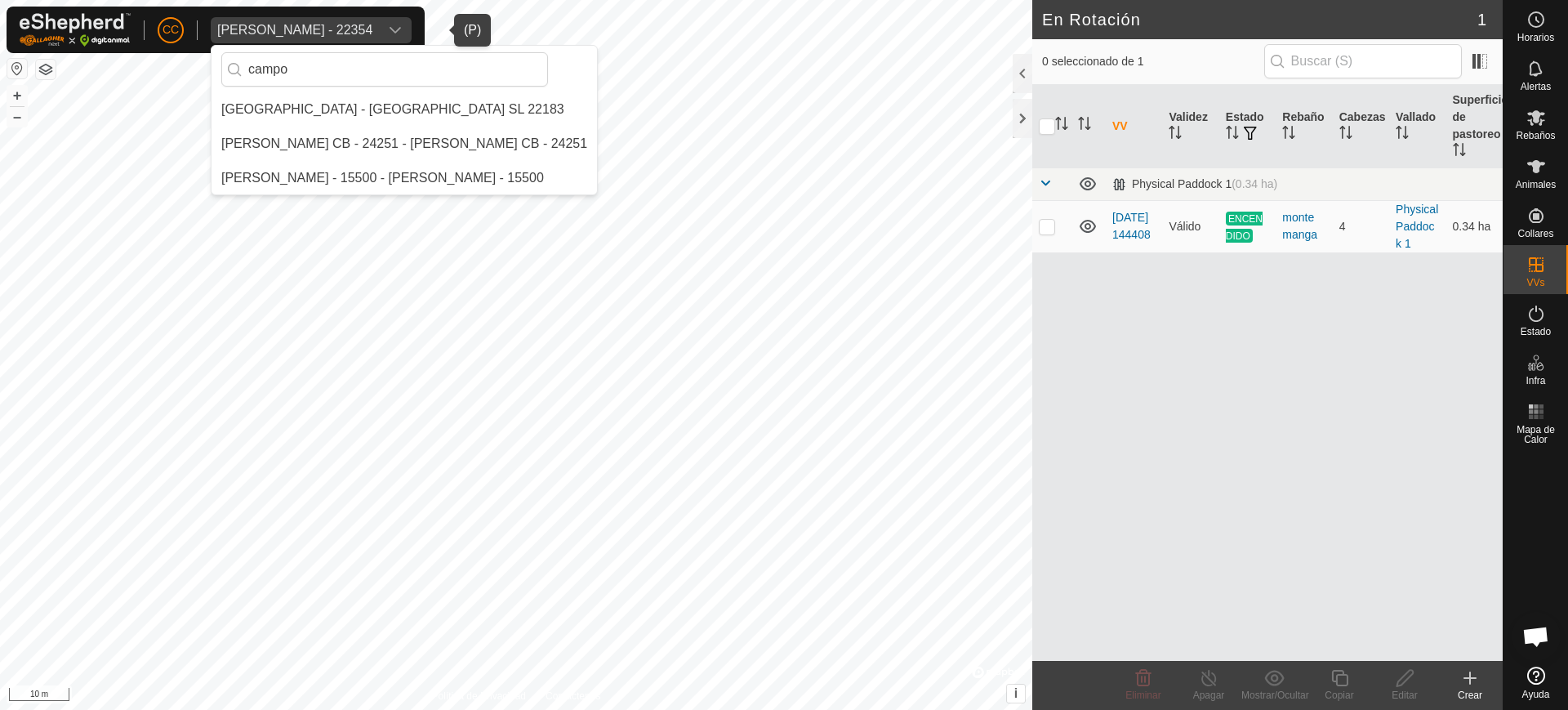
type input "campo"
click at [331, 105] on li "[GEOGRAPHIC_DATA] - [GEOGRAPHIC_DATA] SL 22183" at bounding box center [403, 109] width 385 height 32
